Goal: Task Accomplishment & Management: Use online tool/utility

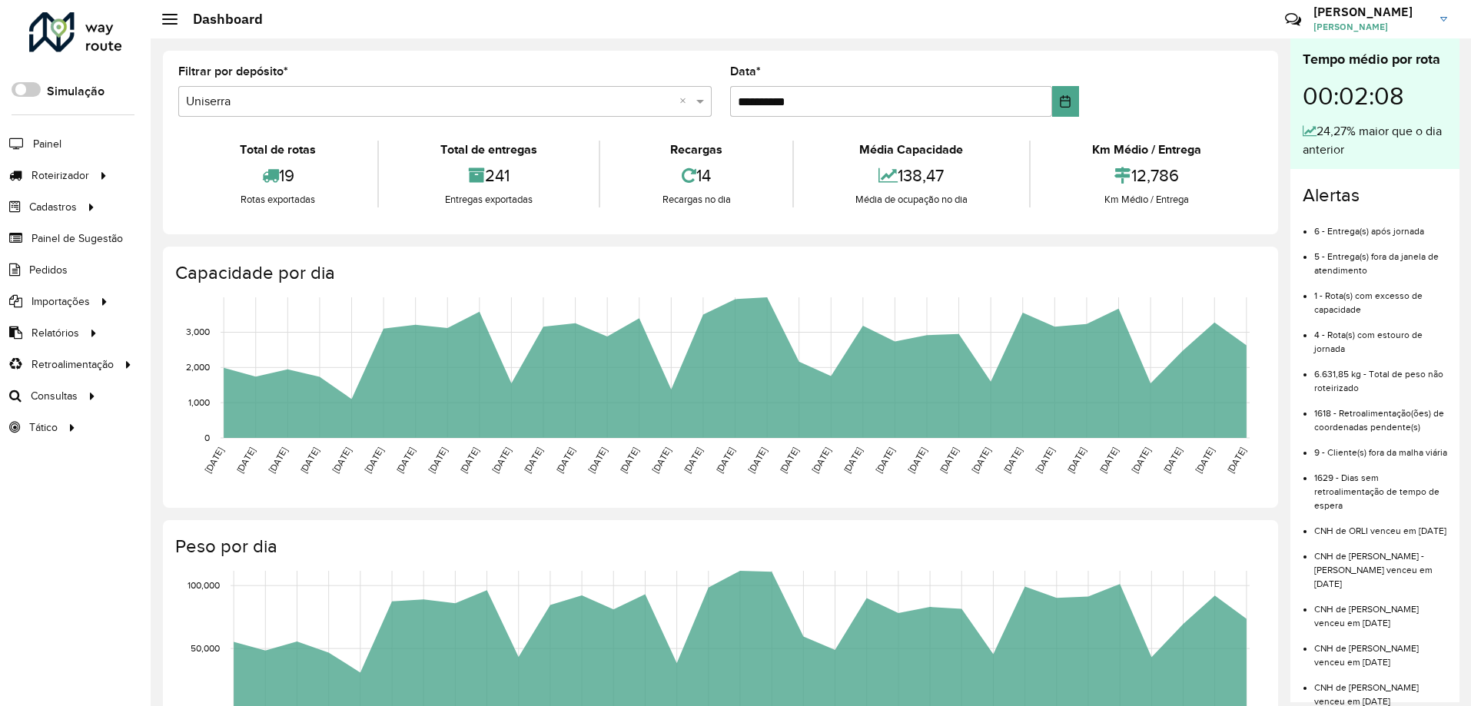
click at [306, 101] on input "text" at bounding box center [429, 102] width 487 height 18
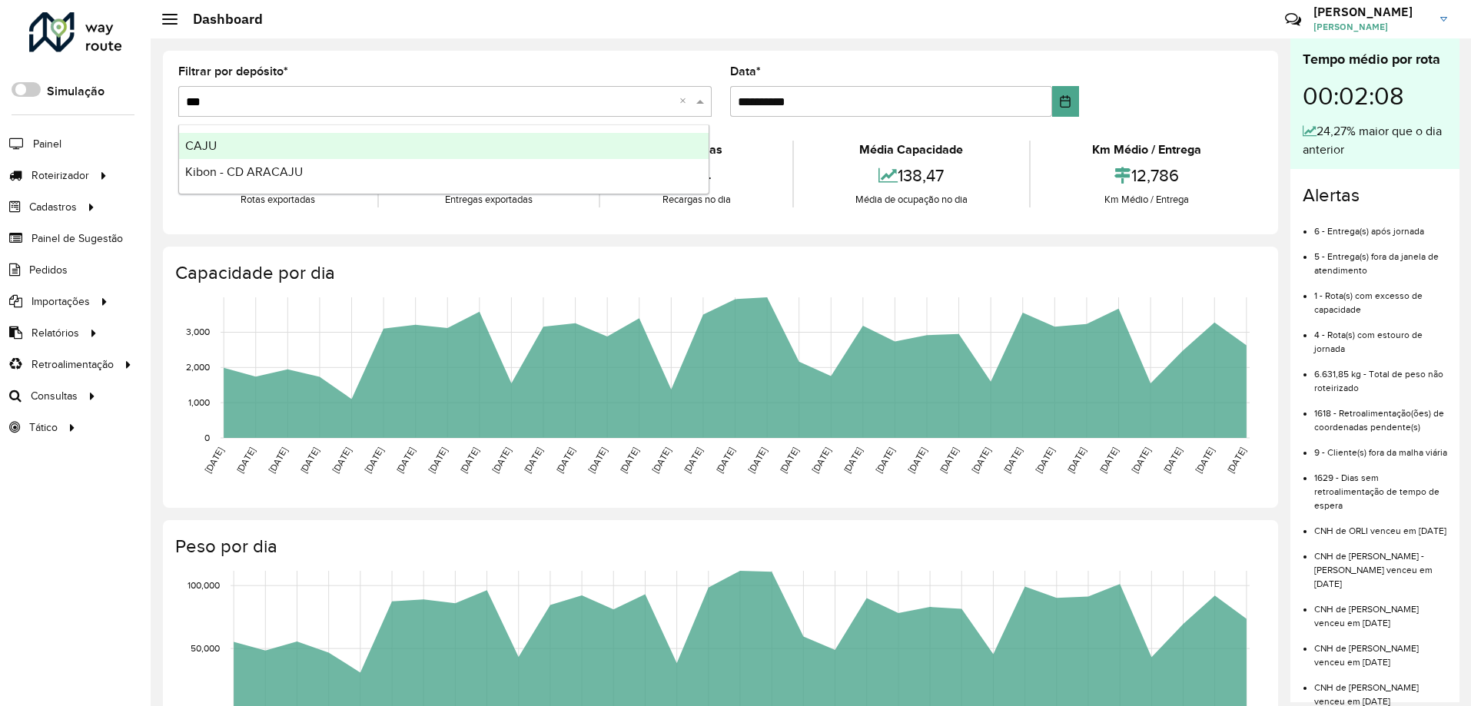
type input "****"
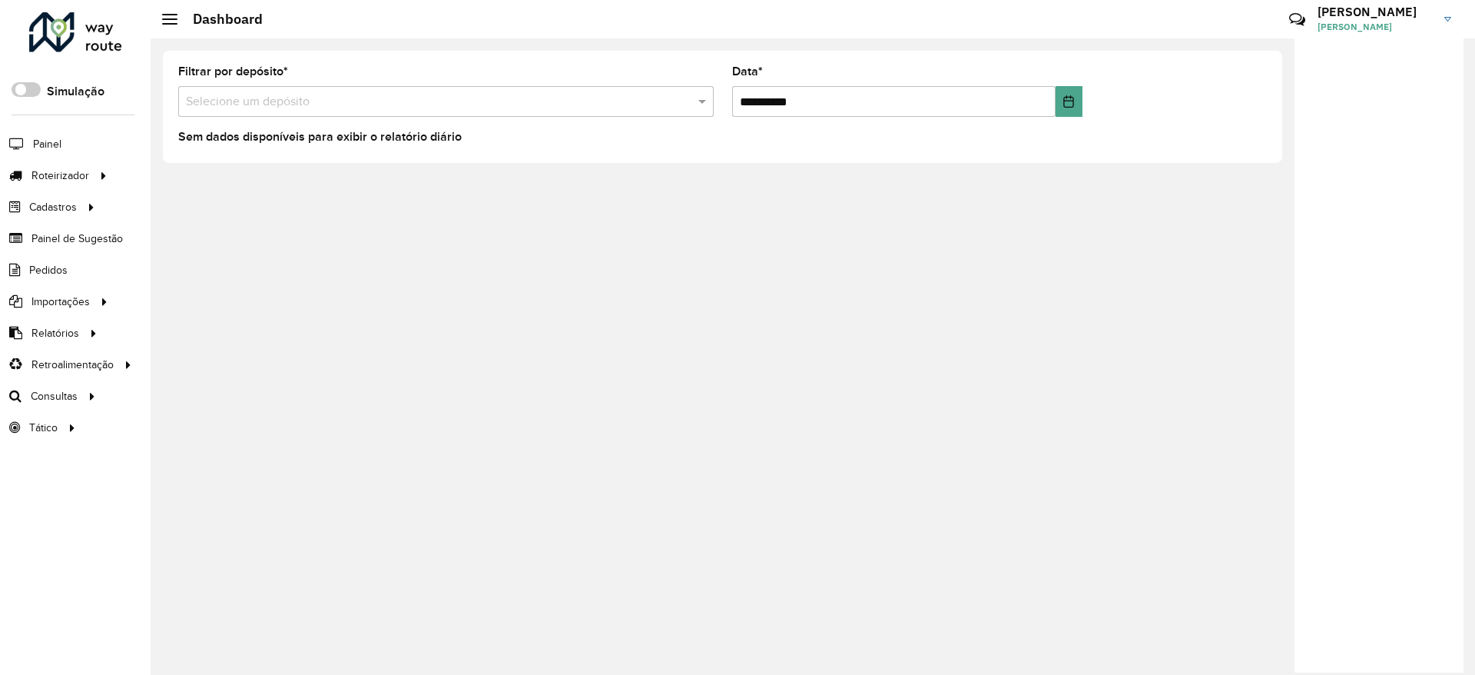
click at [1364, 28] on span "Rodrigo Araujo" at bounding box center [1375, 27] width 115 height 14
click at [1442, 15] on link "Rodrigo Rodrigo Araujo" at bounding box center [1390, 19] width 145 height 40
click at [1442, 16] on link "Rodrigo Rodrigo Araujo" at bounding box center [1390, 19] width 145 height 40
click at [1391, 134] on link "Encerrar sessão" at bounding box center [1387, 123] width 135 height 47
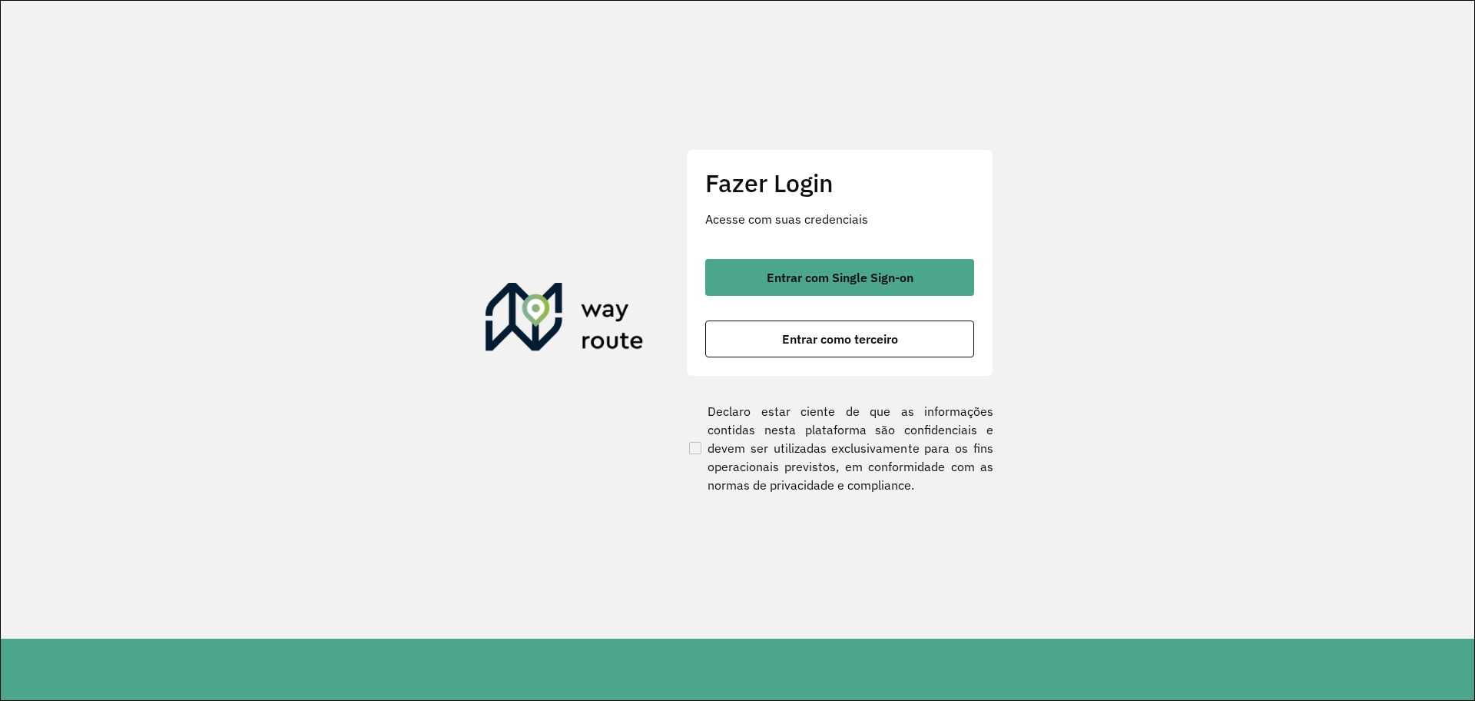
click at [1277, 287] on section "Fazer Login Acesse com suas credenciais Entrar com Single Sign-on Entrar como t…" at bounding box center [738, 320] width 1474 height 638
click at [410, 119] on section "Fazer Login Acesse com suas credenciais Entrar com Single Sign-on Entrar como t…" at bounding box center [738, 320] width 1474 height 638
click at [838, 347] on button "Entrar como terceiro" at bounding box center [839, 338] width 269 height 37
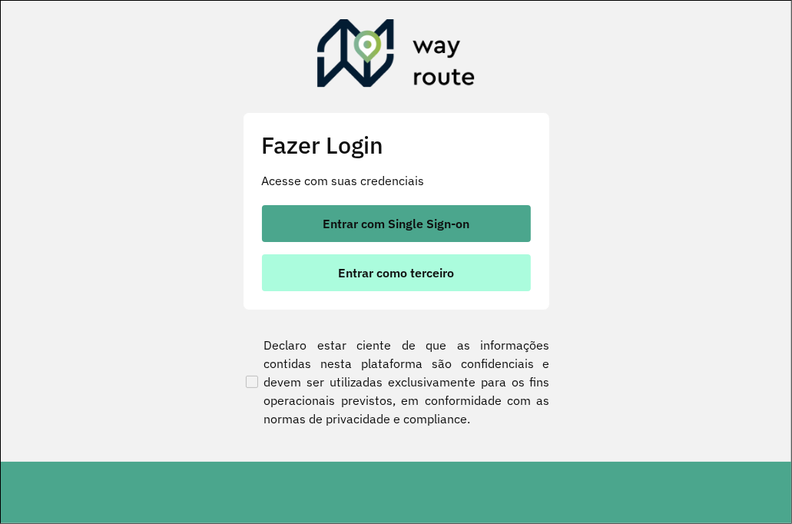
click at [440, 271] on span "Entrar como terceiro" at bounding box center [396, 273] width 116 height 12
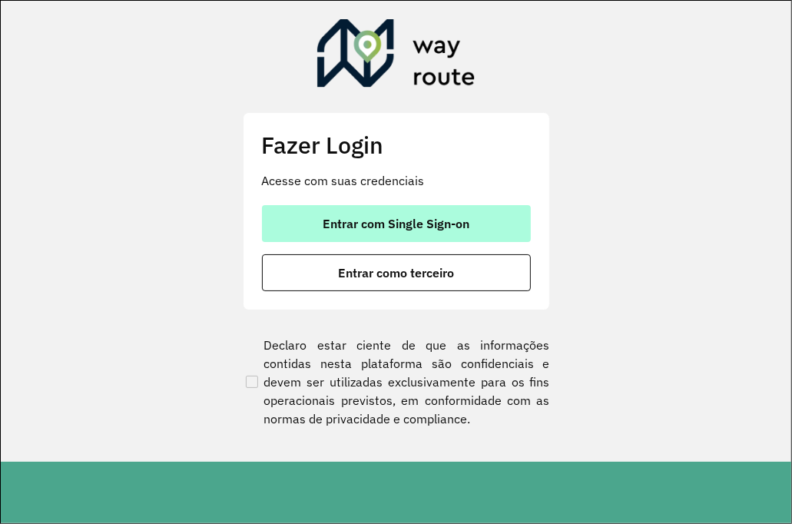
click at [416, 223] on span "Entrar com Single Sign-on" at bounding box center [396, 223] width 147 height 12
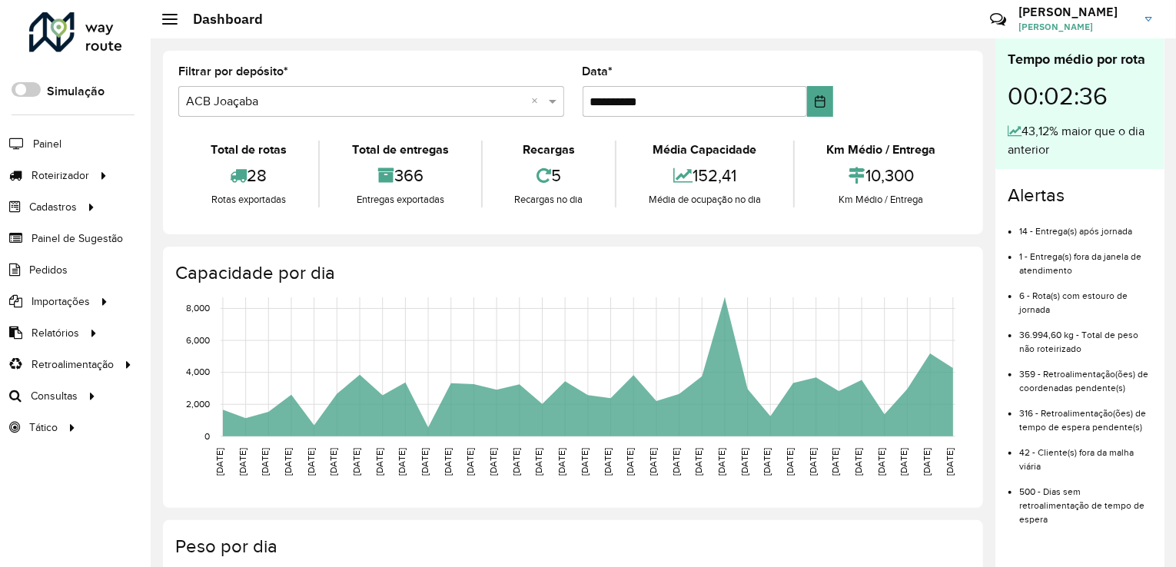
click at [788, 25] on link "Rodrigo Rodrigo Araujo" at bounding box center [1090, 19] width 145 height 40
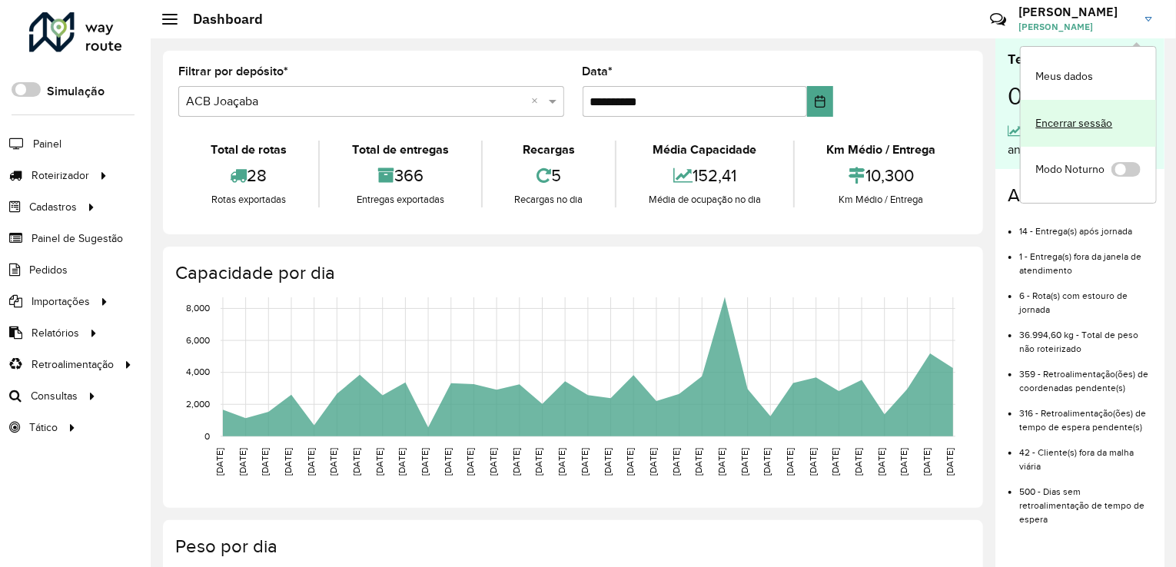
click at [788, 128] on link "Encerrar sessão" at bounding box center [1087, 123] width 135 height 47
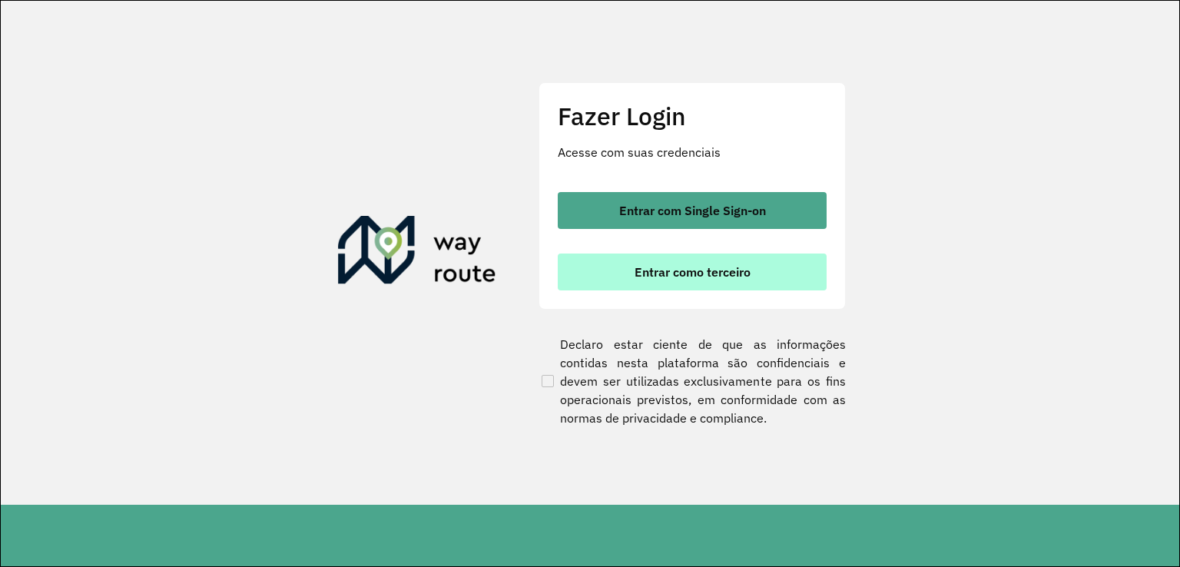
click at [699, 272] on span "Entrar como terceiro" at bounding box center [693, 272] width 116 height 12
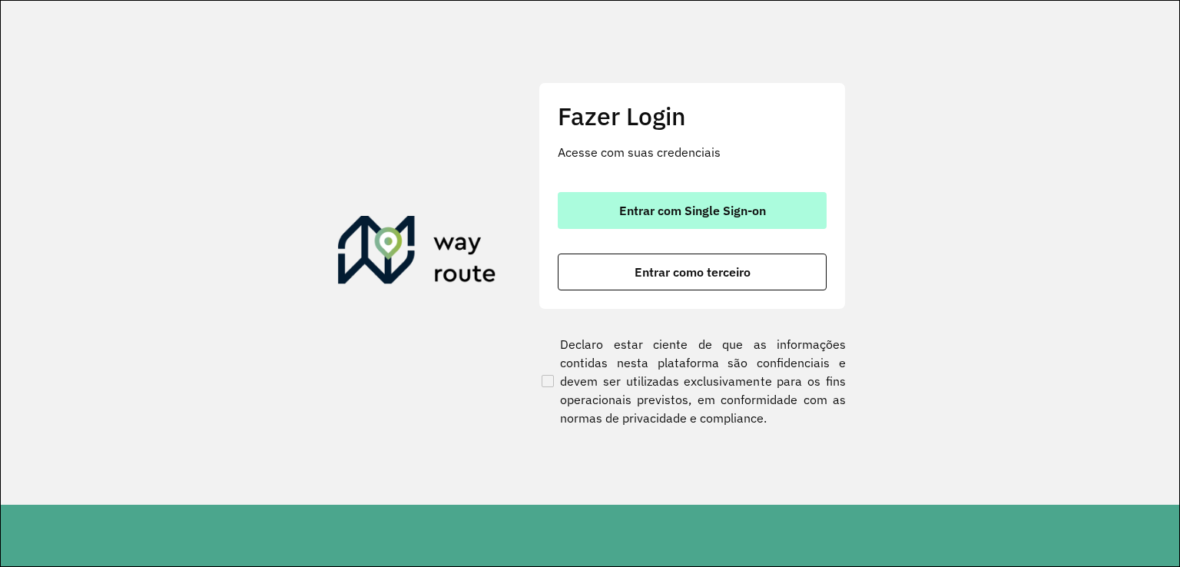
click at [722, 214] on span "Entrar com Single Sign-on" at bounding box center [692, 210] width 147 height 12
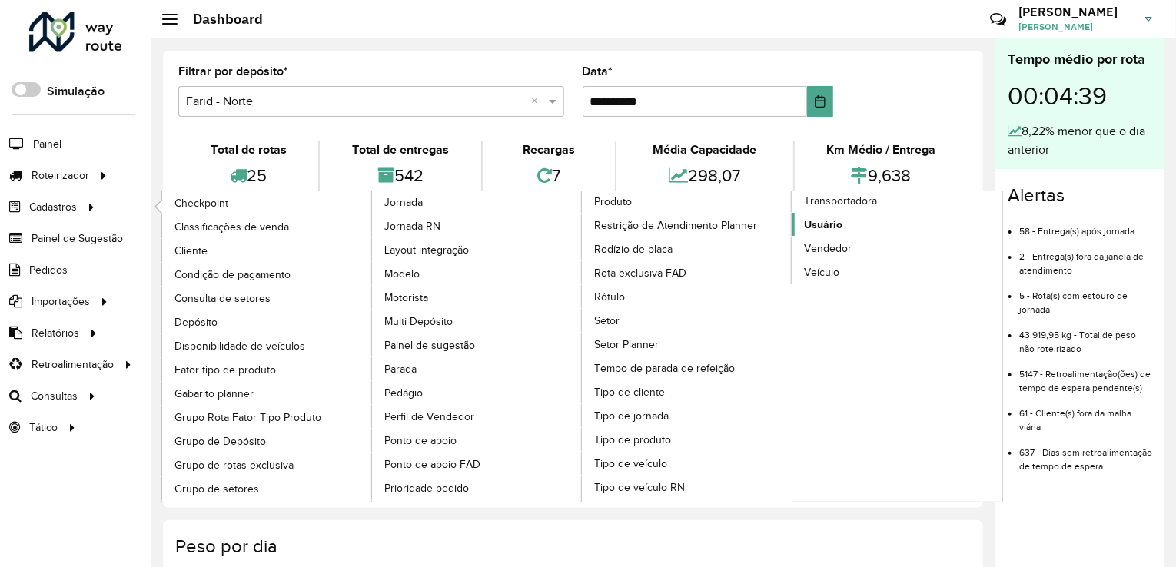
click at [821, 219] on span "Usuário" at bounding box center [823, 225] width 38 height 16
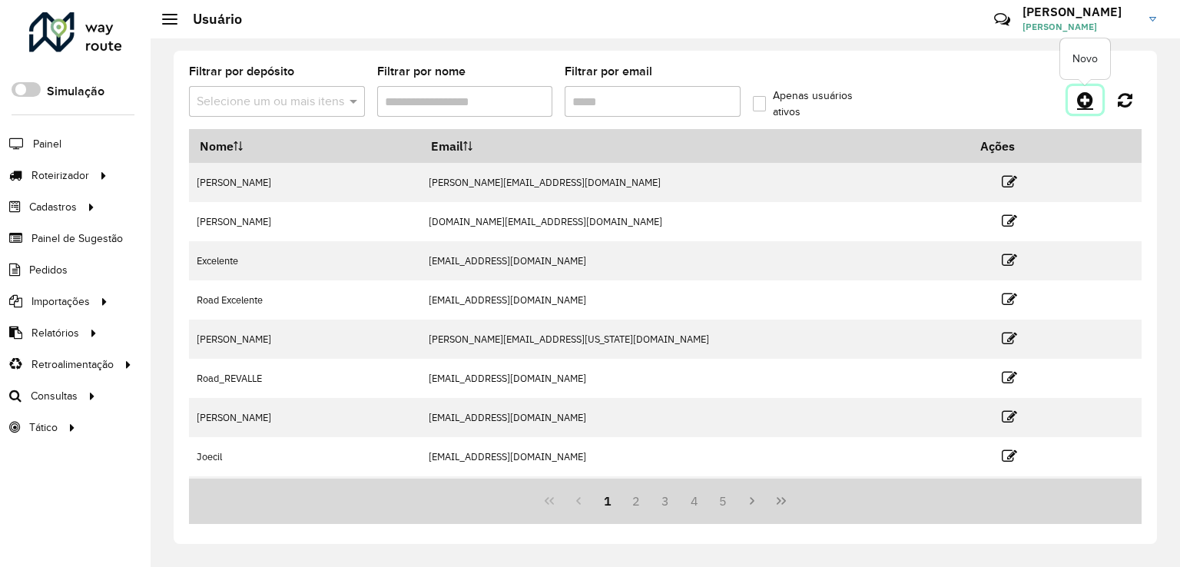
click at [1086, 104] on icon at bounding box center [1085, 100] width 16 height 18
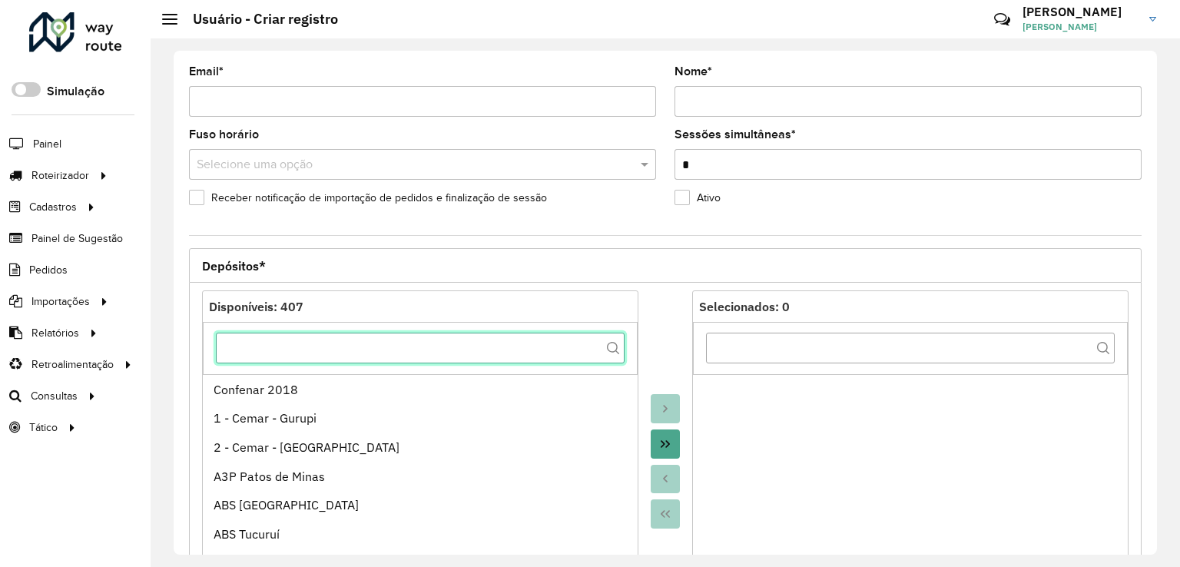
click at [326, 349] on input "text" at bounding box center [420, 348] width 409 height 31
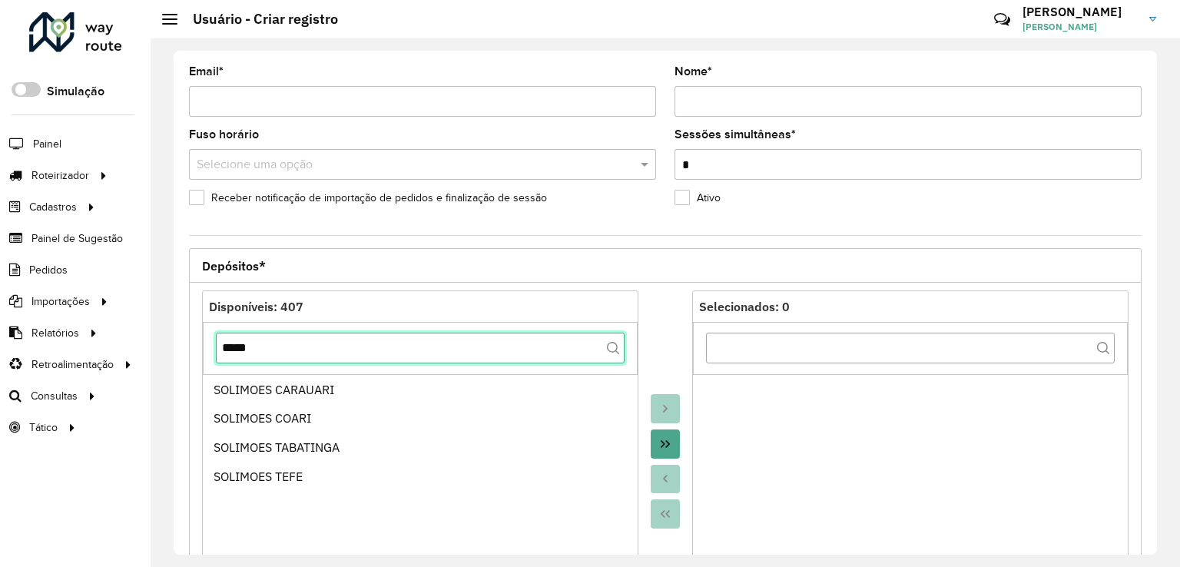
type input "*****"
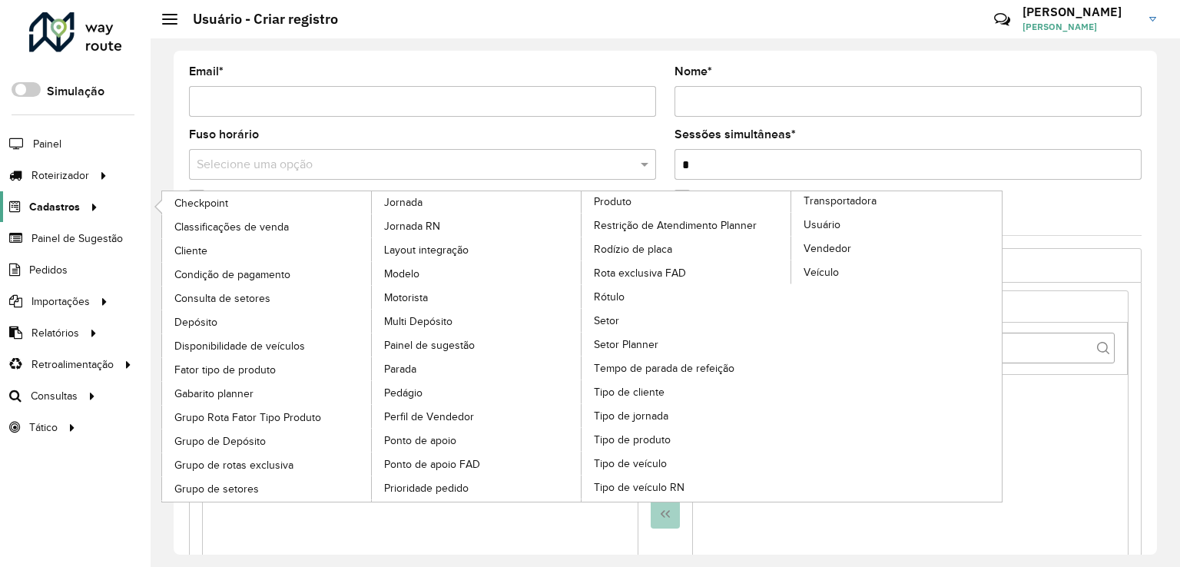
click at [43, 199] on span "Cadastros" at bounding box center [54, 207] width 51 height 16
click at [65, 196] on link "Cadastros" at bounding box center [51, 206] width 103 height 31
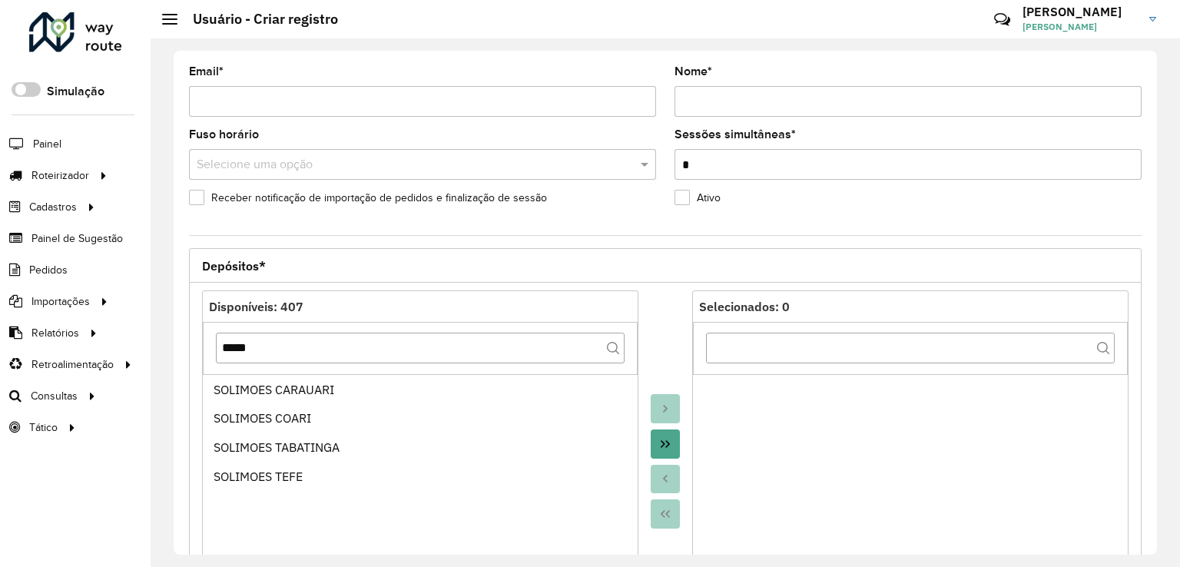
click at [90, 47] on div at bounding box center [75, 32] width 93 height 40
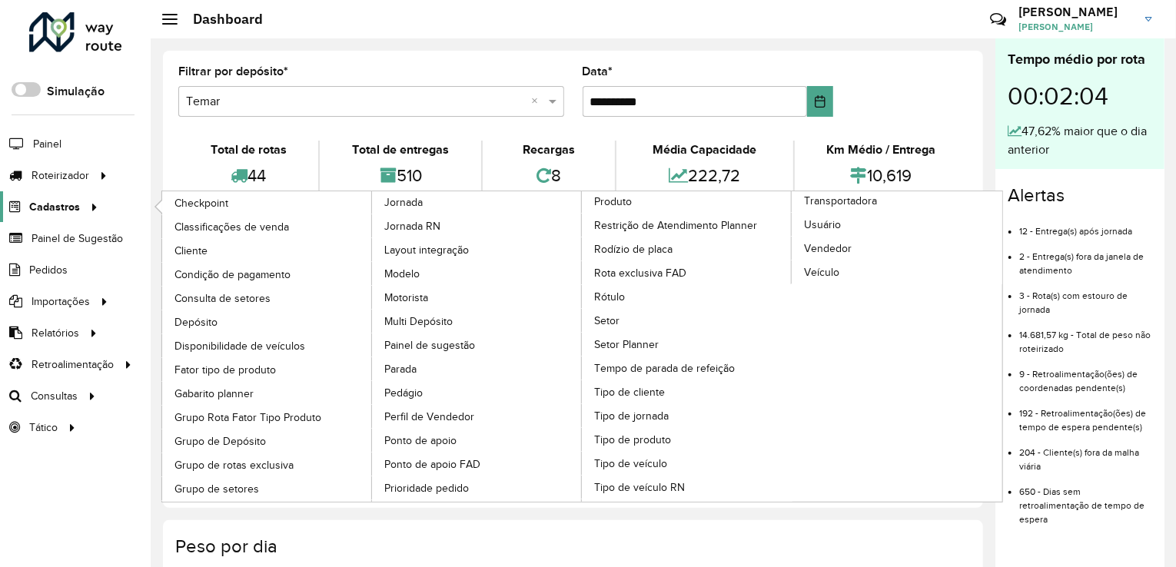
click at [58, 205] on span "Cadastros" at bounding box center [54, 207] width 51 height 16
click at [608, 315] on span "Setor" at bounding box center [607, 321] width 26 height 16
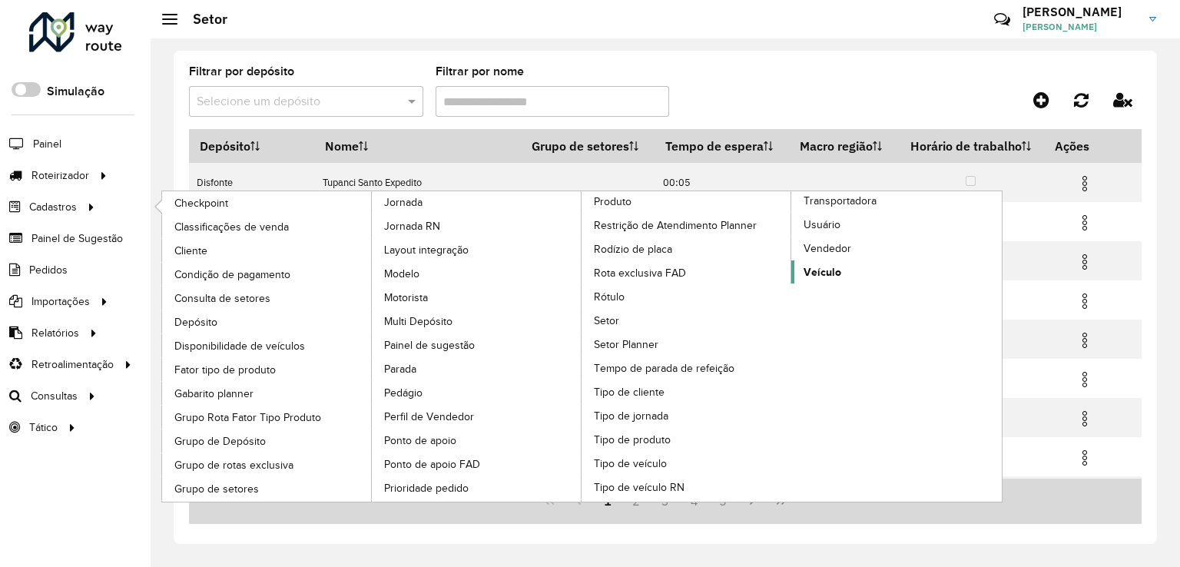
click at [824, 264] on span "Veículo" at bounding box center [823, 272] width 38 height 16
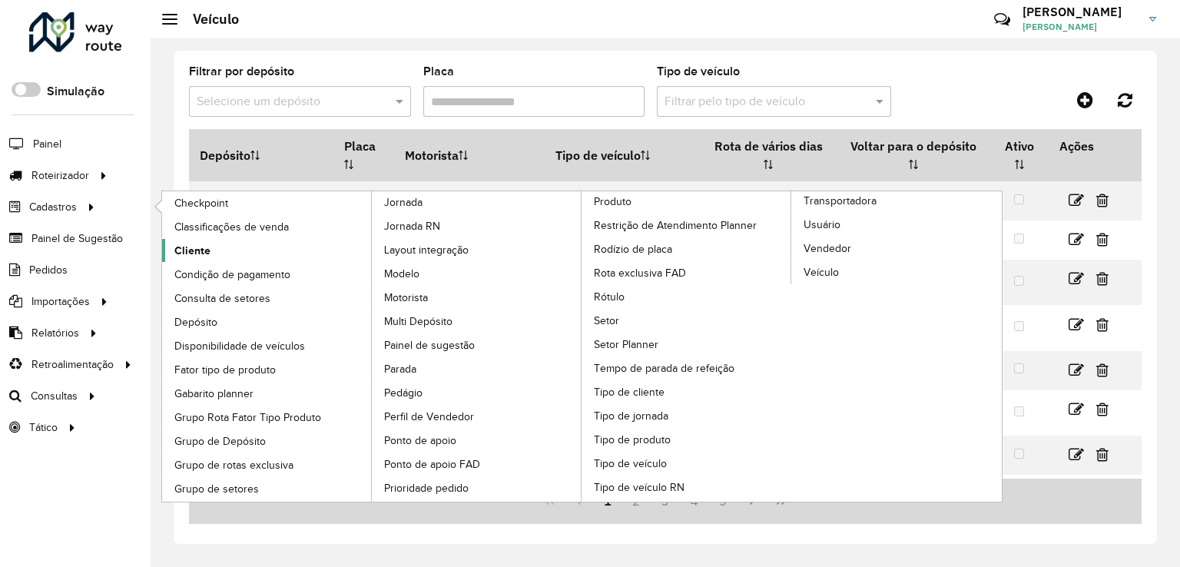
click at [197, 247] on span "Cliente" at bounding box center [192, 251] width 36 height 16
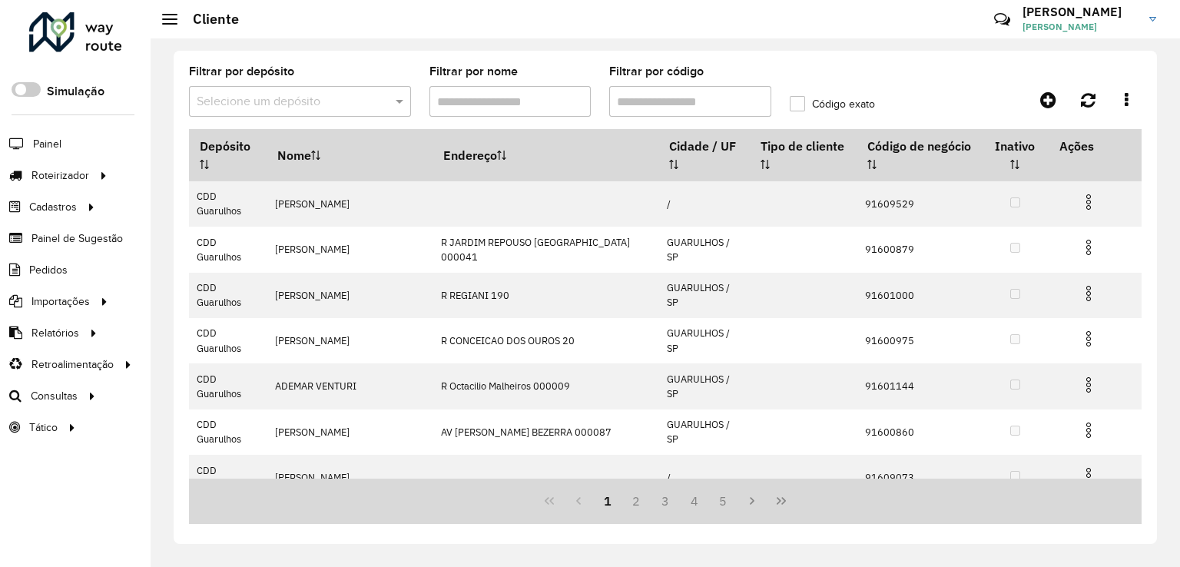
click at [260, 106] on input "text" at bounding box center [285, 102] width 176 height 18
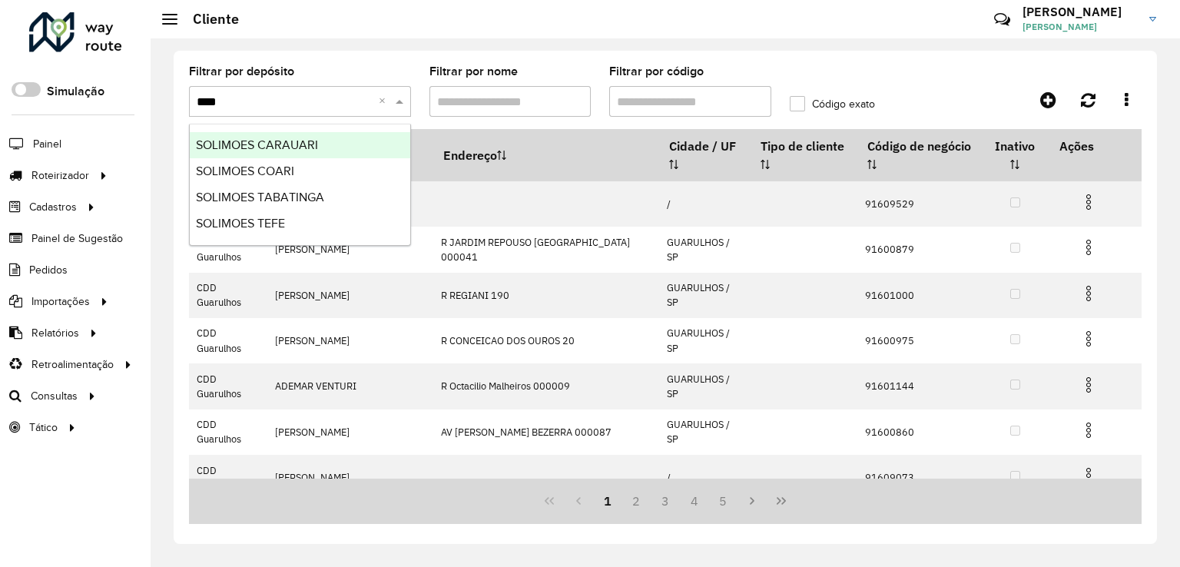
type input "*****"
click at [264, 156] on div "SOLIMOES CARAUARI" at bounding box center [300, 145] width 221 height 26
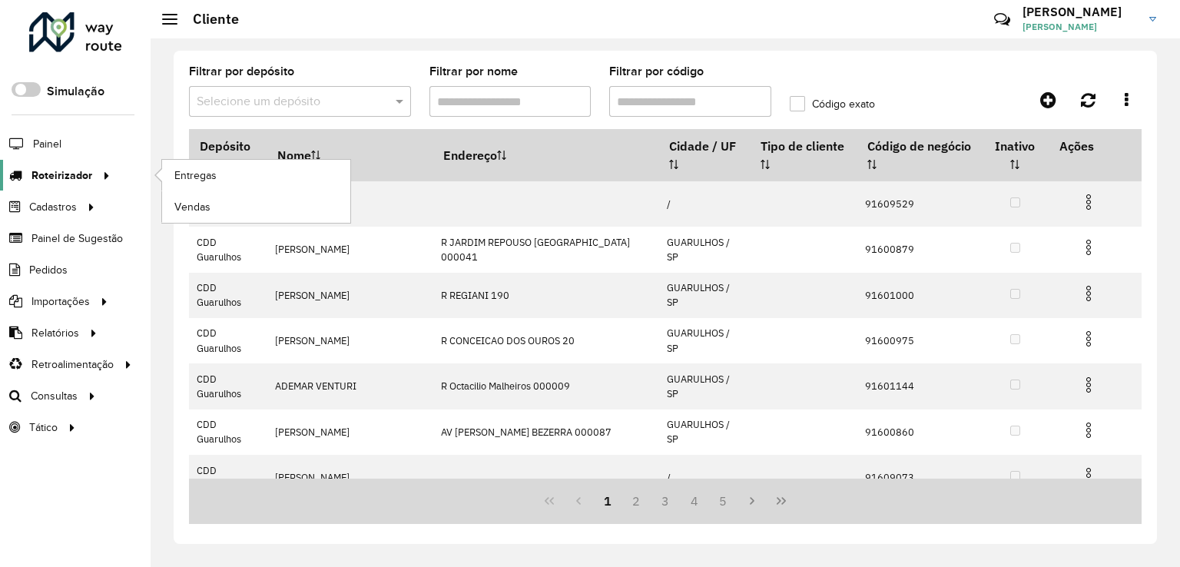
click at [71, 170] on span "Roteirizador" at bounding box center [62, 176] width 61 height 16
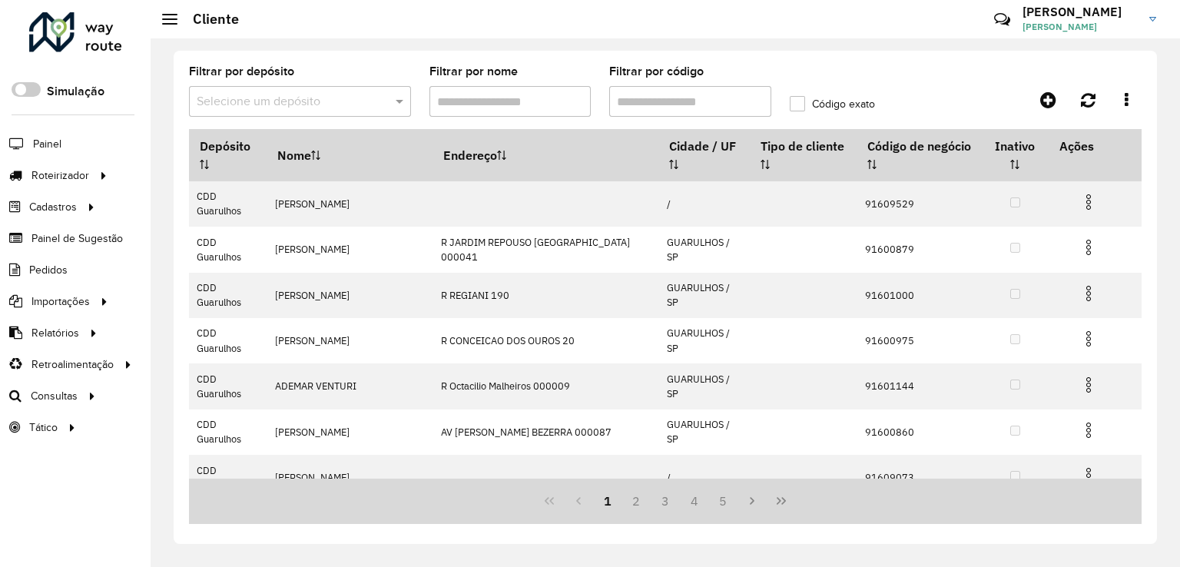
click at [71, 94] on label "Simulação" at bounding box center [76, 91] width 58 height 18
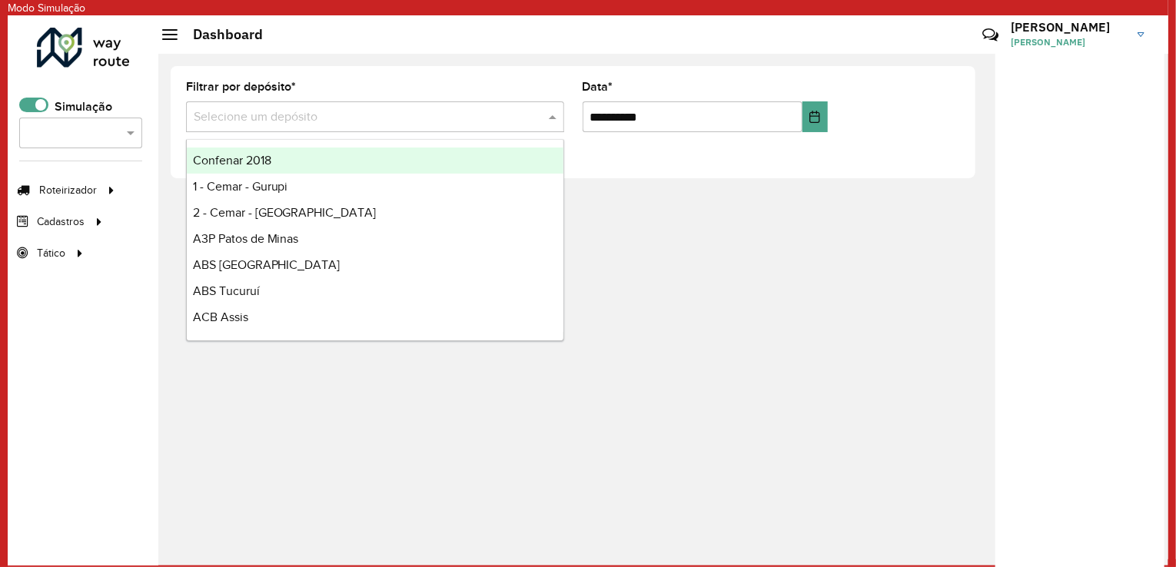
click at [205, 115] on input "text" at bounding box center [360, 117] width 332 height 18
click at [248, 111] on input "text" at bounding box center [360, 117] width 332 height 18
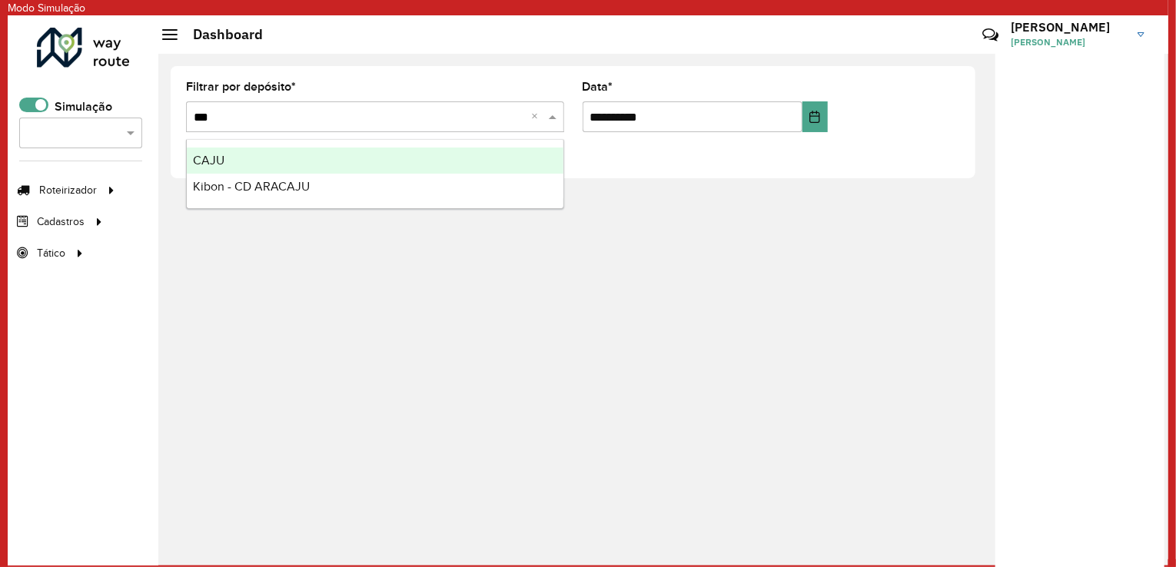
type input "****"
click at [243, 160] on div "CAJU" at bounding box center [375, 161] width 377 height 26
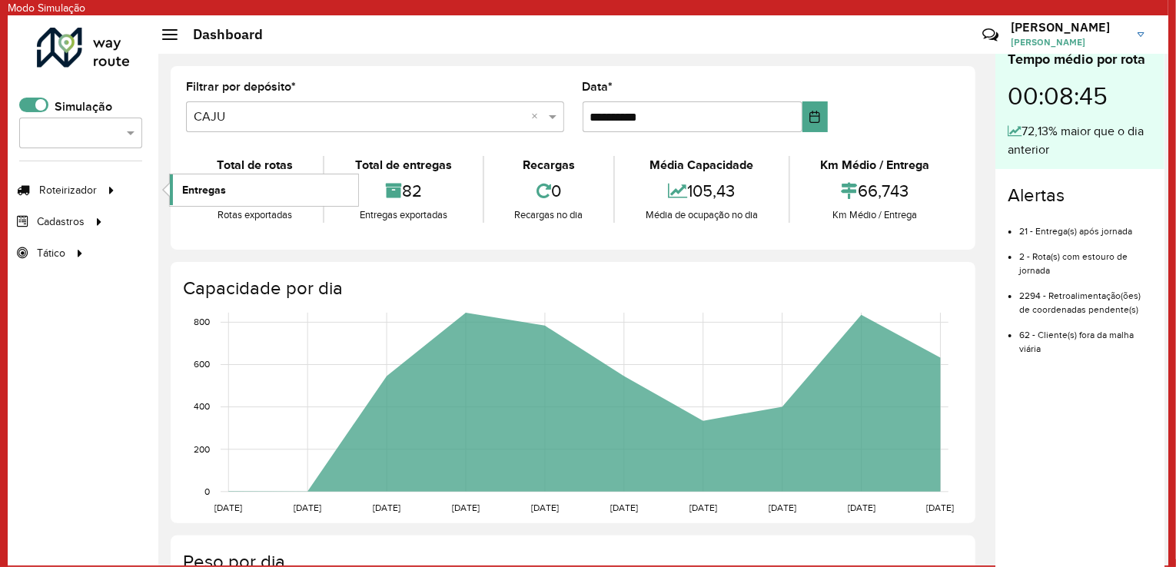
click at [201, 190] on span "Entregas" at bounding box center [204, 190] width 44 height 16
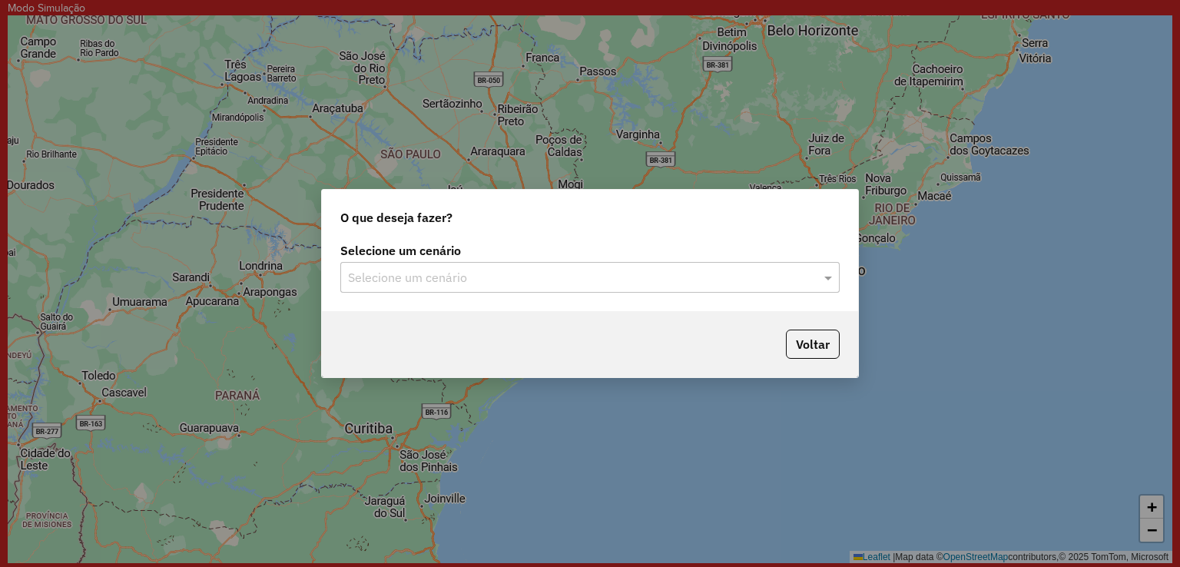
click at [436, 272] on input "text" at bounding box center [574, 278] width 453 height 18
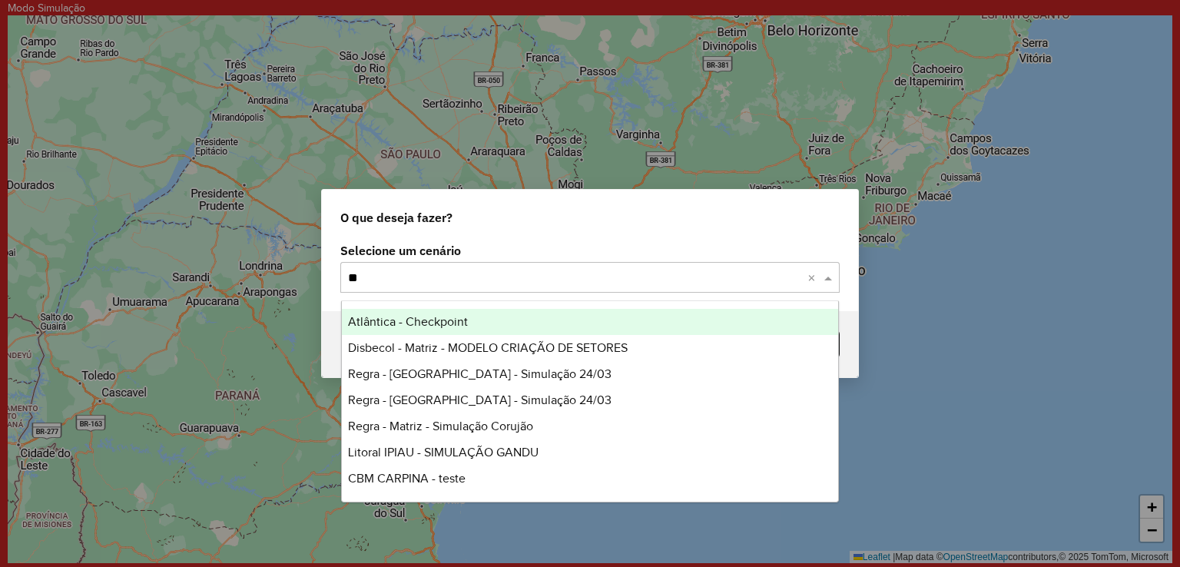
type input "*"
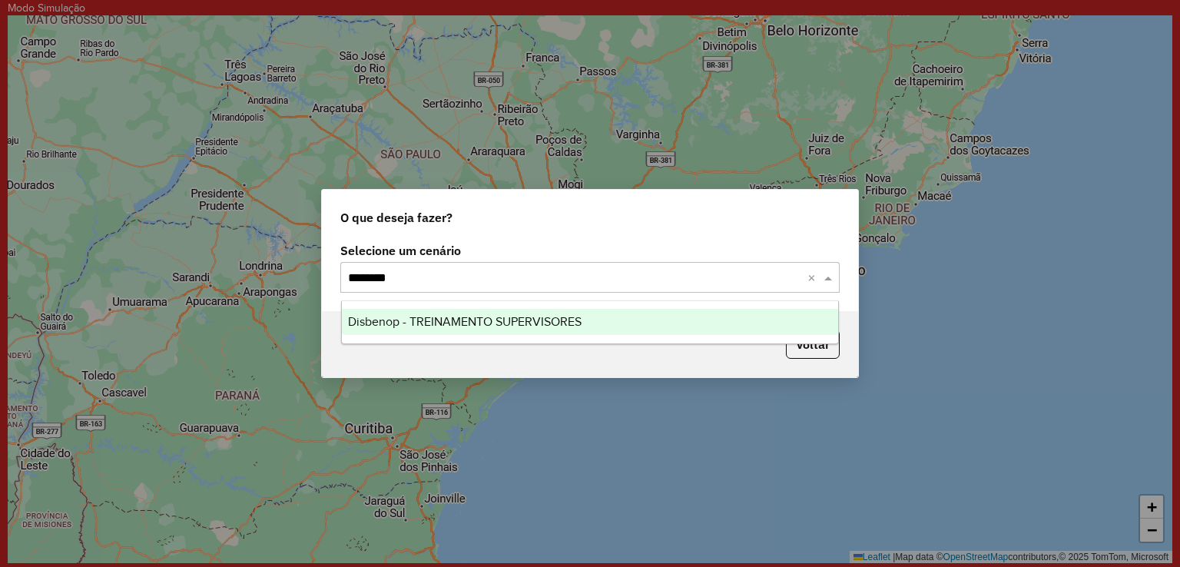
type input "********"
click at [430, 293] on div "Selecione um cenário Selecione um cenário ******** ×" at bounding box center [590, 275] width 536 height 72
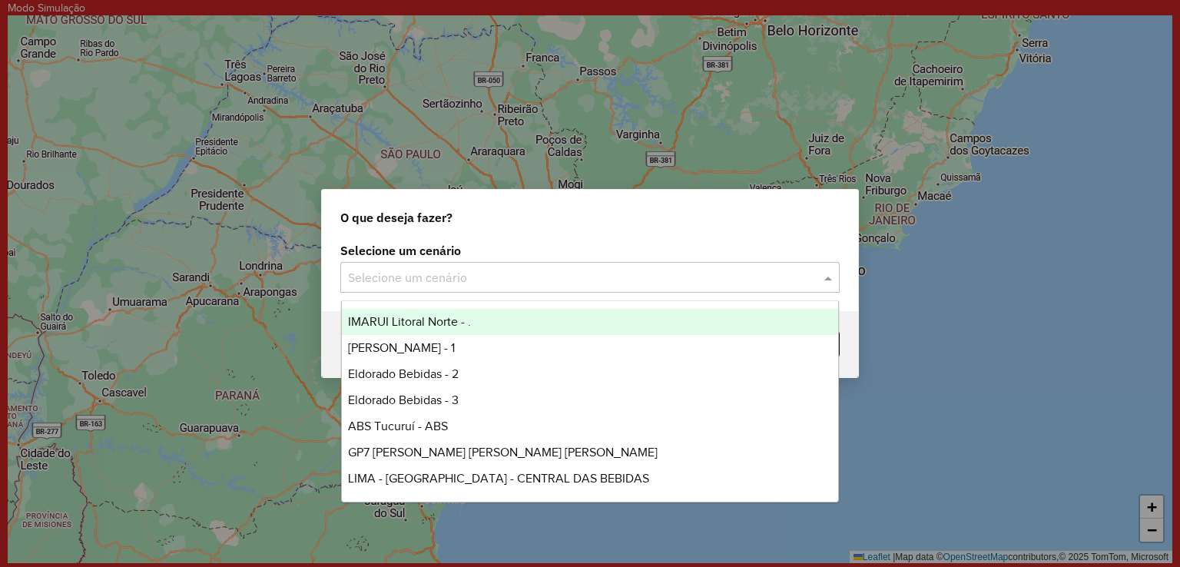
drag, startPoint x: 443, startPoint y: 286, endPoint x: 341, endPoint y: 309, distance: 104.0
click at [341, 309] on body "Modo Simulação Aguarde... Pop-up bloqueado! Seu navegador bloqueou automáticame…" at bounding box center [590, 283] width 1180 height 567
click at [402, 284] on input "text" at bounding box center [574, 278] width 453 height 18
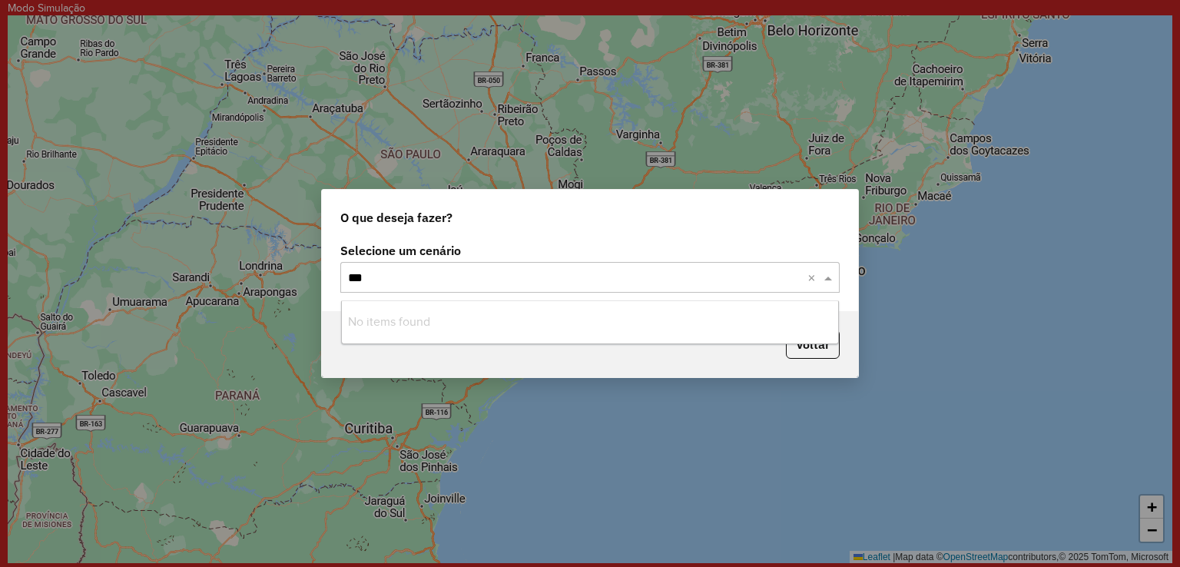
type input "****"
drag, startPoint x: 389, startPoint y: 280, endPoint x: 151, endPoint y: 311, distance: 240.2
click at [151, 311] on div "O que deseja fazer? Selecione um cenário Selecione um cenário **** × Voltar" at bounding box center [590, 283] width 1180 height 567
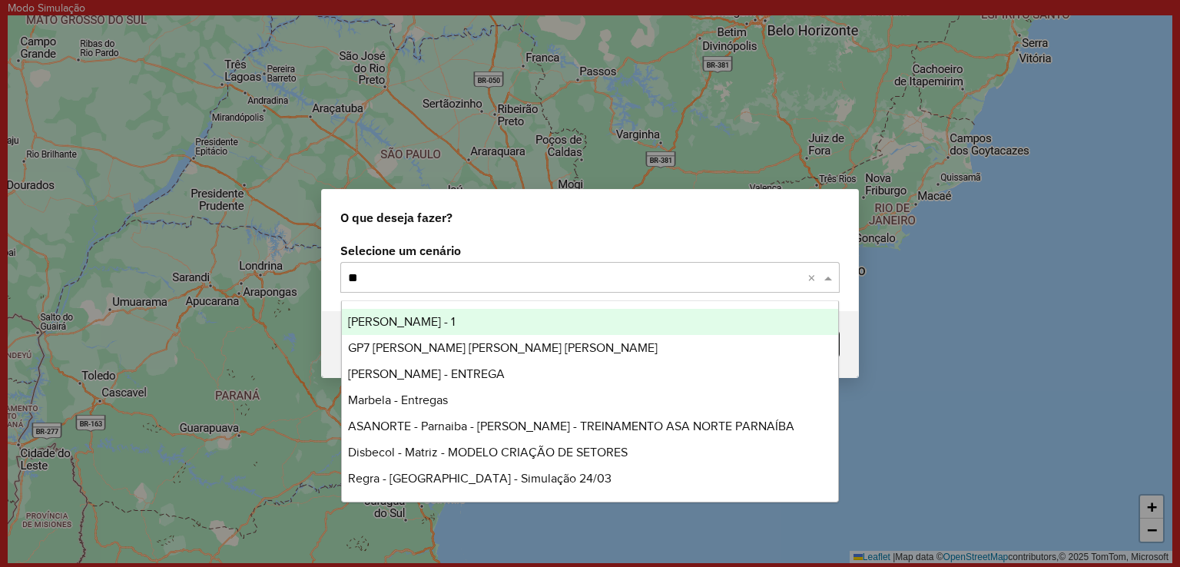
type input "*"
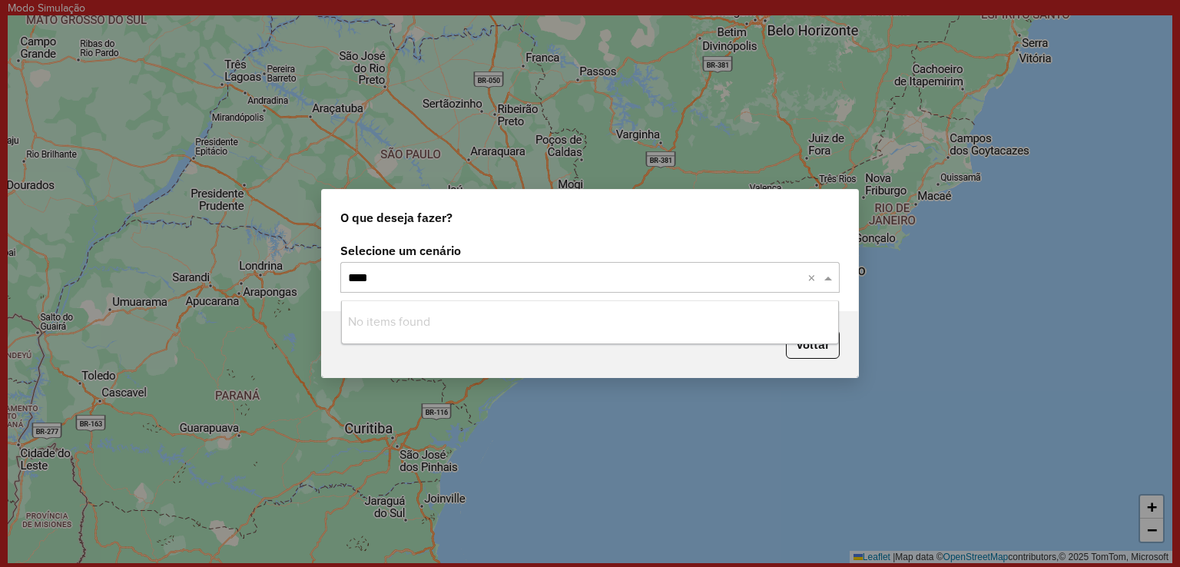
type input "*****"
drag, startPoint x: 407, startPoint y: 284, endPoint x: 277, endPoint y: 290, distance: 130.0
click at [277, 290] on div "O que deseja fazer? Selecione um cenário Selecione um cenário ***** × Voltar" at bounding box center [590, 283] width 1180 height 567
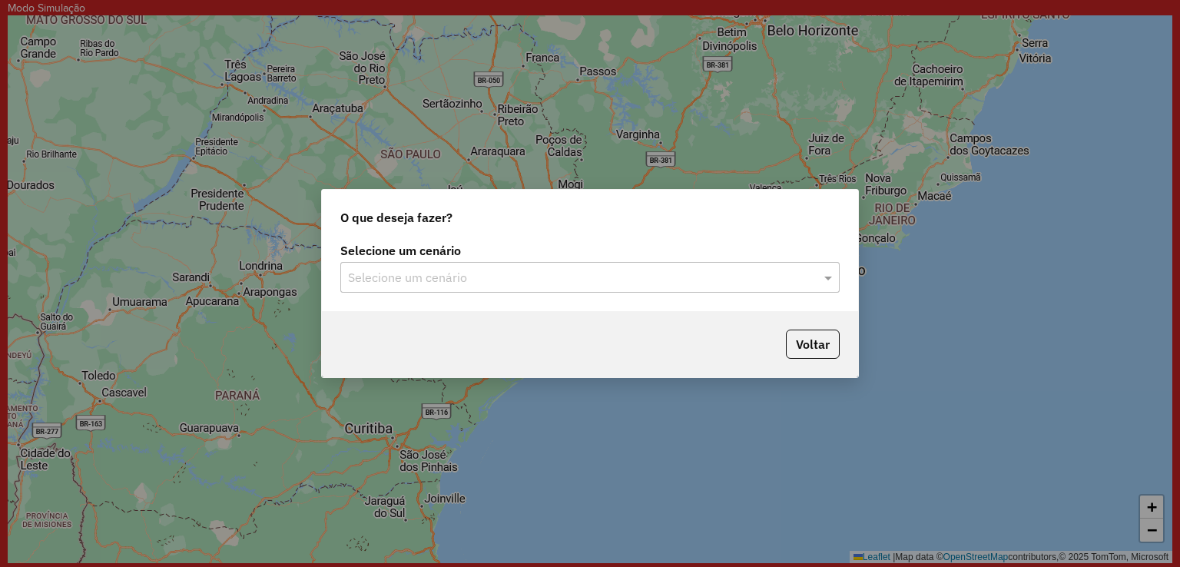
click at [413, 261] on div "Selecione um cenário Selecione um cenário" at bounding box center [589, 269] width 499 height 48
click at [424, 298] on div "Selecione um cenário Selecione um cenário" at bounding box center [590, 275] width 536 height 72
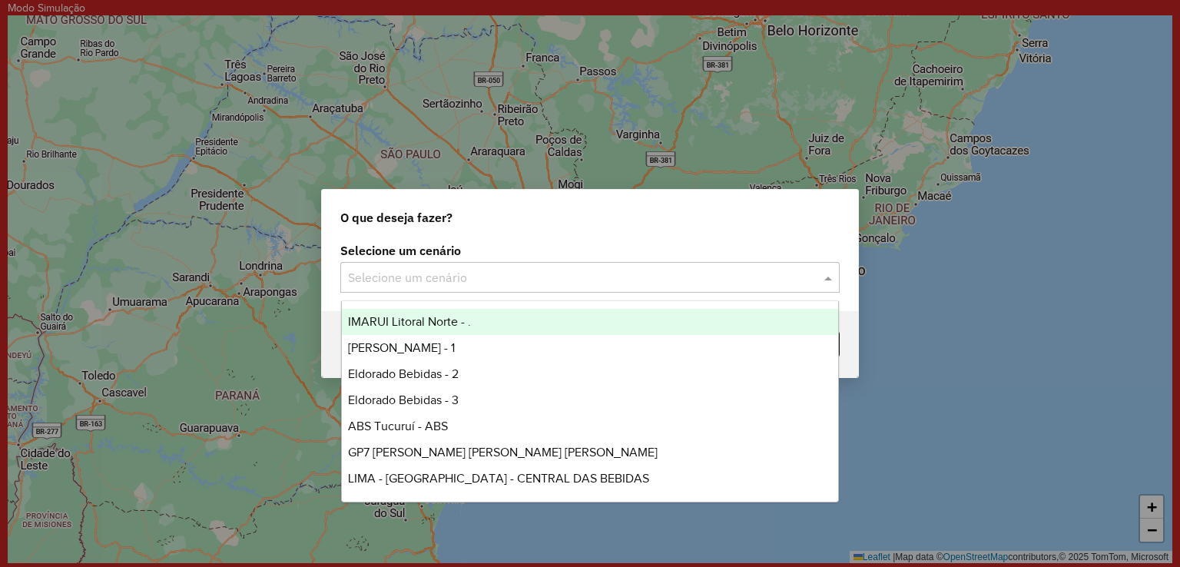
click at [455, 275] on input "text" at bounding box center [574, 278] width 453 height 18
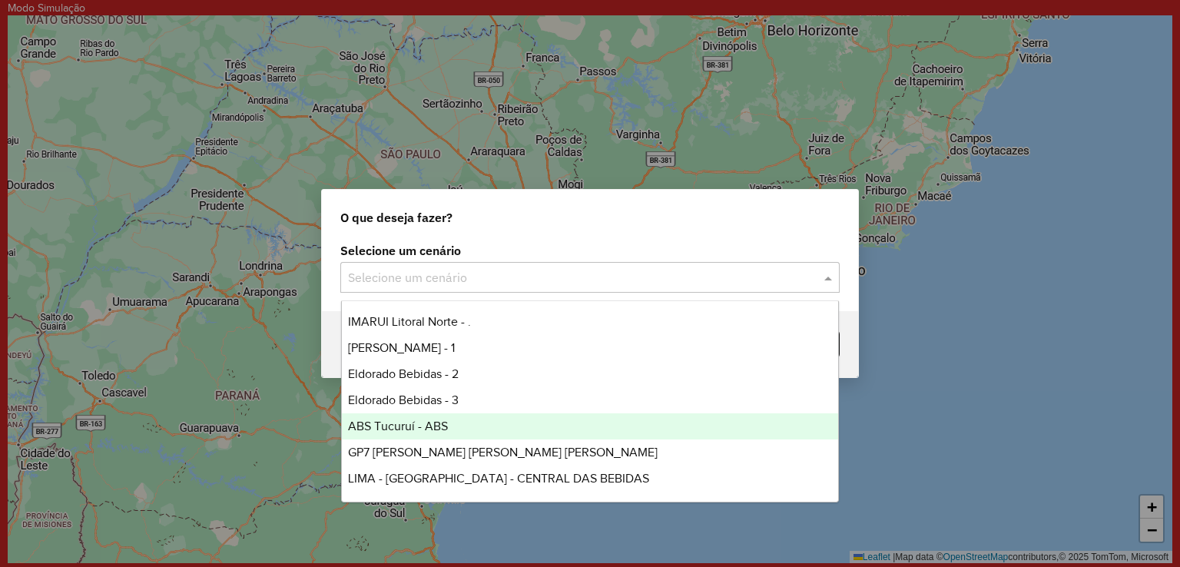
click at [449, 423] on div "ABS Tucuruí - ABS" at bounding box center [590, 426] width 497 height 26
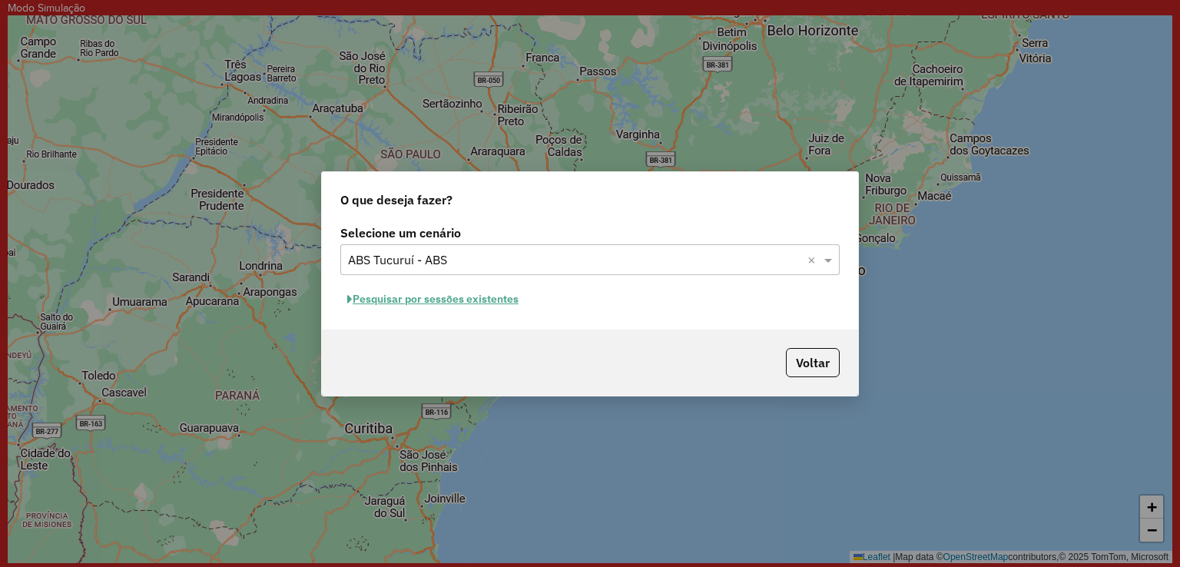
click at [350, 301] on span "button" at bounding box center [349, 299] width 5 height 11
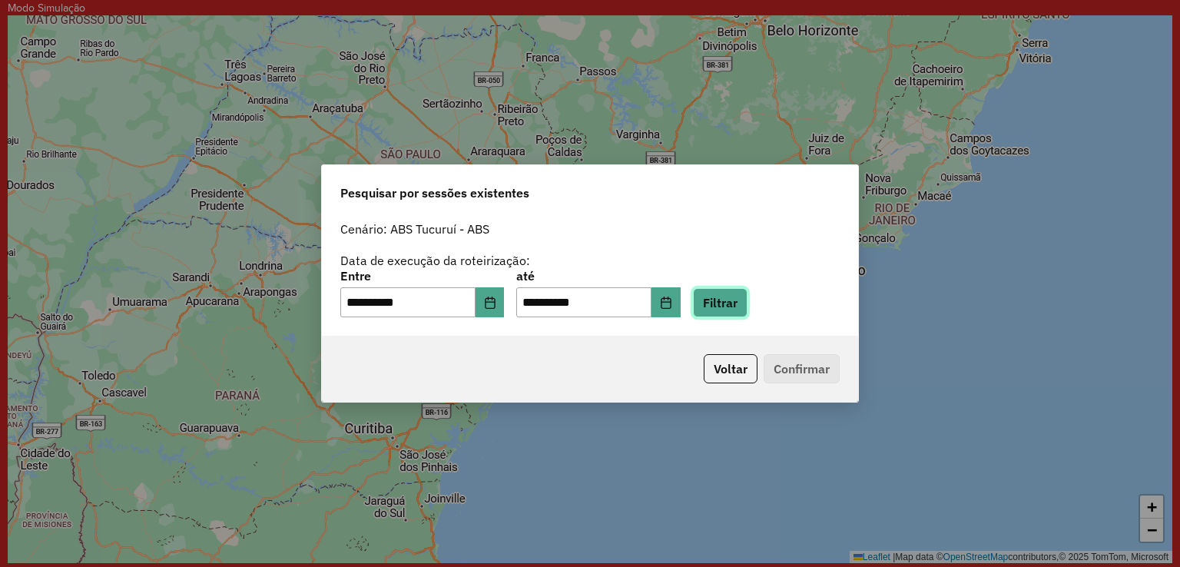
click at [742, 303] on button "Filtrar" at bounding box center [720, 302] width 55 height 29
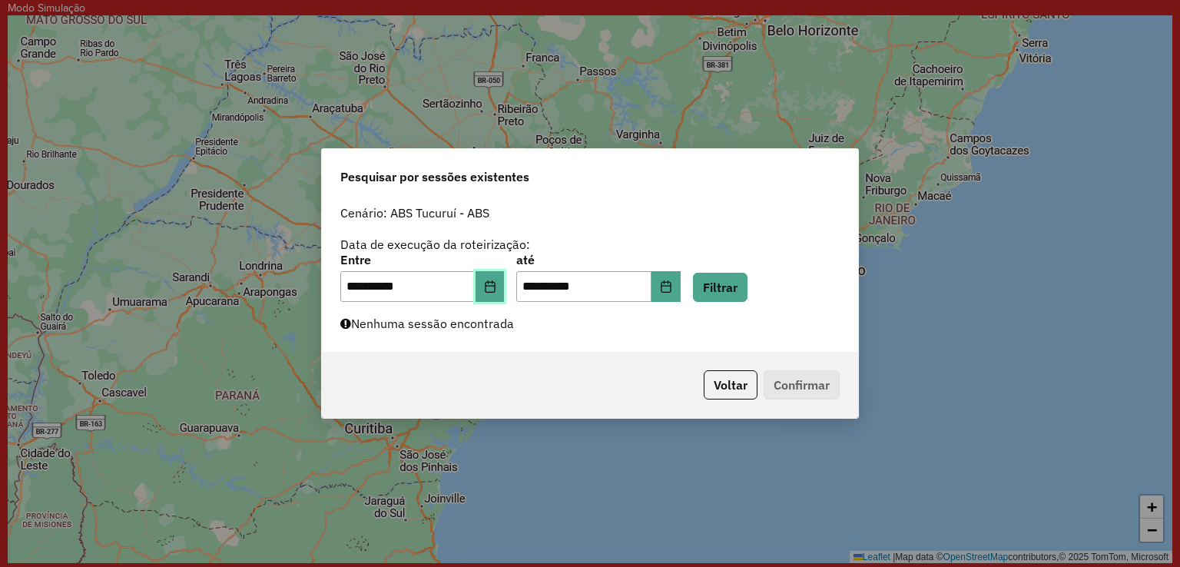
click at [505, 301] on button "Choose Date" at bounding box center [490, 286] width 29 height 31
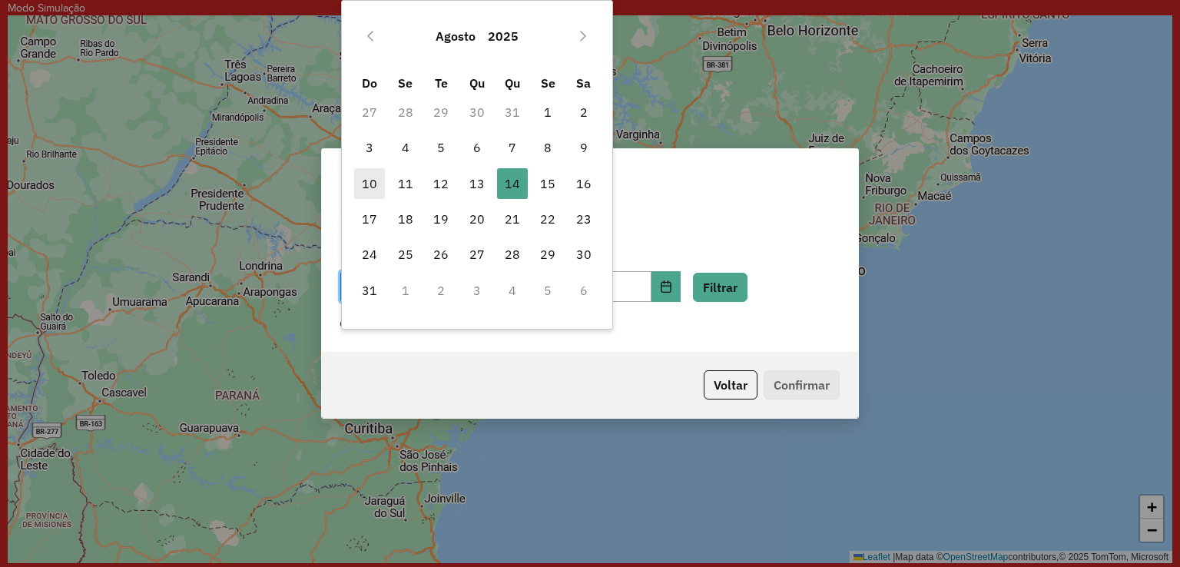
click at [368, 183] on span "10" at bounding box center [369, 183] width 31 height 31
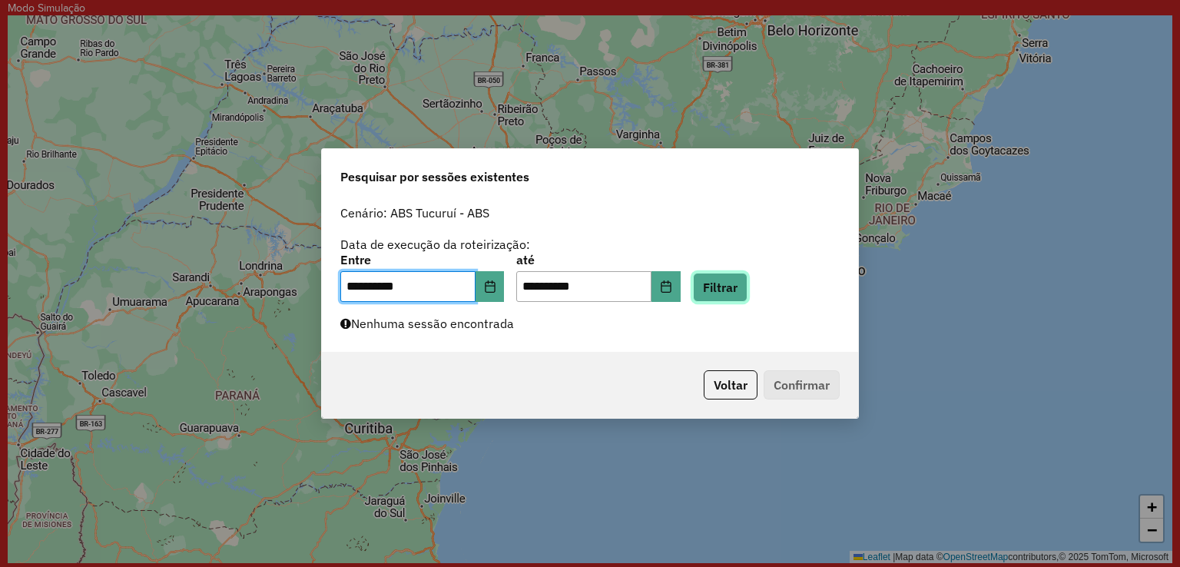
click at [723, 290] on button "Filtrar" at bounding box center [720, 287] width 55 height 29
click at [495, 286] on icon "Choose Date" at bounding box center [490, 286] width 10 height 12
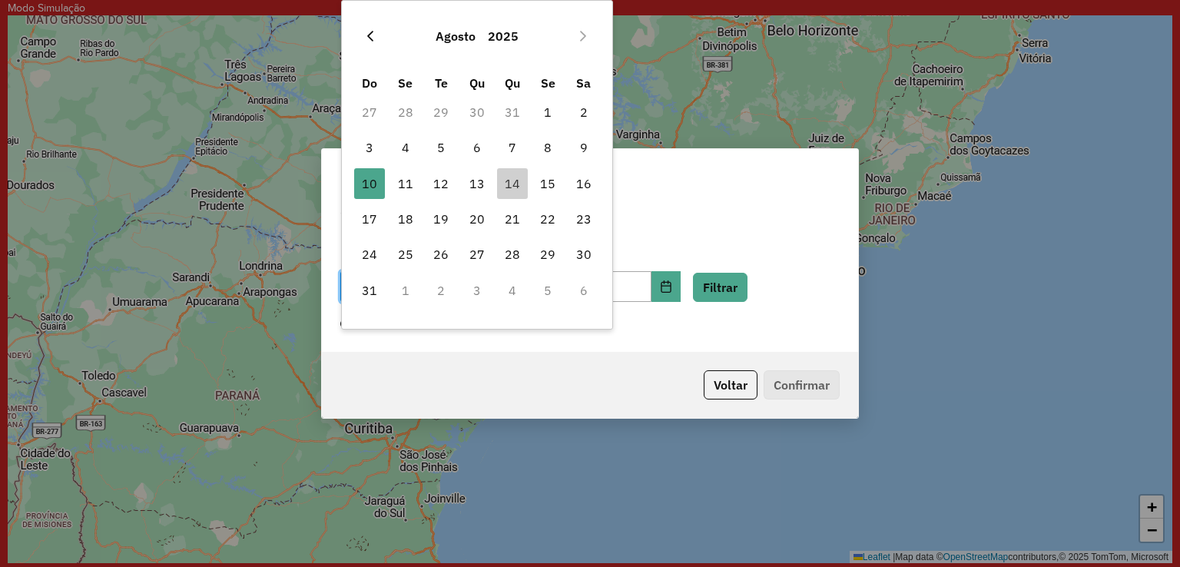
click at [370, 32] on icon "Previous Month" at bounding box center [370, 36] width 12 height 12
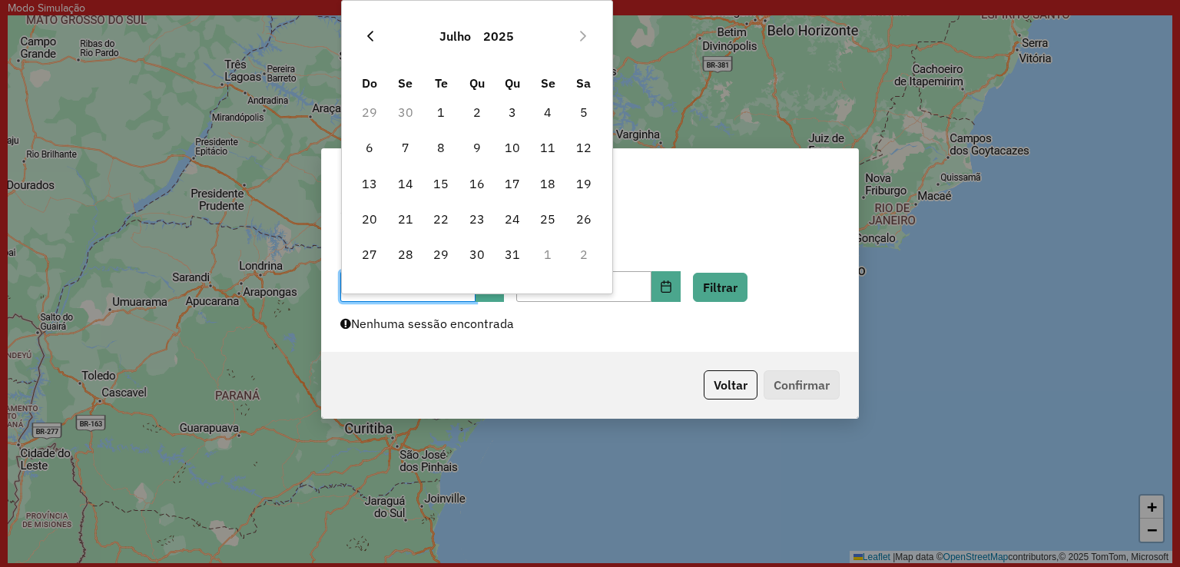
click at [369, 35] on icon "Previous Month" at bounding box center [370, 36] width 6 height 11
click at [381, 116] on span "1" at bounding box center [369, 112] width 31 height 31
type input "**********"
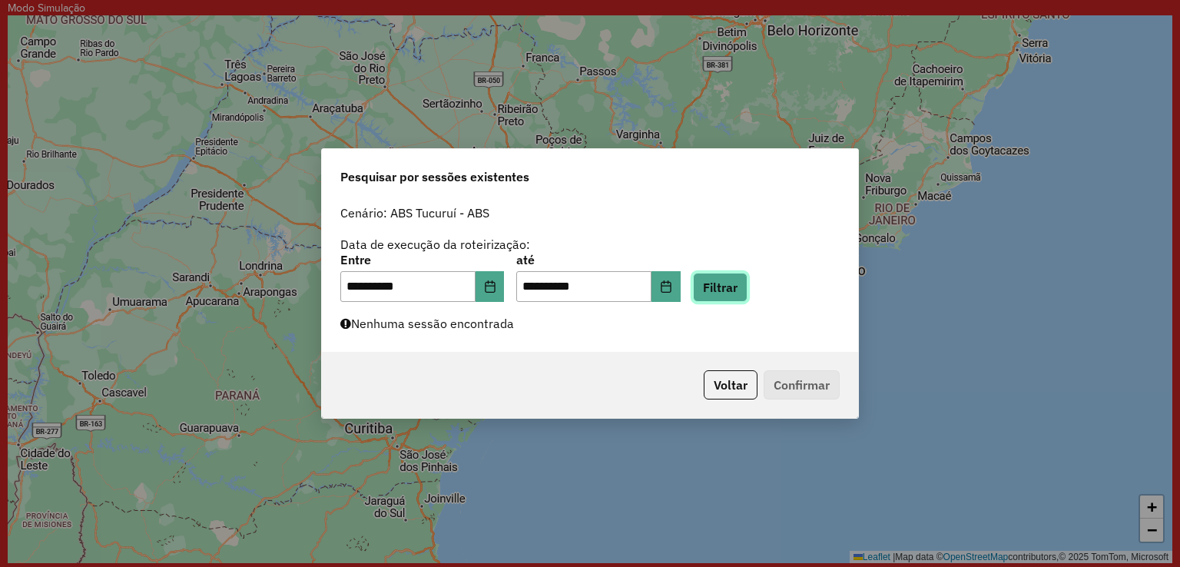
click at [742, 300] on button "Filtrar" at bounding box center [720, 287] width 55 height 29
click at [756, 381] on button "Voltar" at bounding box center [731, 384] width 54 height 29
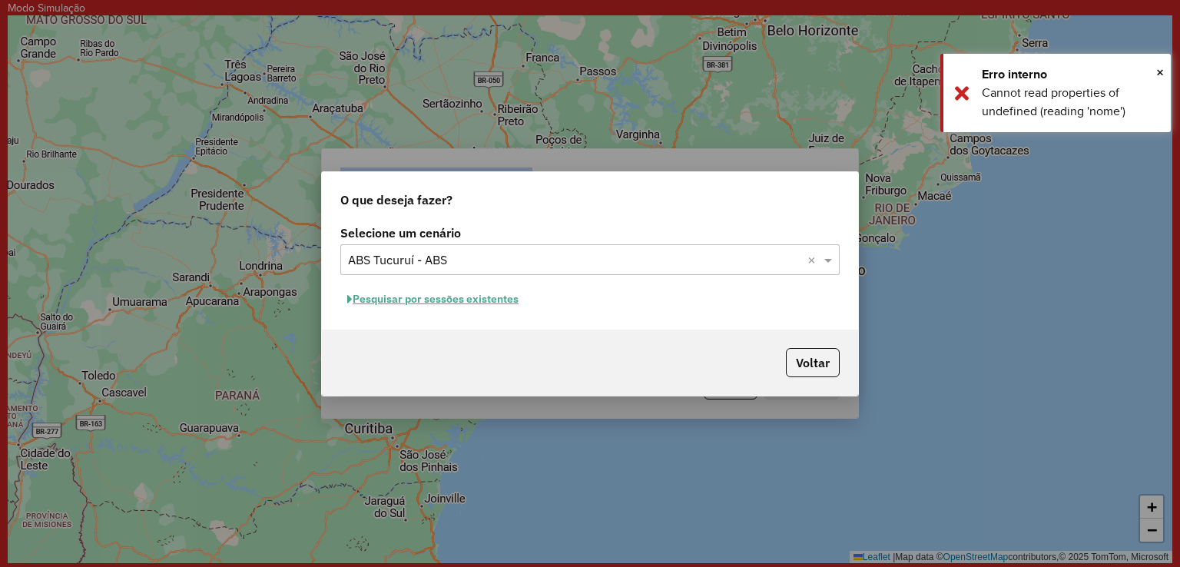
click at [755, 381] on div "Voltar" at bounding box center [590, 363] width 536 height 66
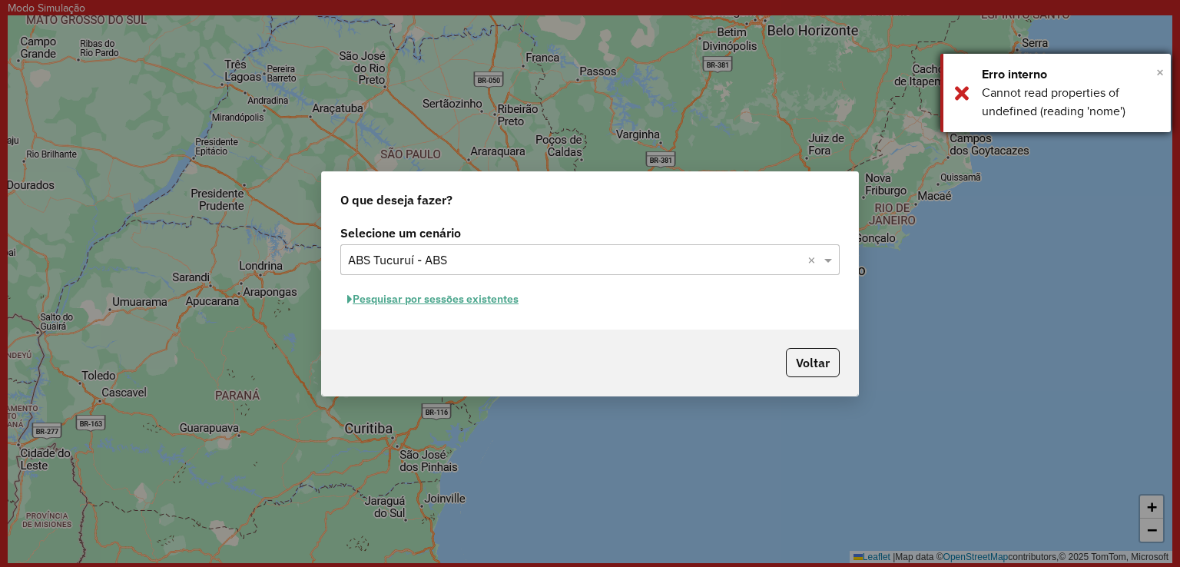
drag, startPoint x: 1162, startPoint y: 71, endPoint x: 1122, endPoint y: 89, distance: 43.7
click at [1162, 72] on span "×" at bounding box center [1160, 72] width 8 height 17
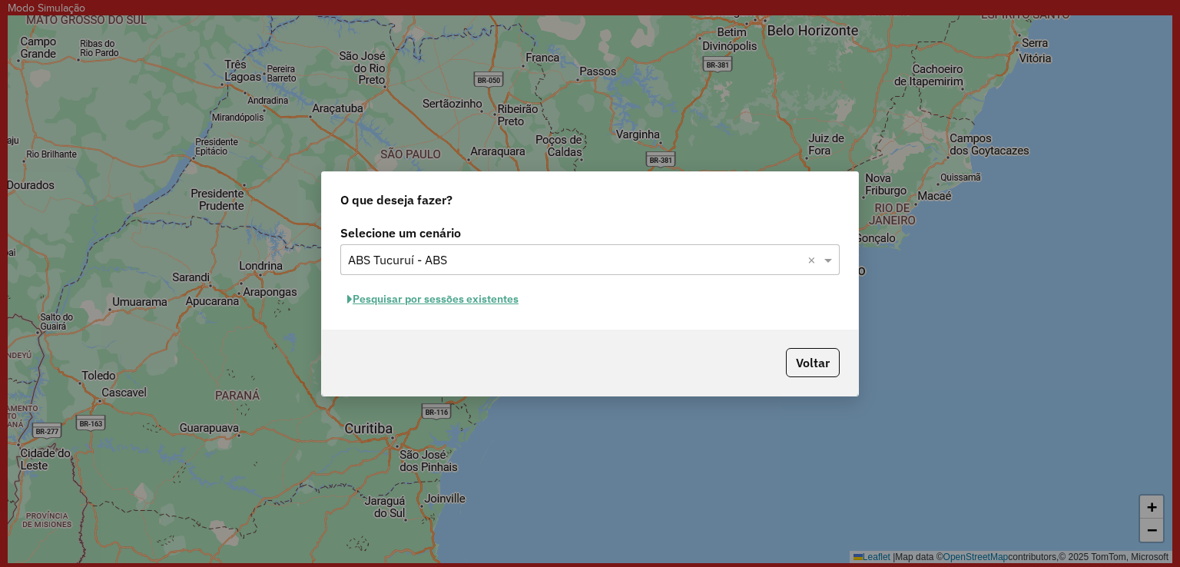
click at [968, 361] on div "O que deseja fazer? Selecione um cenário Selecione um cenário × ABS Tucuruí - A…" at bounding box center [590, 283] width 1180 height 567
click at [839, 357] on button "Voltar" at bounding box center [813, 362] width 54 height 29
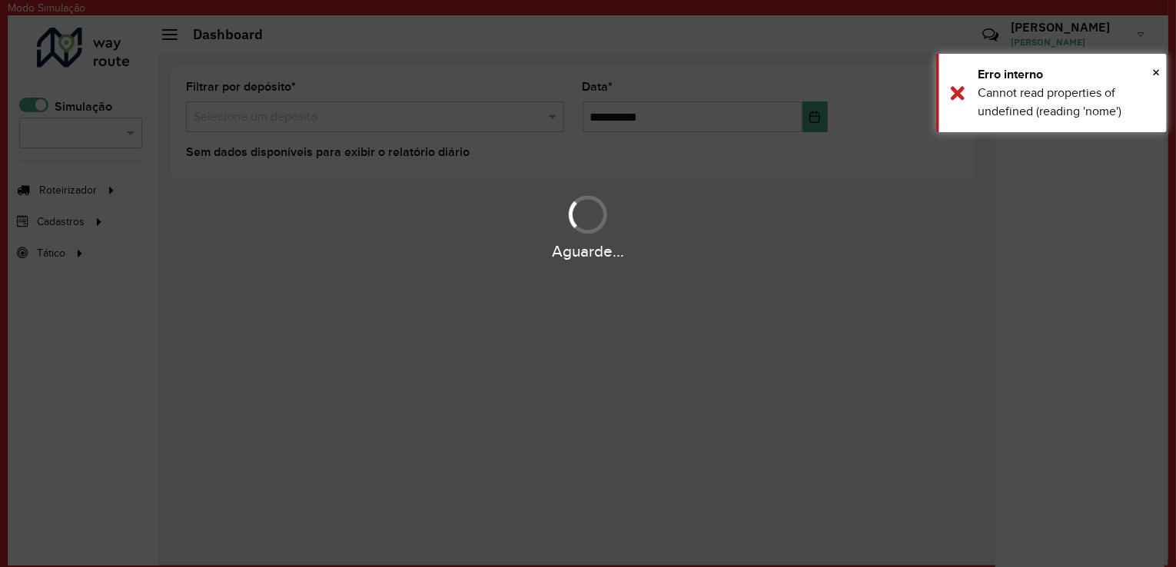
drag, startPoint x: 980, startPoint y: 357, endPoint x: 917, endPoint y: 350, distance: 63.4
click at [980, 357] on div "Aguarde..." at bounding box center [588, 283] width 1176 height 567
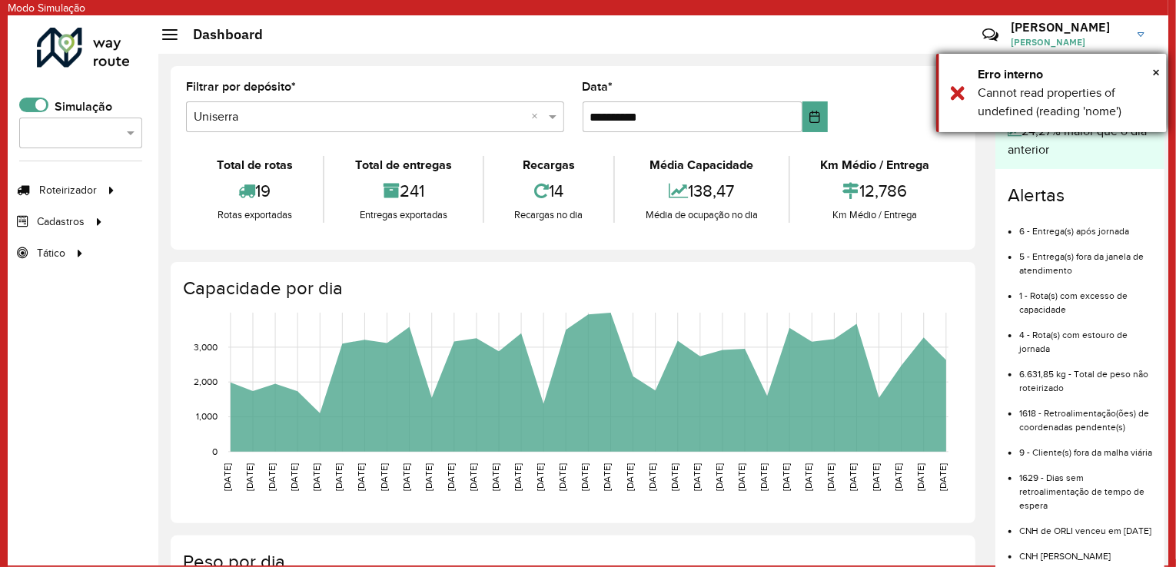
click at [970, 93] on div "× Erro interno Cannot read properties of undefined (reading 'nome')" at bounding box center [1051, 93] width 231 height 78
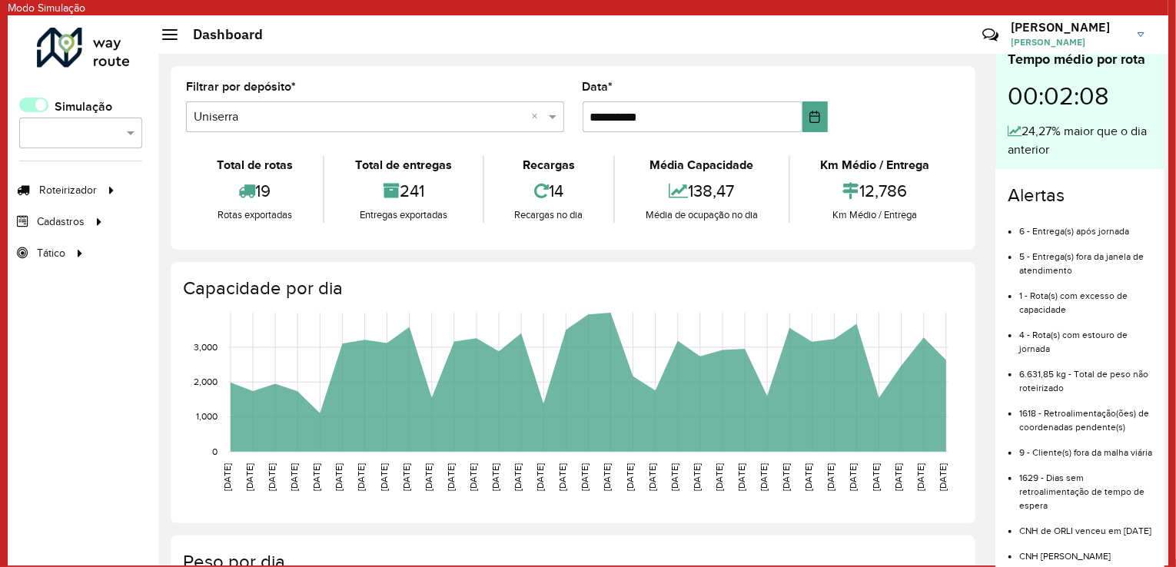
click at [36, 101] on span at bounding box center [33, 105] width 29 height 15
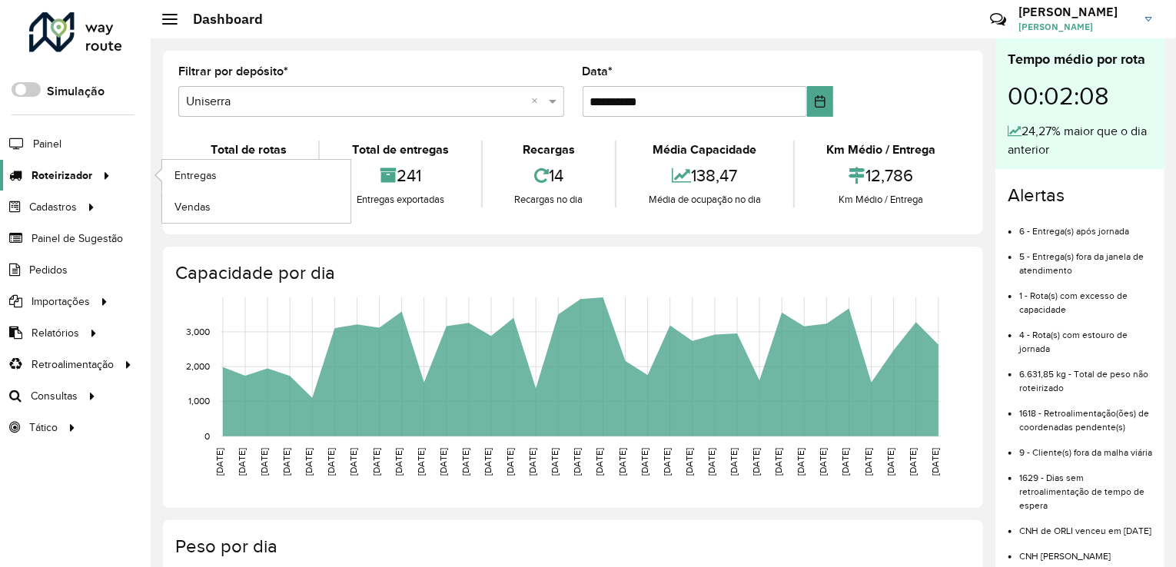
click at [72, 175] on span "Roteirizador" at bounding box center [62, 176] width 61 height 16
click at [235, 172] on link "Entregas" at bounding box center [256, 175] width 188 height 31
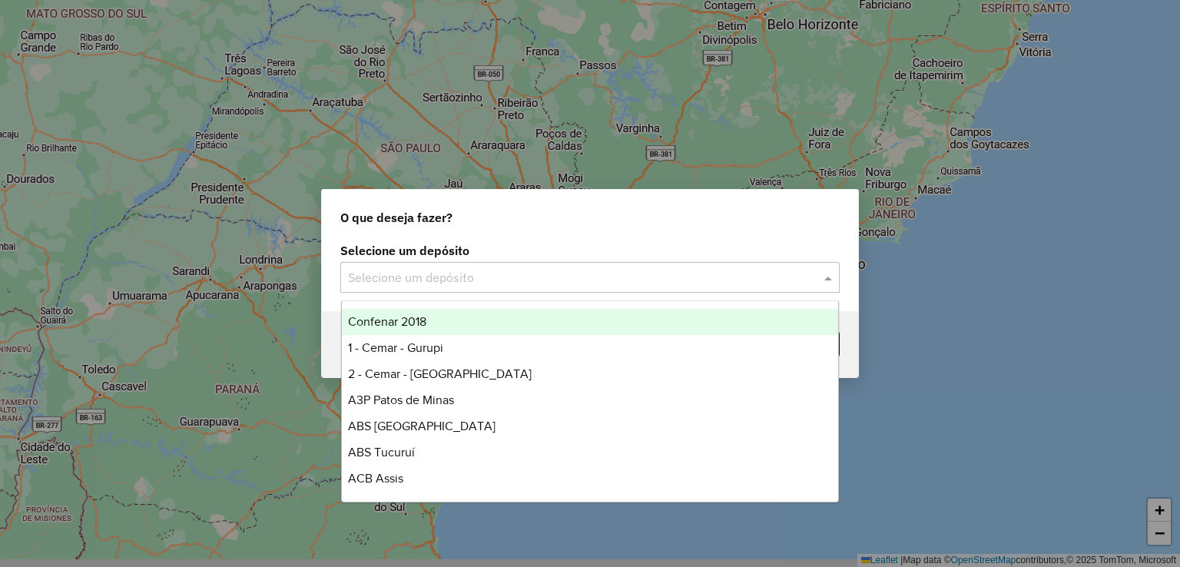
click at [447, 272] on input "text" at bounding box center [574, 278] width 453 height 18
click at [428, 323] on div "Confenar 2018" at bounding box center [590, 322] width 497 height 26
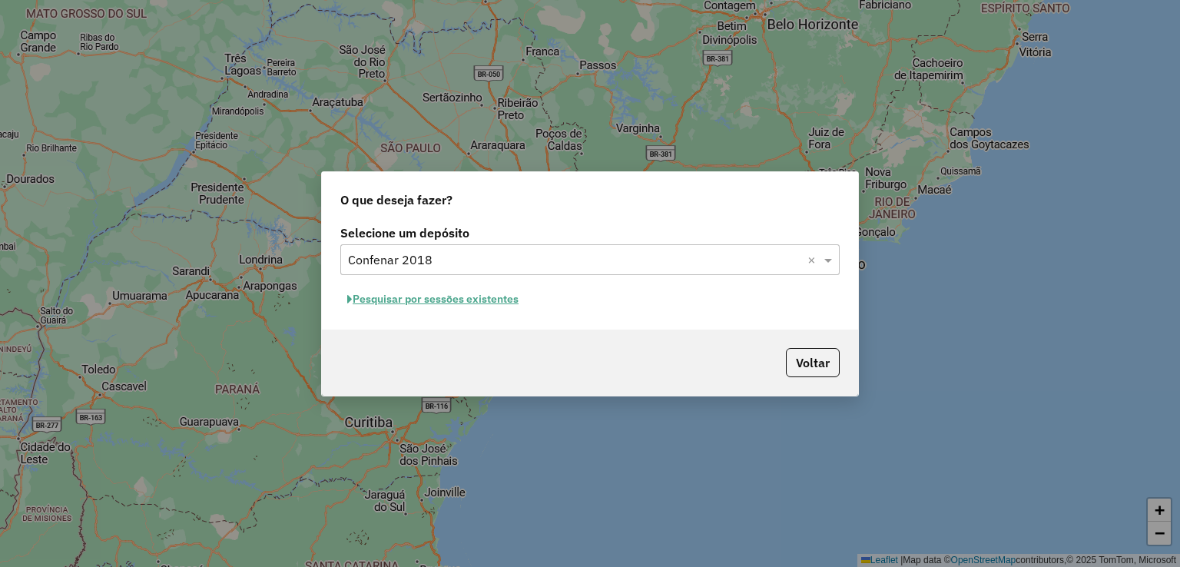
click at [497, 305] on button "Pesquisar por sessões existentes" at bounding box center [432, 299] width 185 height 24
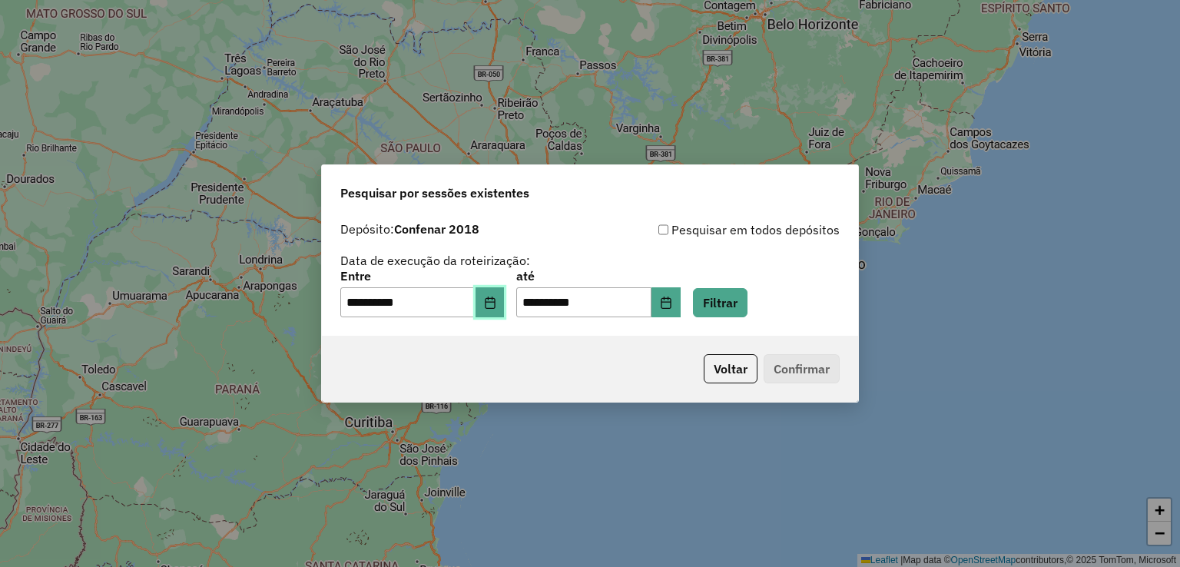
click at [496, 305] on icon "Choose Date" at bounding box center [490, 303] width 12 height 12
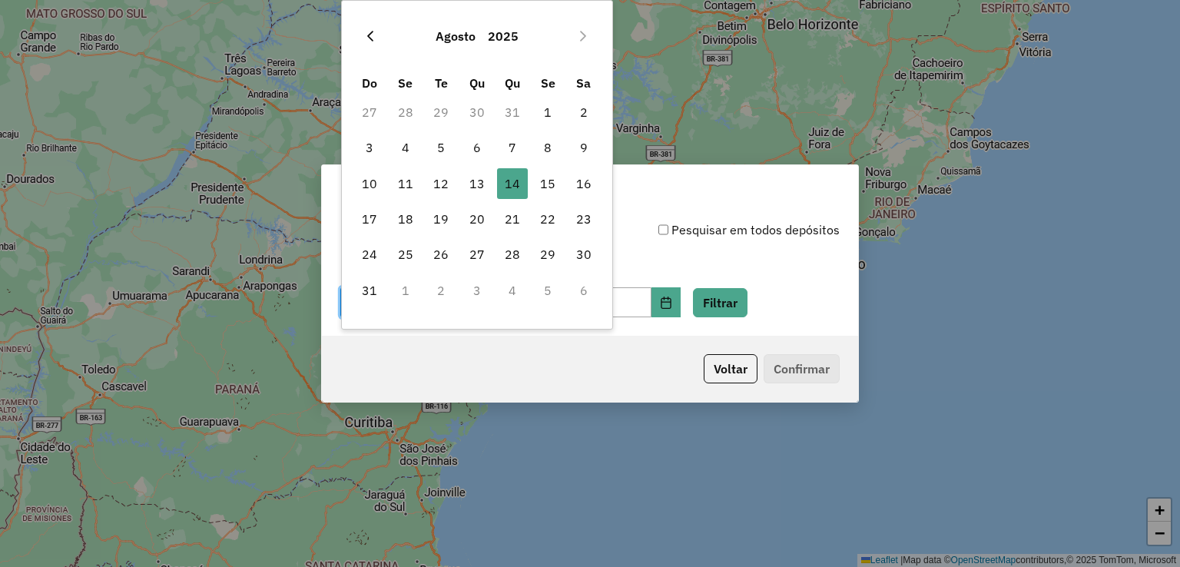
click at [367, 38] on icon "Previous Month" at bounding box center [370, 36] width 12 height 12
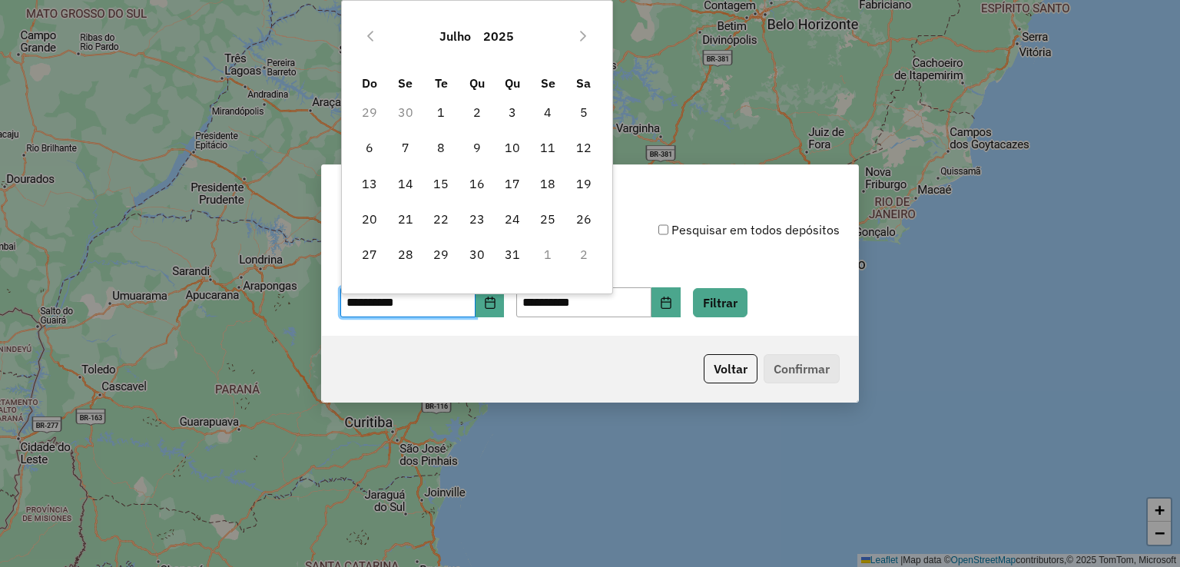
click at [367, 38] on icon "Previous Month" at bounding box center [370, 36] width 12 height 12
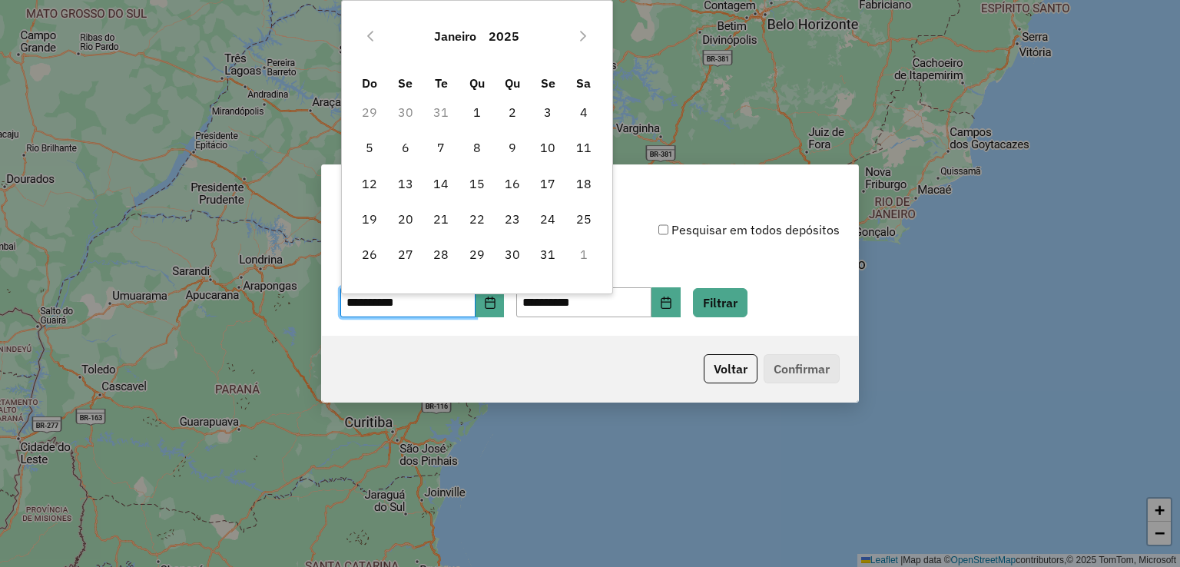
click at [367, 38] on icon "Previous Month" at bounding box center [370, 36] width 12 height 12
click at [368, 118] on span "1" at bounding box center [369, 112] width 31 height 31
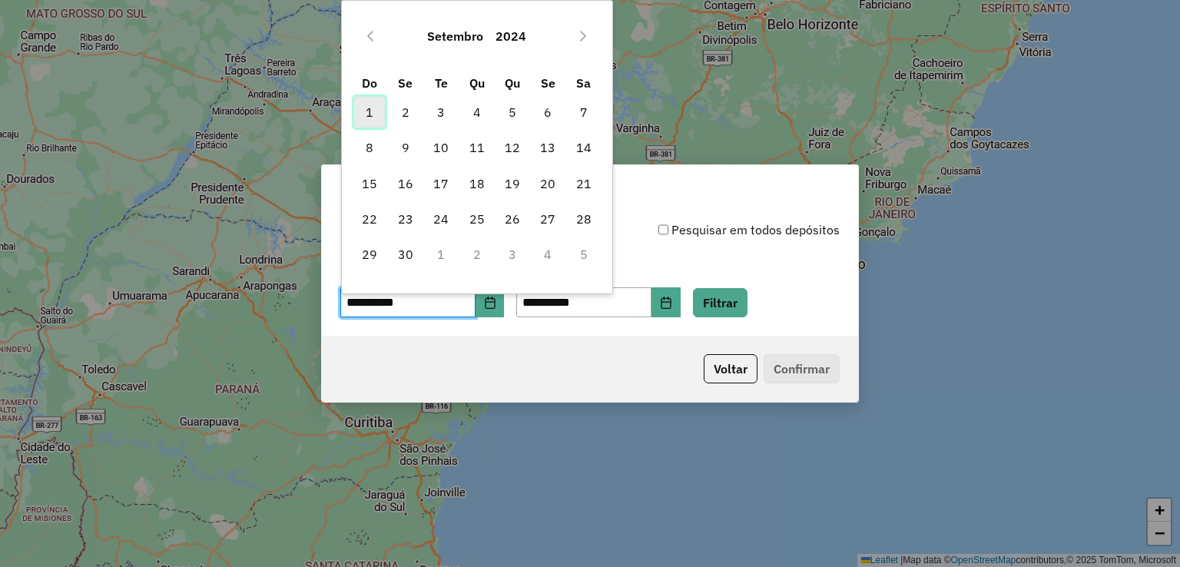
type input "**********"
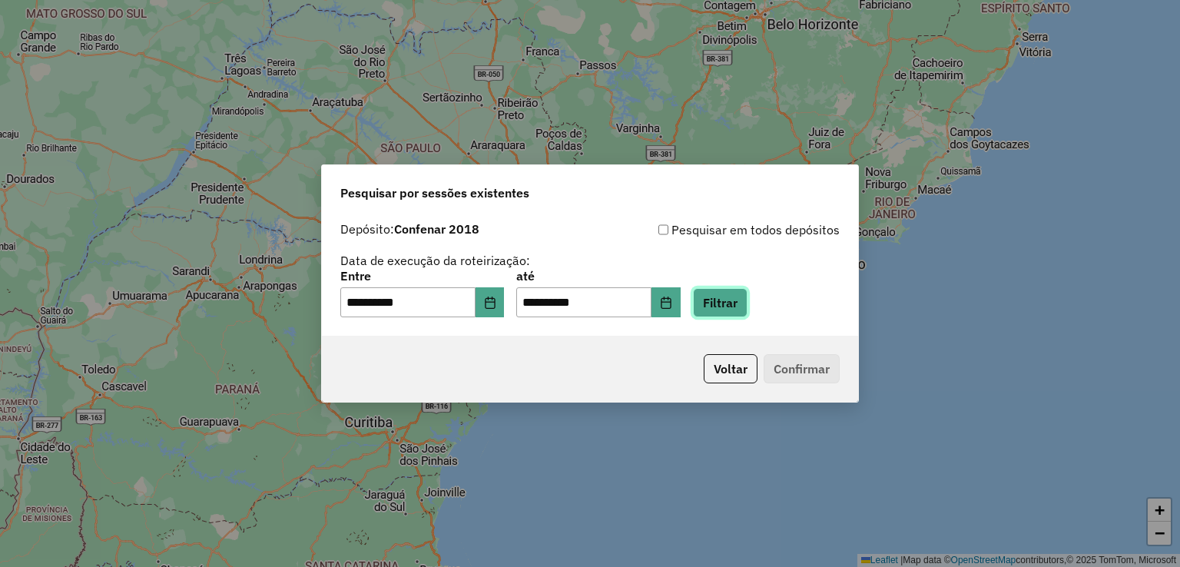
click at [748, 299] on button "Filtrar" at bounding box center [720, 302] width 55 height 29
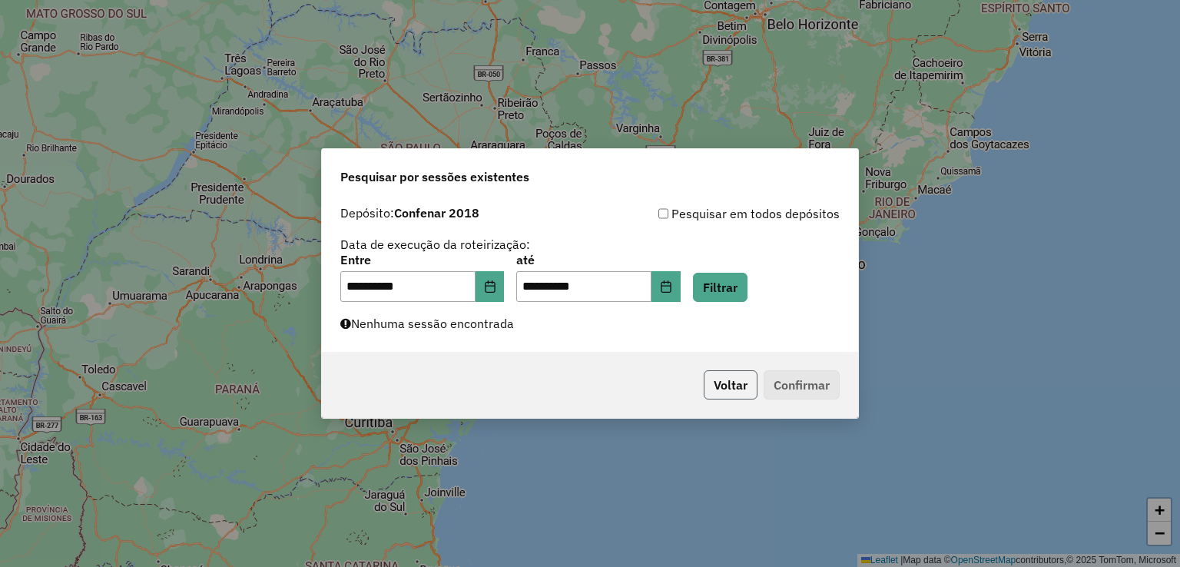
click at [745, 388] on button "Voltar" at bounding box center [731, 384] width 54 height 29
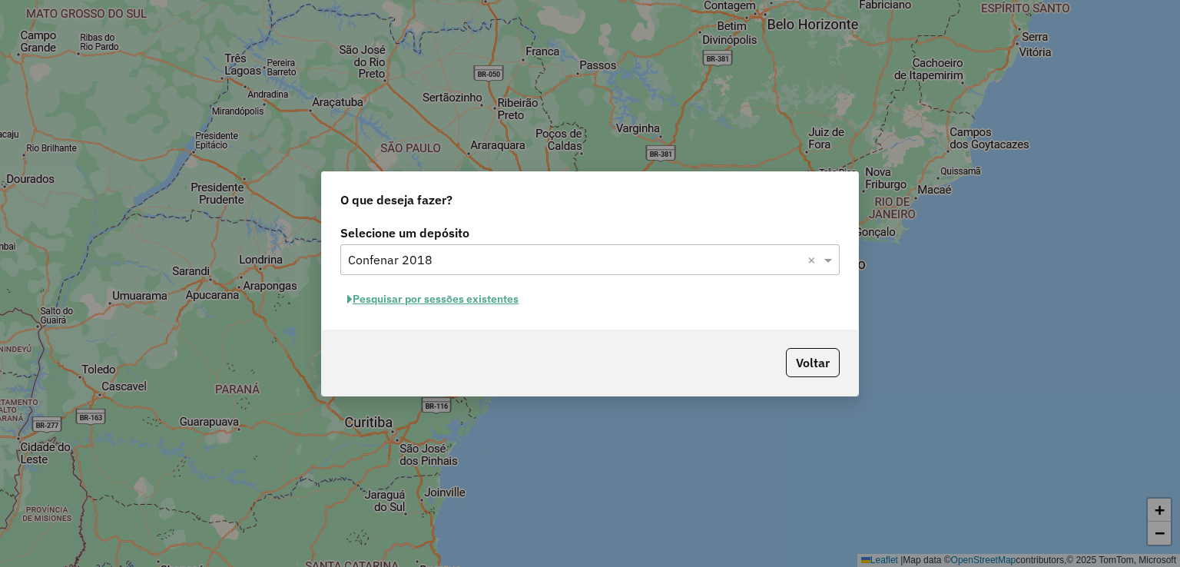
click at [1006, 283] on div "O que deseja fazer? Selecione um depósito Selecione um depósito × Confenar 2018…" at bounding box center [590, 283] width 1180 height 567
click at [824, 360] on button "Voltar" at bounding box center [813, 362] width 54 height 29
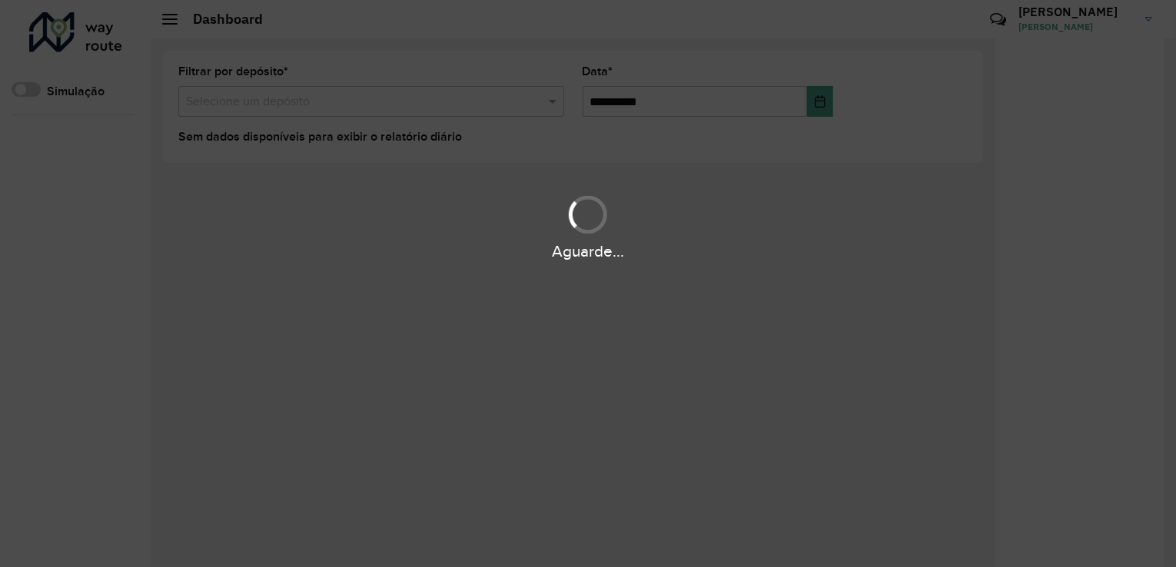
click at [987, 331] on div "Aguarde..." at bounding box center [588, 283] width 1176 height 567
drag, startPoint x: 524, startPoint y: 333, endPoint x: 494, endPoint y: 334, distance: 30.0
click at [523, 333] on div "Aguarde..." at bounding box center [588, 283] width 1176 height 567
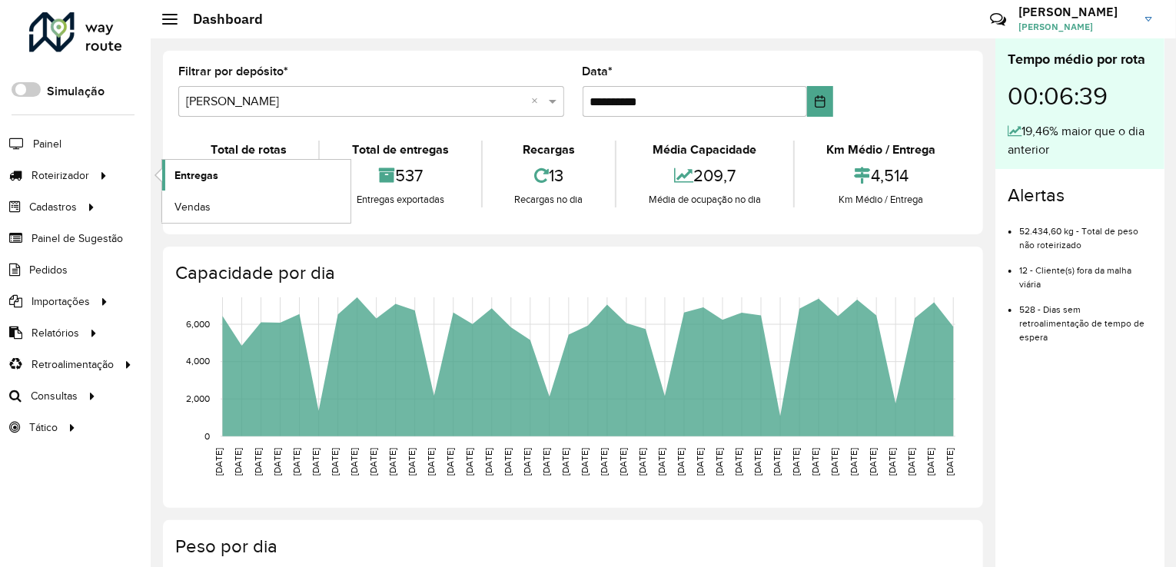
click at [230, 171] on link "Entregas" at bounding box center [256, 175] width 188 height 31
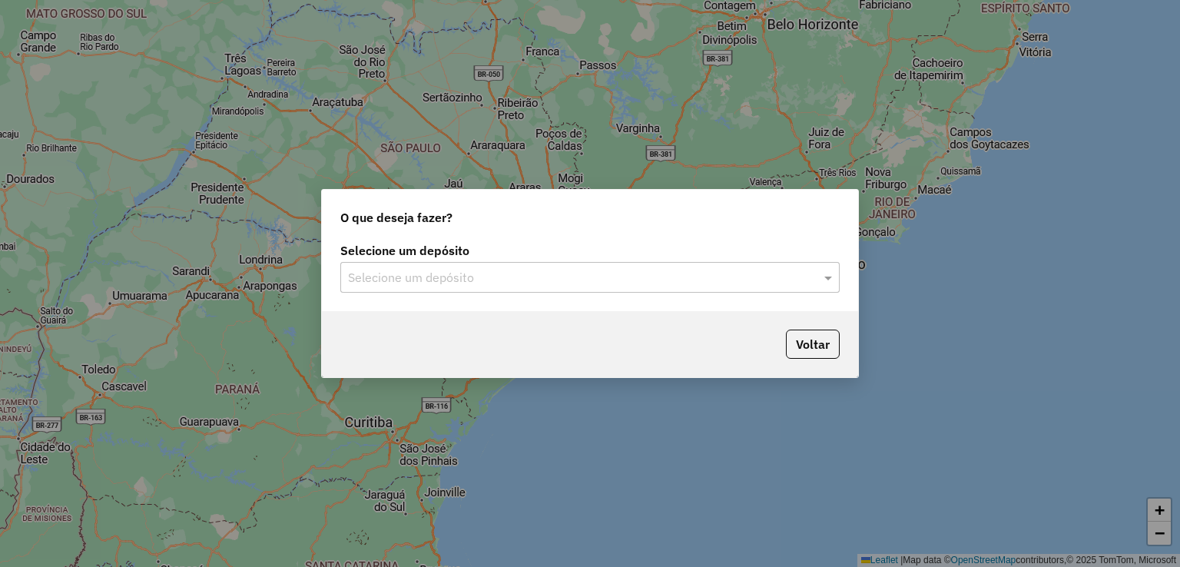
click at [507, 280] on input "text" at bounding box center [574, 278] width 453 height 18
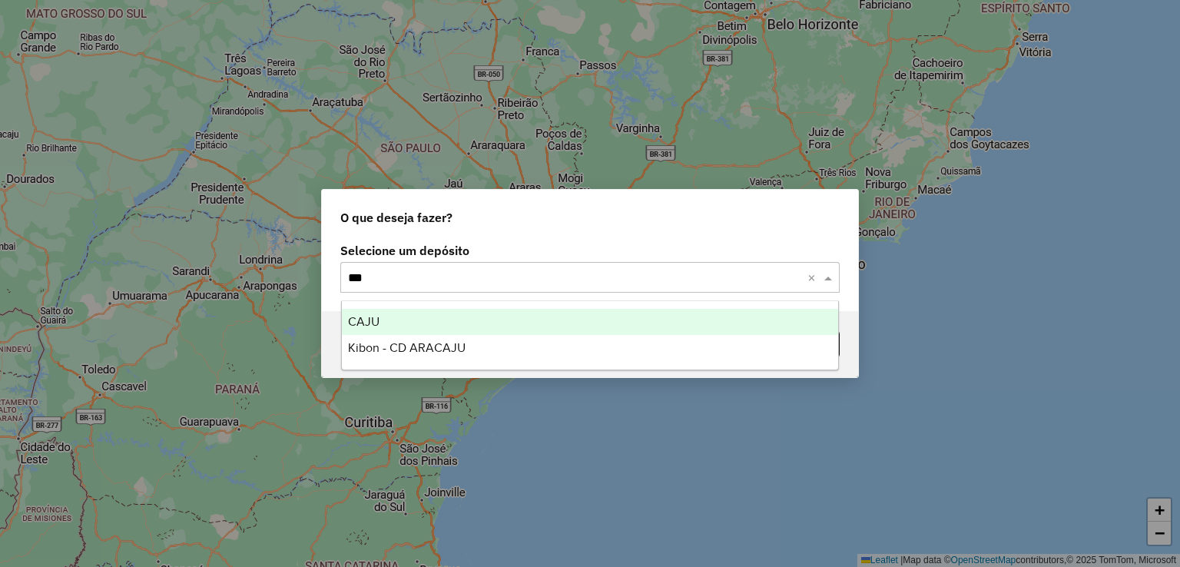
type input "****"
click at [452, 323] on div "CAJU" at bounding box center [590, 322] width 497 height 26
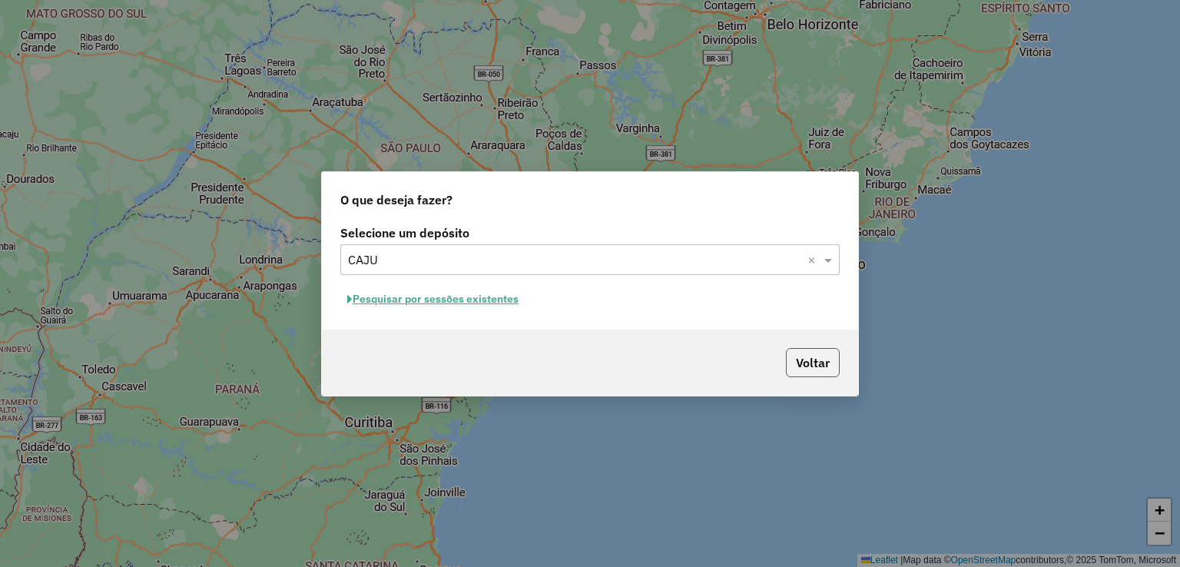
click at [825, 361] on button "Voltar" at bounding box center [813, 362] width 54 height 29
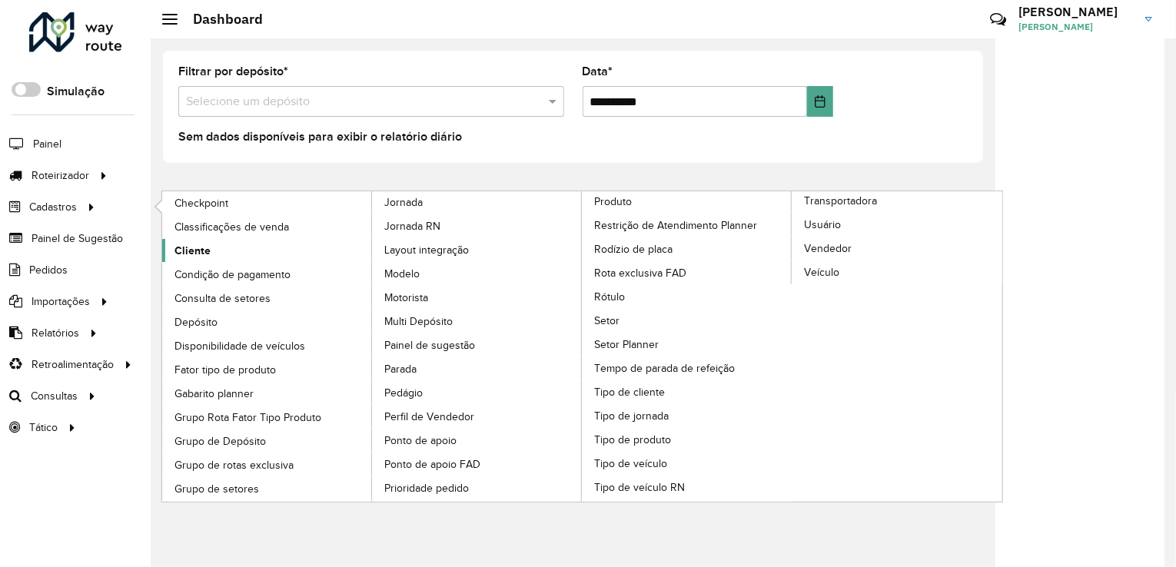
click at [194, 256] on span "Cliente" at bounding box center [192, 251] width 36 height 16
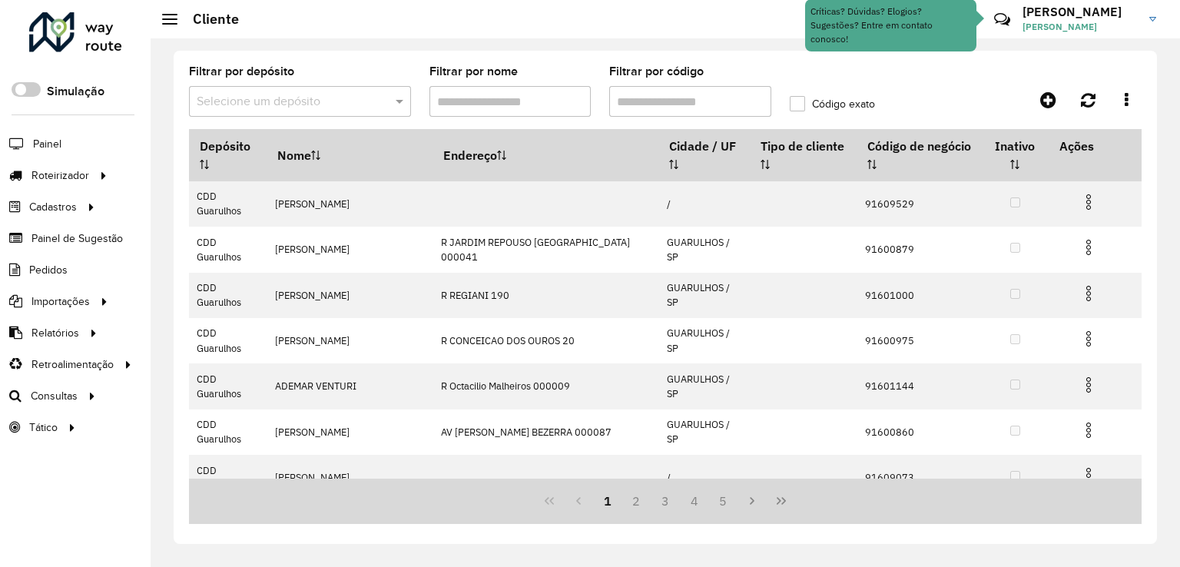
click at [282, 101] on input "text" at bounding box center [285, 102] width 176 height 18
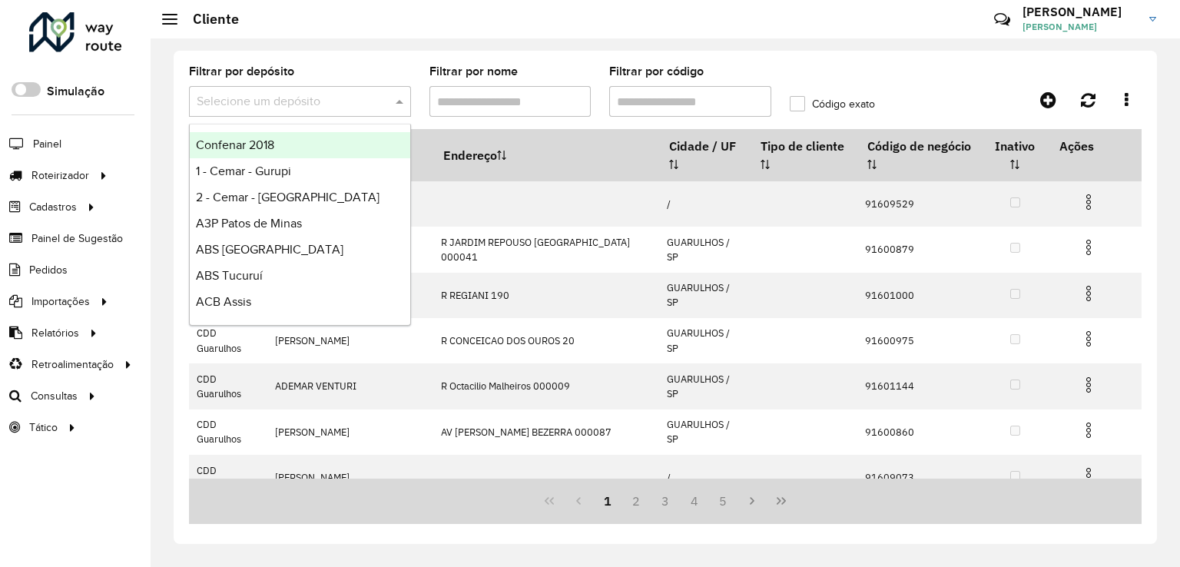
click at [1156, 410] on div "Filtrar por depósito Selecione um depósito Filtrar por nome Filtrar por código …" at bounding box center [666, 297] width 984 height 493
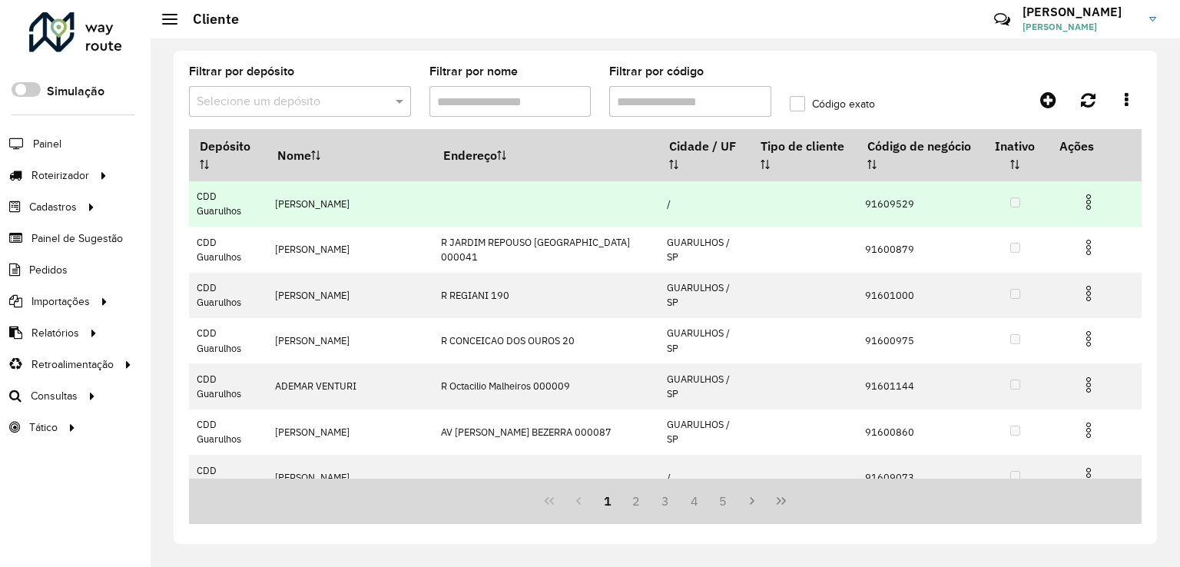
click at [1084, 200] on img at bounding box center [1089, 202] width 18 height 18
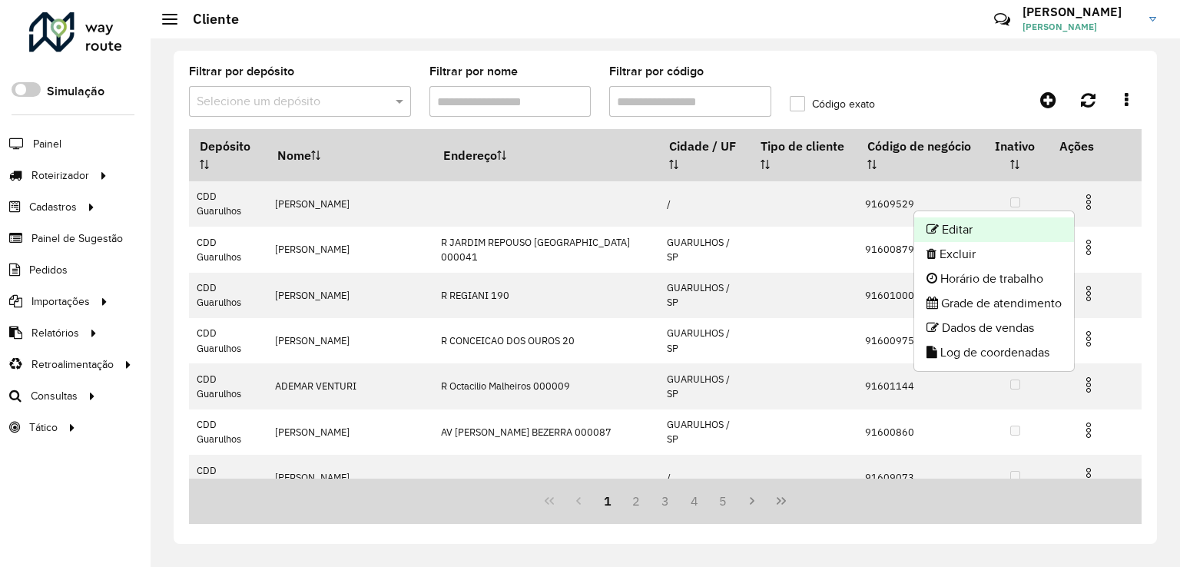
click at [977, 227] on li "Editar" at bounding box center [994, 229] width 160 height 25
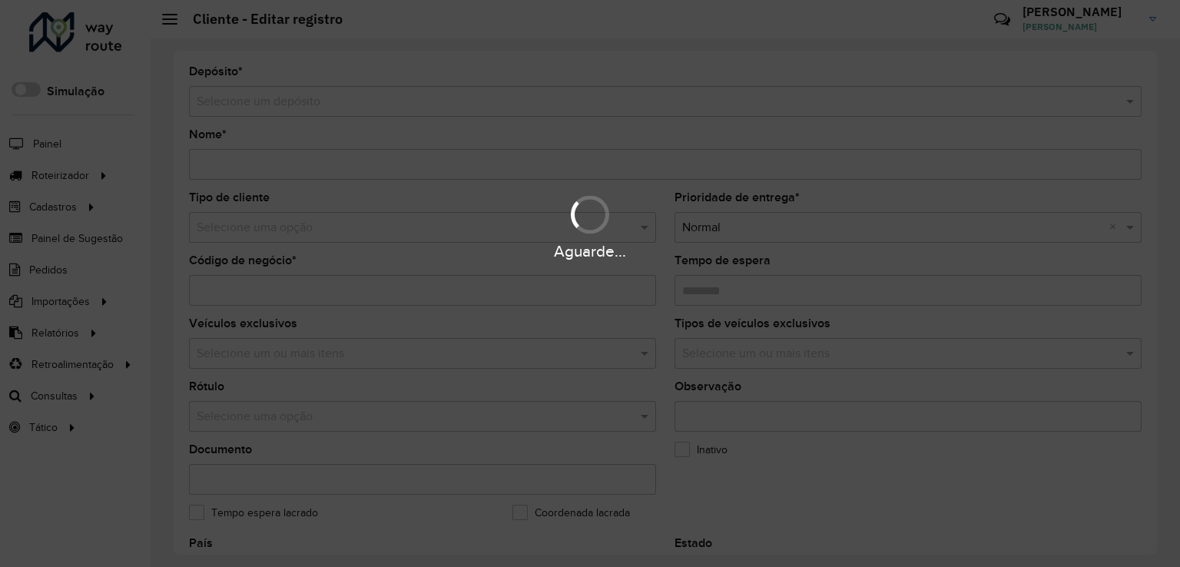
type input "**********"
type input "********"
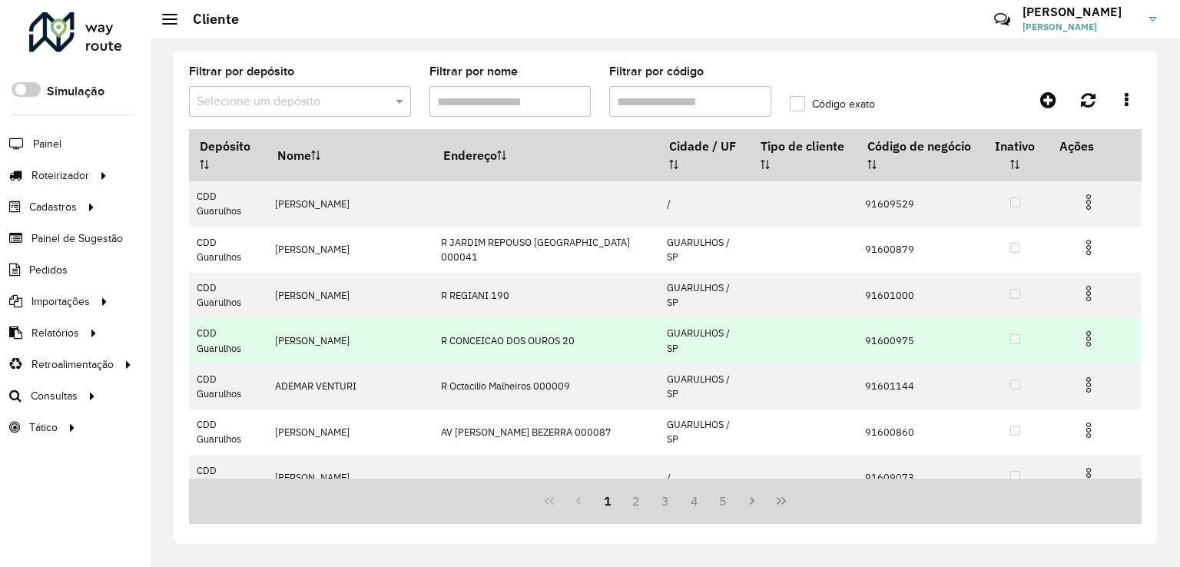
click at [1081, 330] on img at bounding box center [1089, 339] width 18 height 18
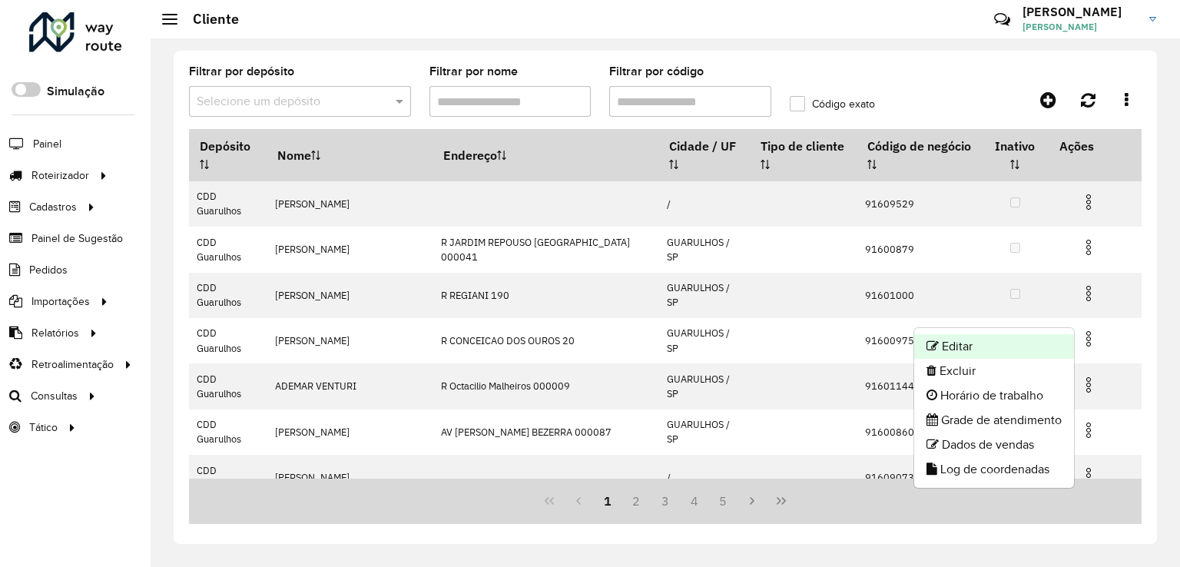
click at [966, 350] on li "Editar" at bounding box center [994, 346] width 160 height 25
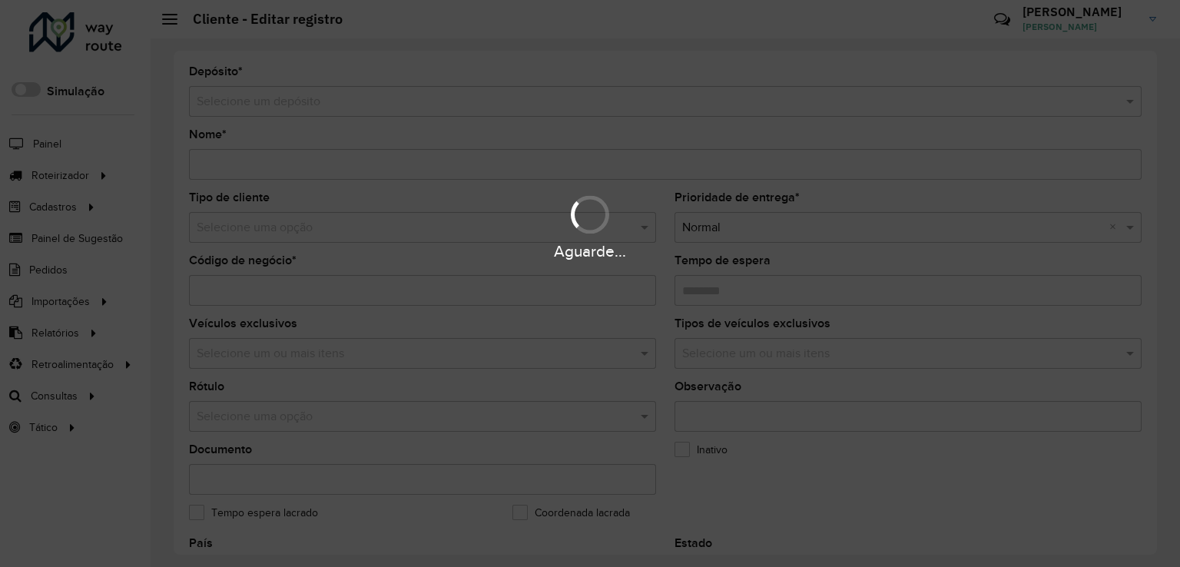
type input "**********"
type input "********"
type input "**********"
type input "*********"
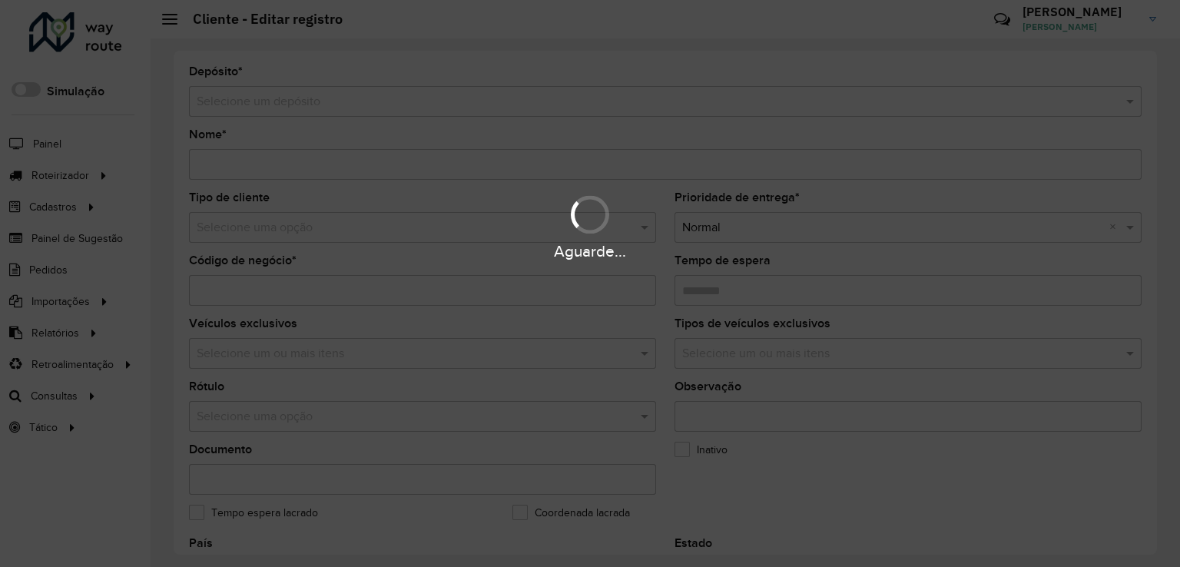
type input "**********"
type input "********"
type input "**********"
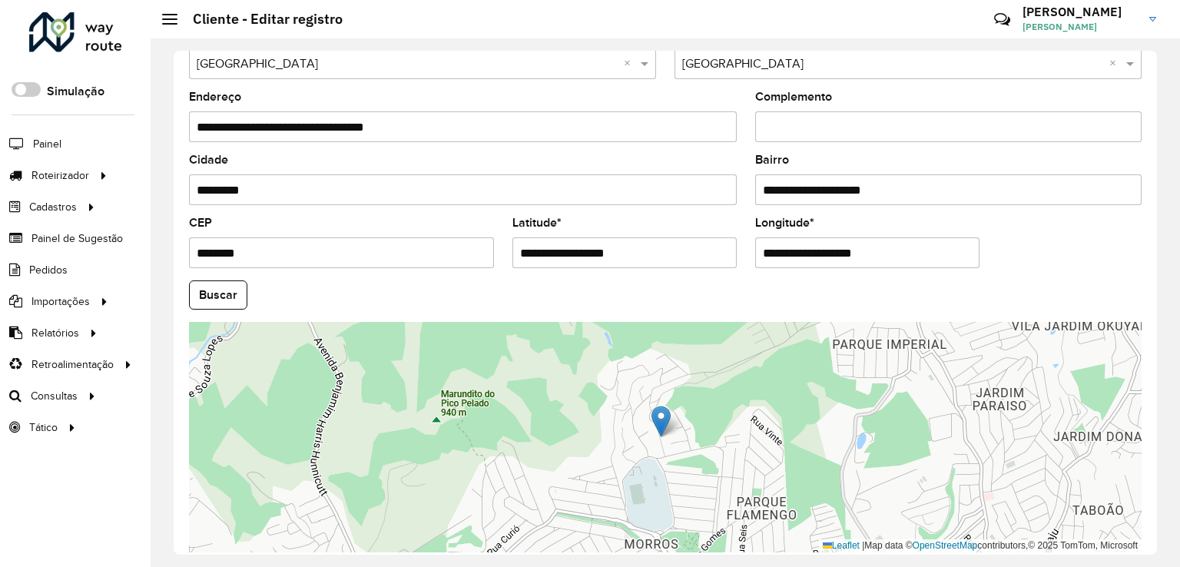
scroll to position [538, 0]
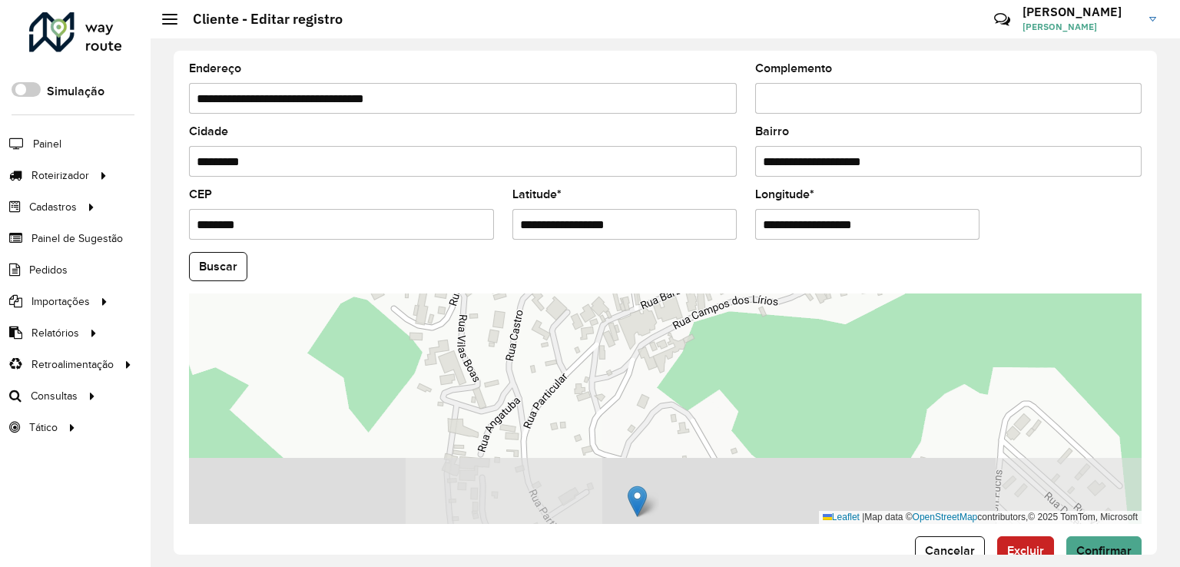
drag, startPoint x: 828, startPoint y: 403, endPoint x: 725, endPoint y: 296, distance: 148.4
click at [725, 296] on div "Leaflet | Map data © OpenStreetMap contributors,© 2025 TomTom, Microsoft" at bounding box center [665, 409] width 953 height 231
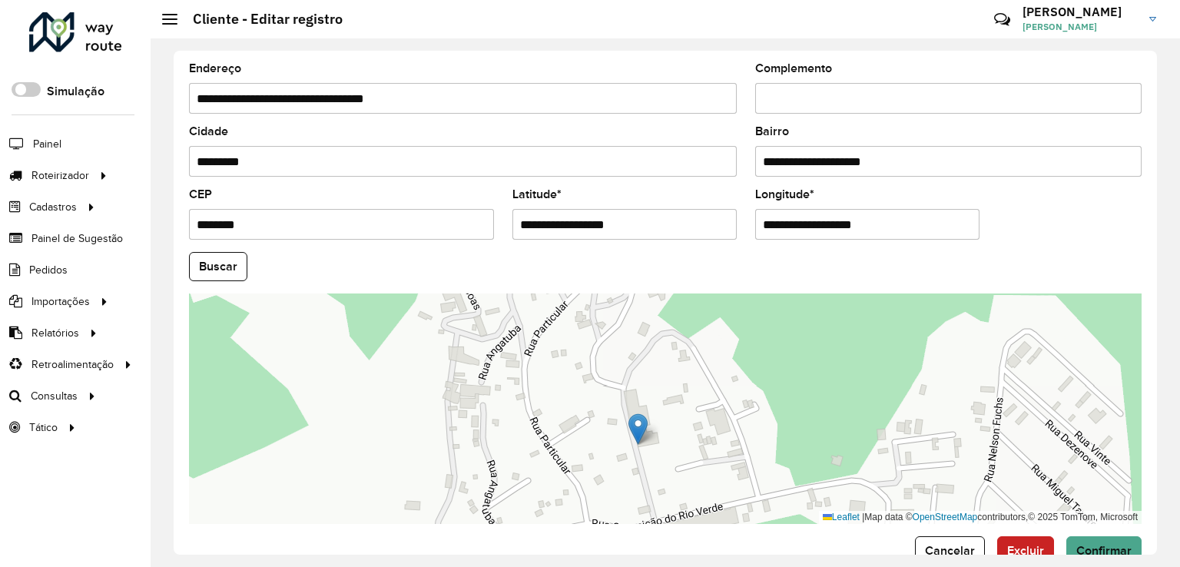
drag, startPoint x: 845, startPoint y: 419, endPoint x: 848, endPoint y: 356, distance: 63.1
click at [848, 356] on div "Leaflet | Map data © OpenStreetMap contributors,© 2025 TomTom, Microsoft" at bounding box center [665, 409] width 953 height 231
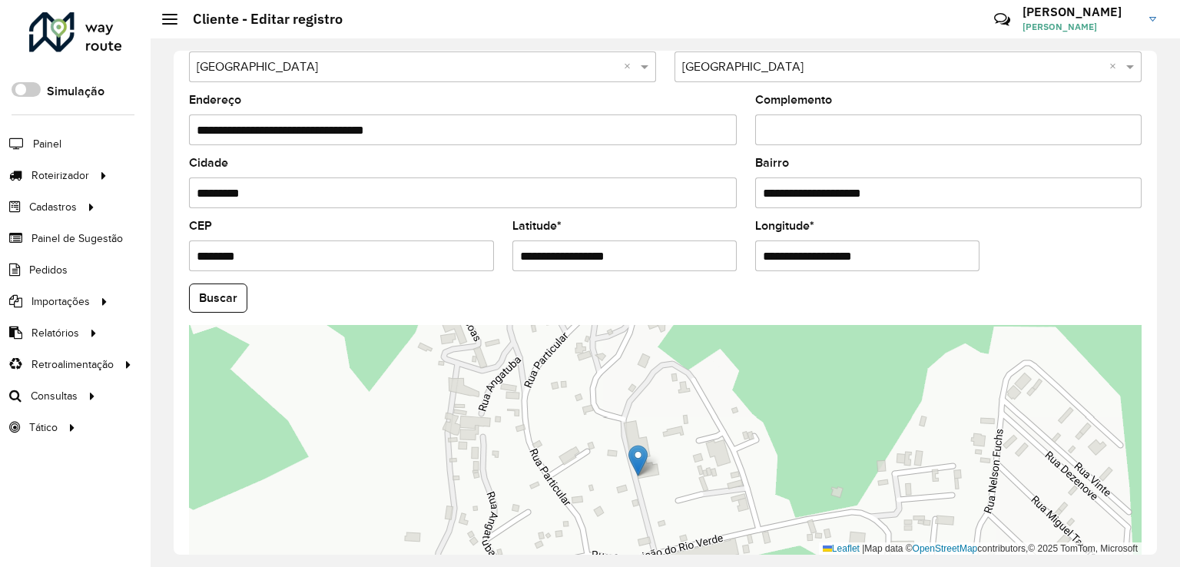
scroll to position [570, 0]
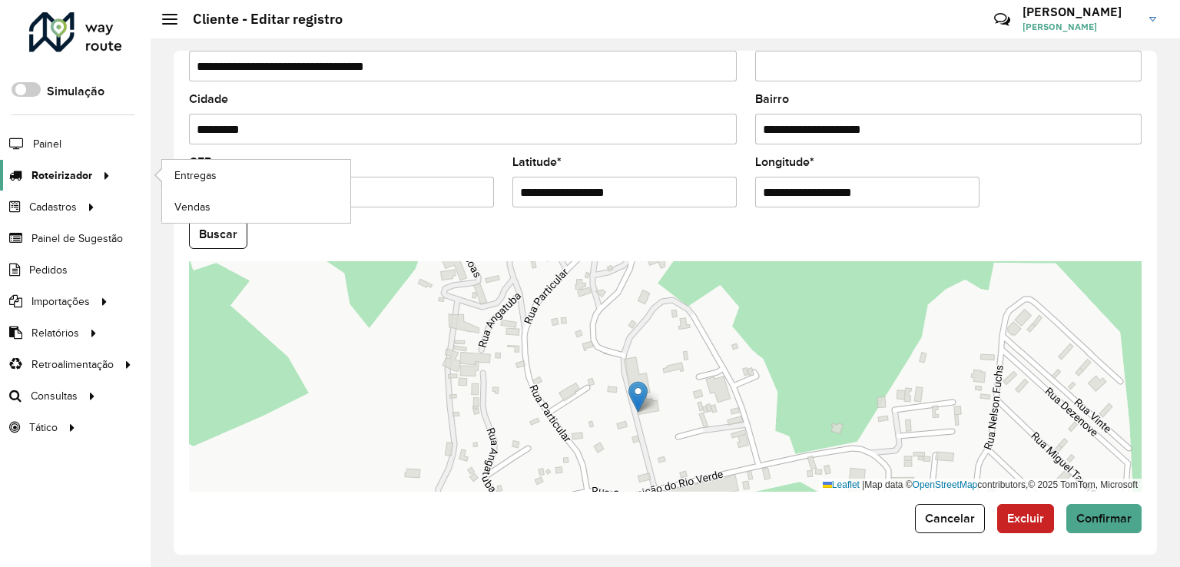
click at [71, 172] on span "Roteirizador" at bounding box center [62, 176] width 61 height 16
click at [193, 174] on span "Entregas" at bounding box center [196, 176] width 44 height 16
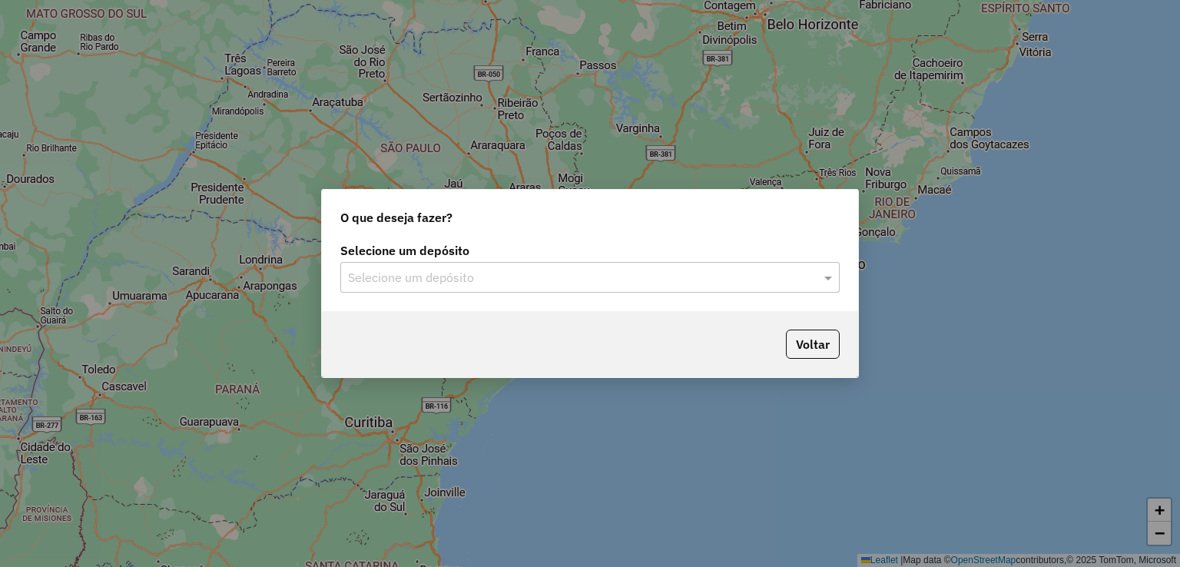
click at [492, 269] on input "text" at bounding box center [574, 278] width 453 height 18
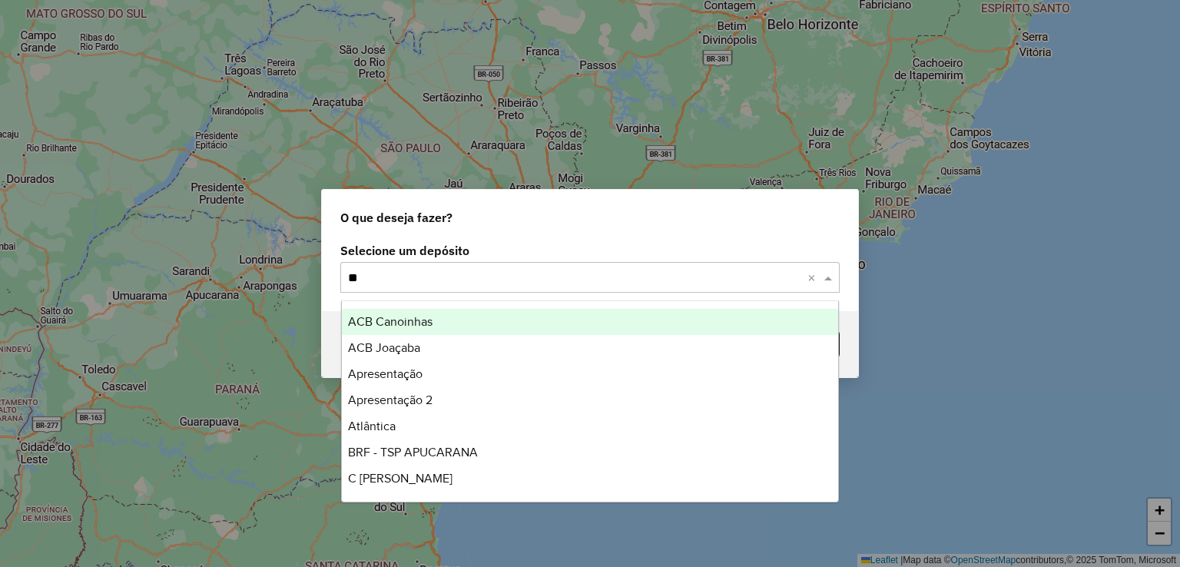
type input "***"
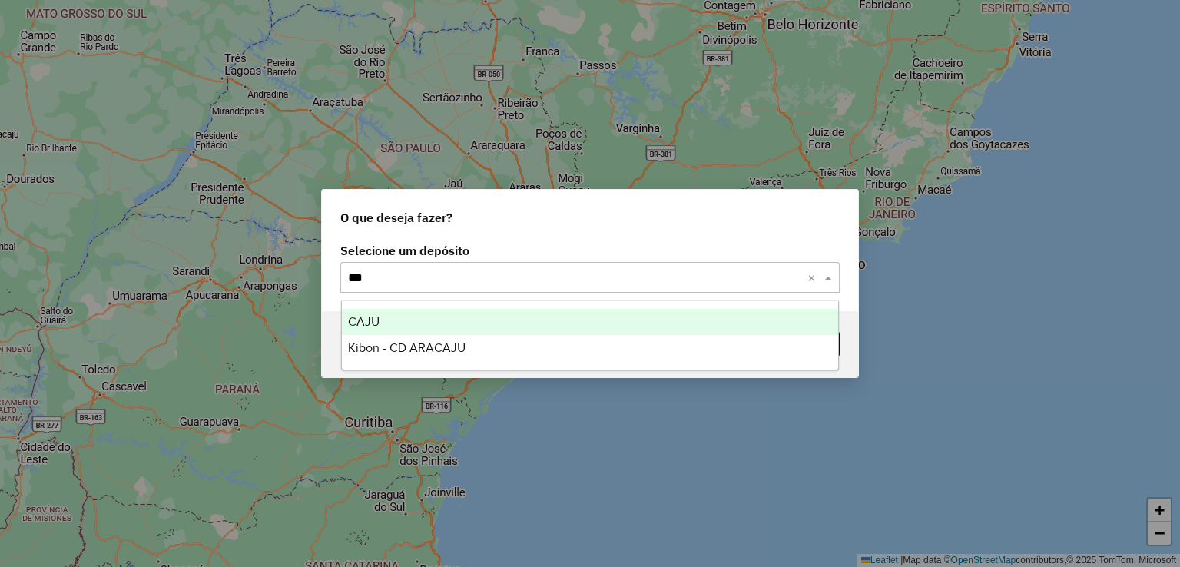
click at [443, 320] on div "CAJU" at bounding box center [590, 322] width 497 height 26
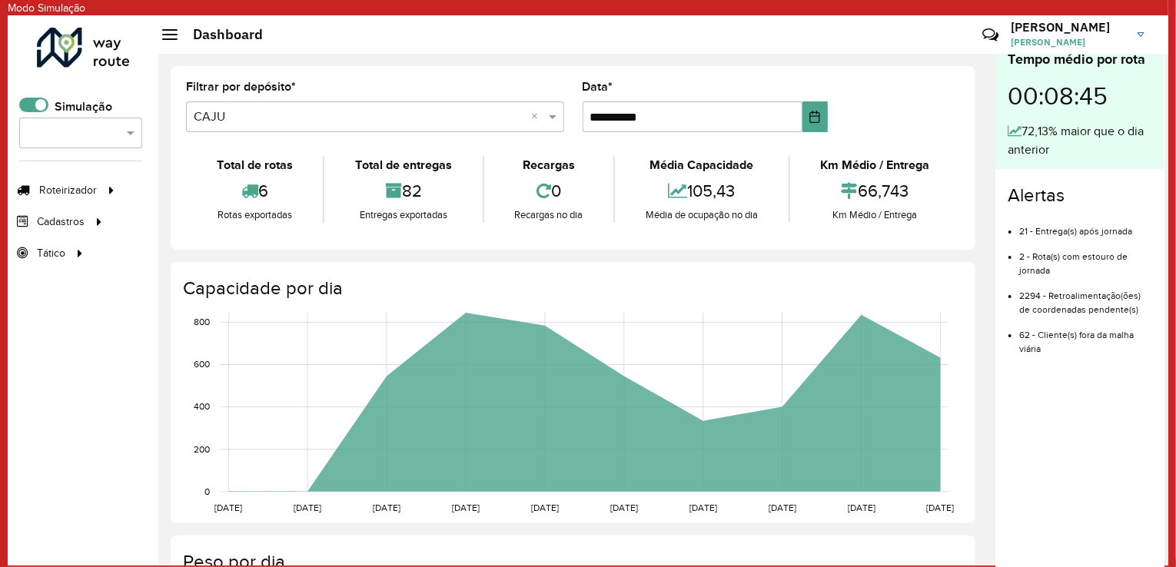
click at [1083, 37] on span "[PERSON_NAME]" at bounding box center [1067, 42] width 115 height 14
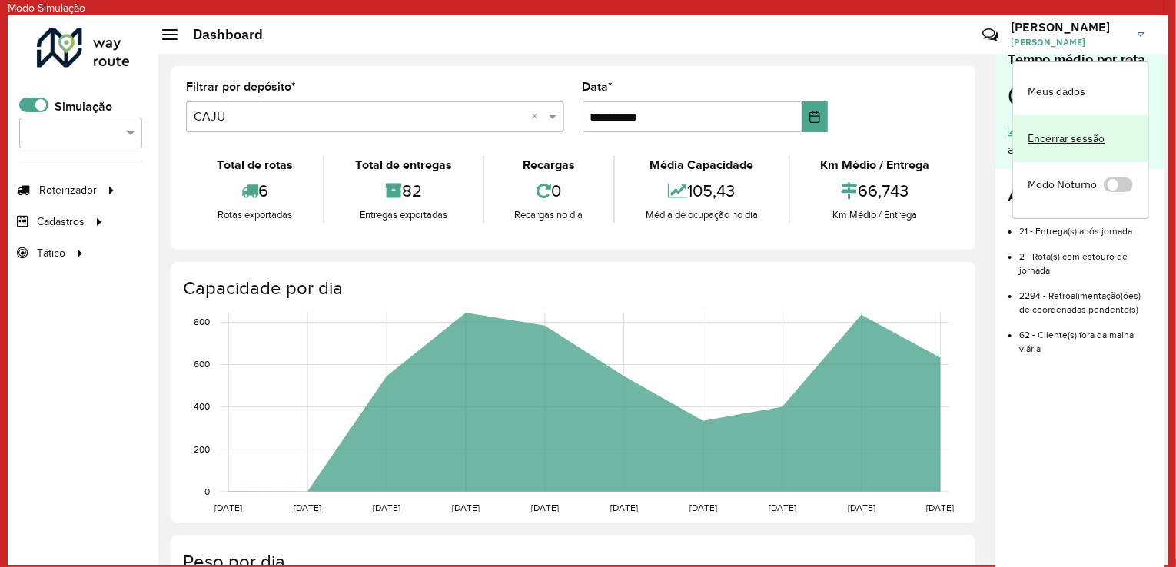
click at [1056, 142] on link "Encerrar sessão" at bounding box center [1080, 138] width 135 height 47
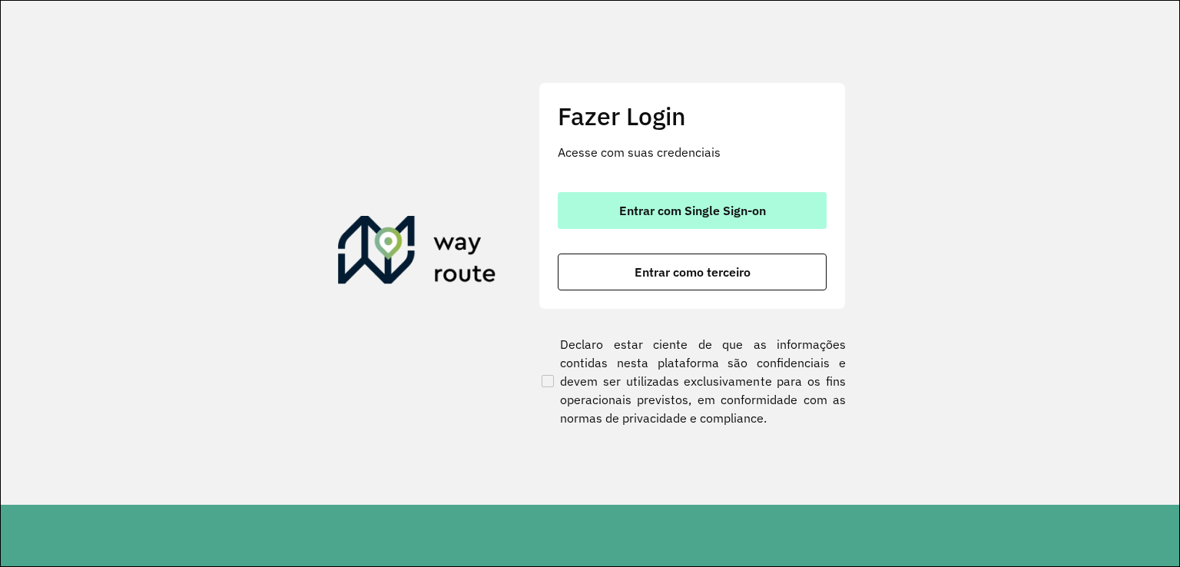
click at [682, 210] on span "Entrar com Single Sign-on" at bounding box center [692, 210] width 147 height 12
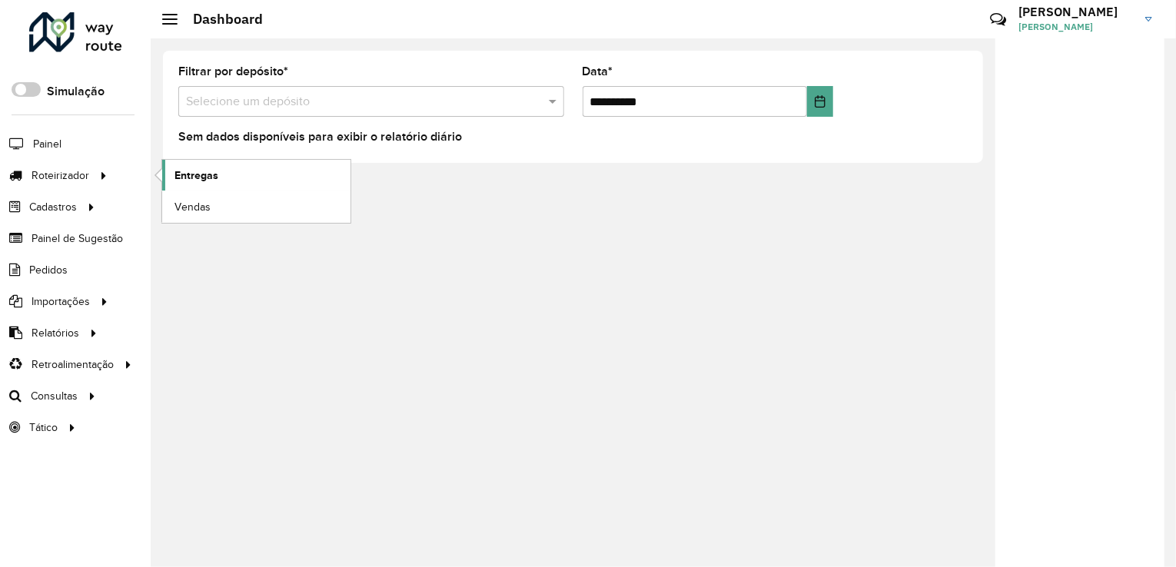
click at [212, 178] on span "Entregas" at bounding box center [196, 176] width 44 height 16
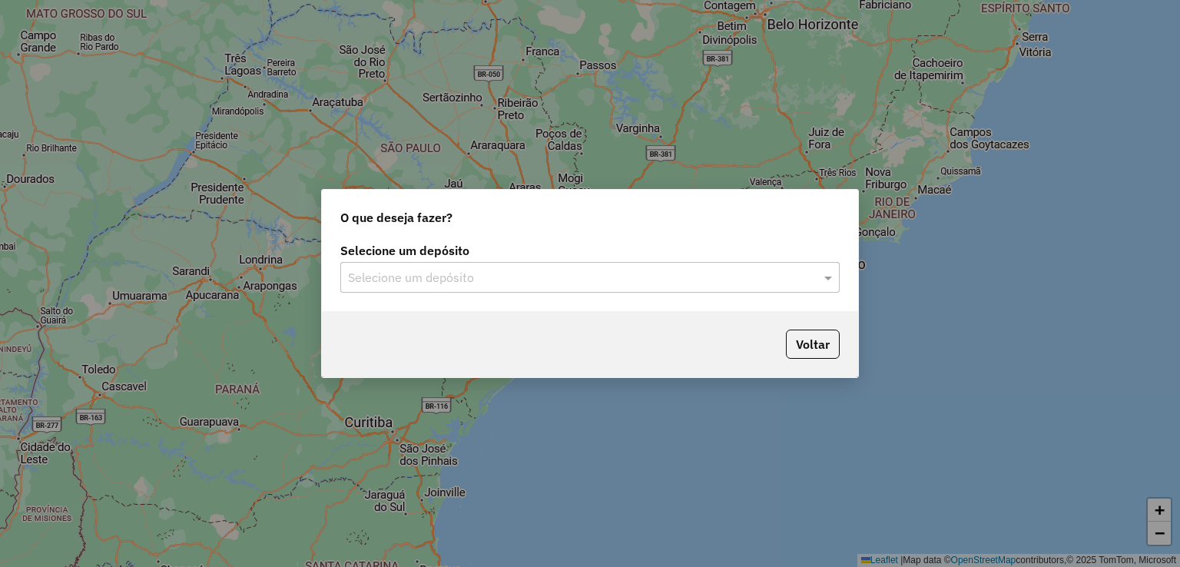
click at [423, 270] on input "text" at bounding box center [574, 278] width 453 height 18
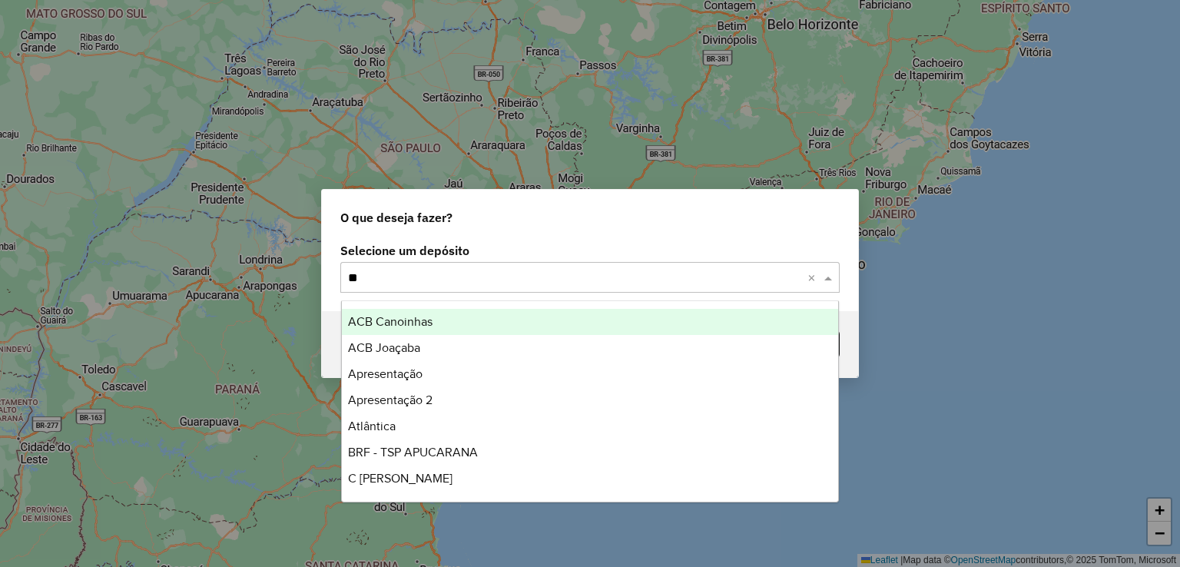
type input "*"
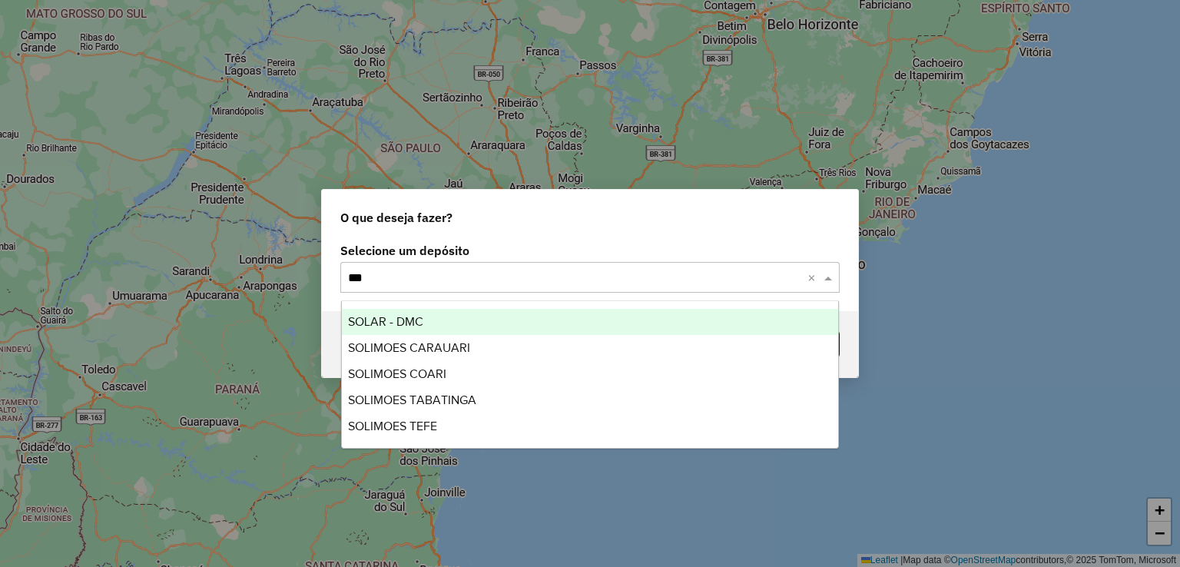
type input "****"
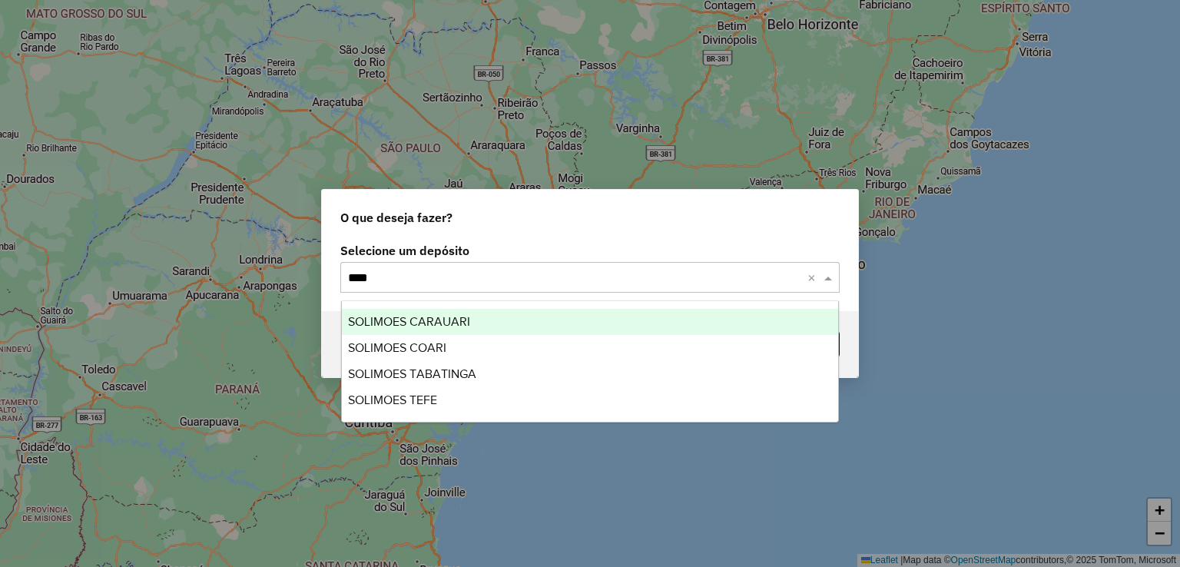
click at [421, 320] on span "SOLIMOES CARAUARI" at bounding box center [409, 321] width 122 height 13
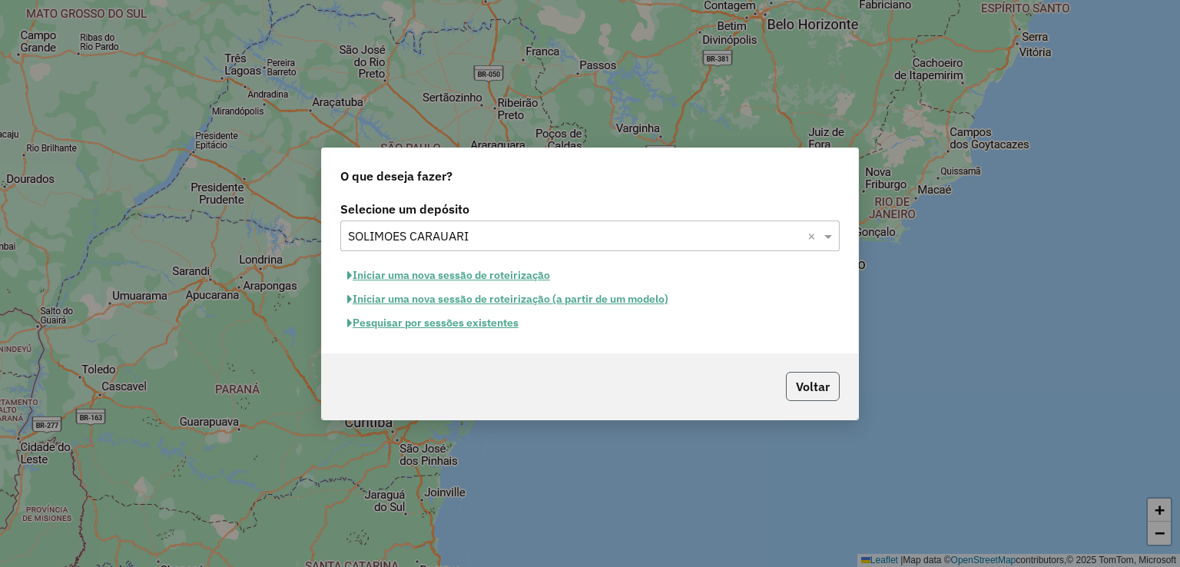
click at [820, 390] on button "Voltar" at bounding box center [813, 386] width 54 height 29
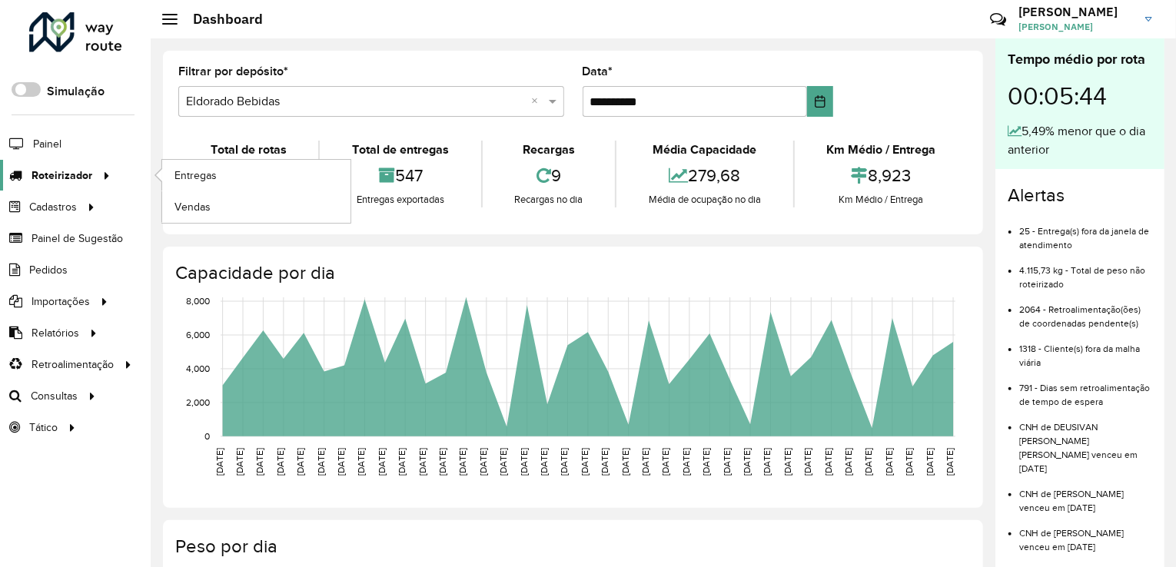
click at [67, 174] on span "Roteirizador" at bounding box center [62, 176] width 61 height 16
click at [205, 178] on span "Entregas" at bounding box center [196, 176] width 44 height 16
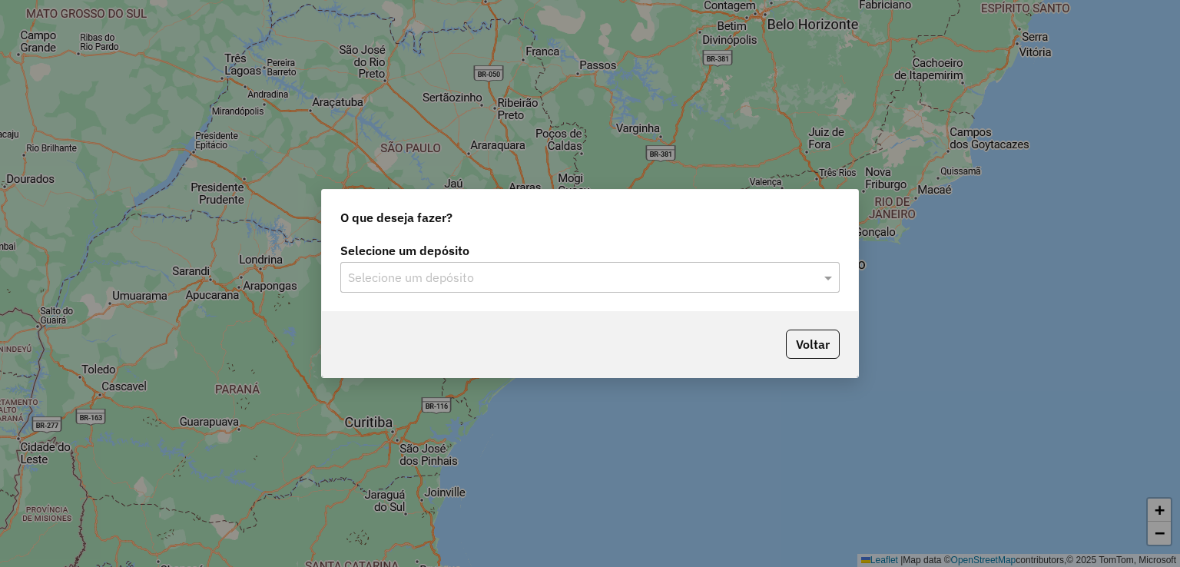
click at [451, 284] on input "text" at bounding box center [574, 278] width 453 height 18
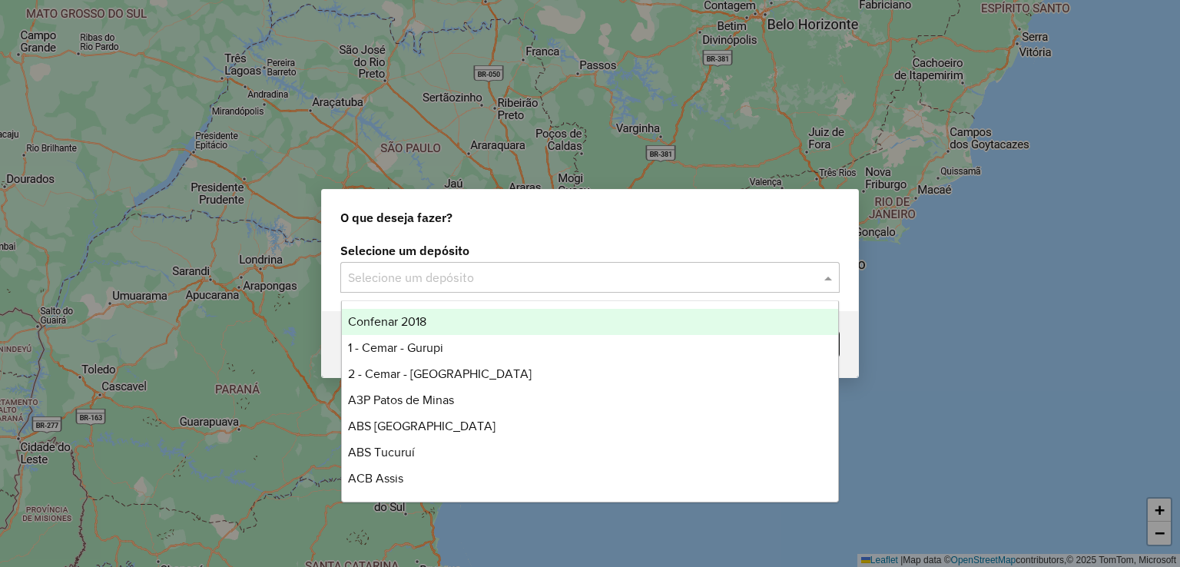
type input "*"
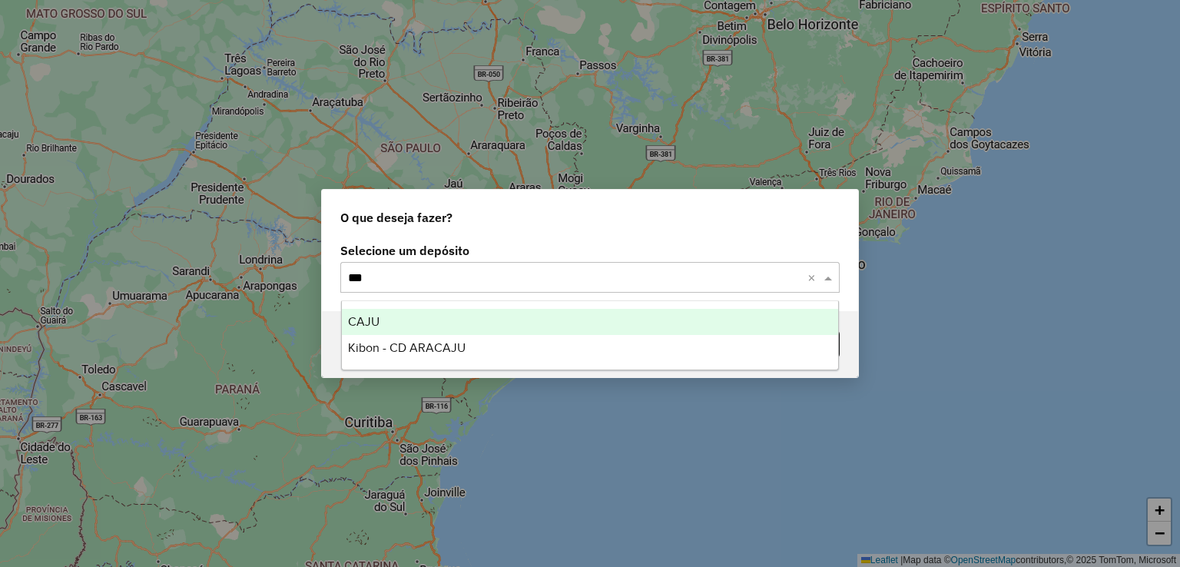
type input "****"
click at [420, 314] on div "CAJU" at bounding box center [590, 322] width 497 height 26
